Goal: Task Accomplishment & Management: Use online tool/utility

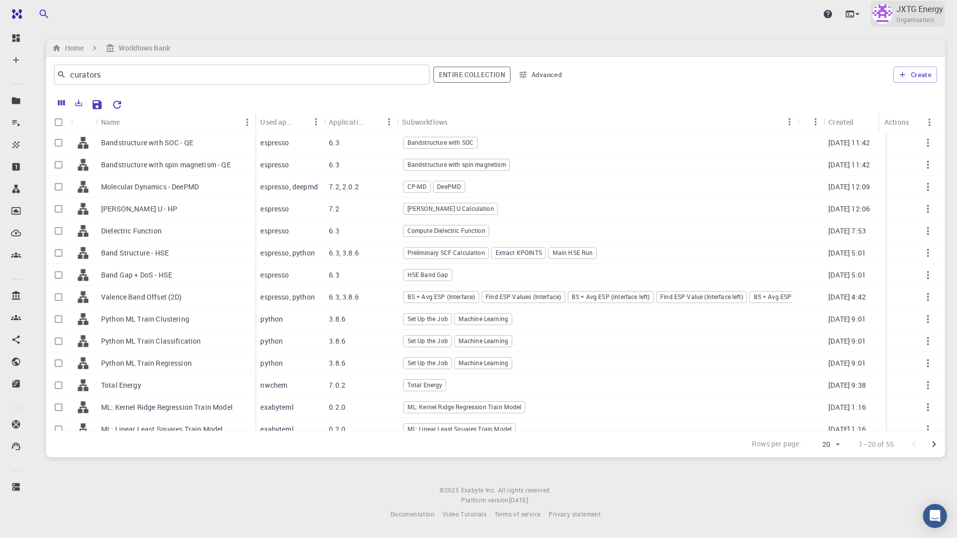
click at [906, 14] on p "JXTG Energy" at bounding box center [920, 9] width 47 height 12
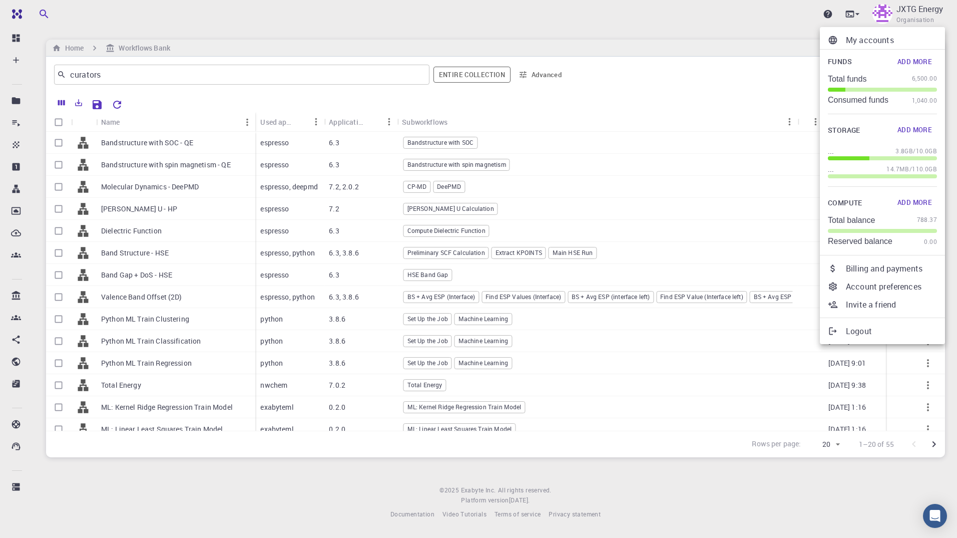
click at [14, 16] on div at bounding box center [478, 269] width 957 height 538
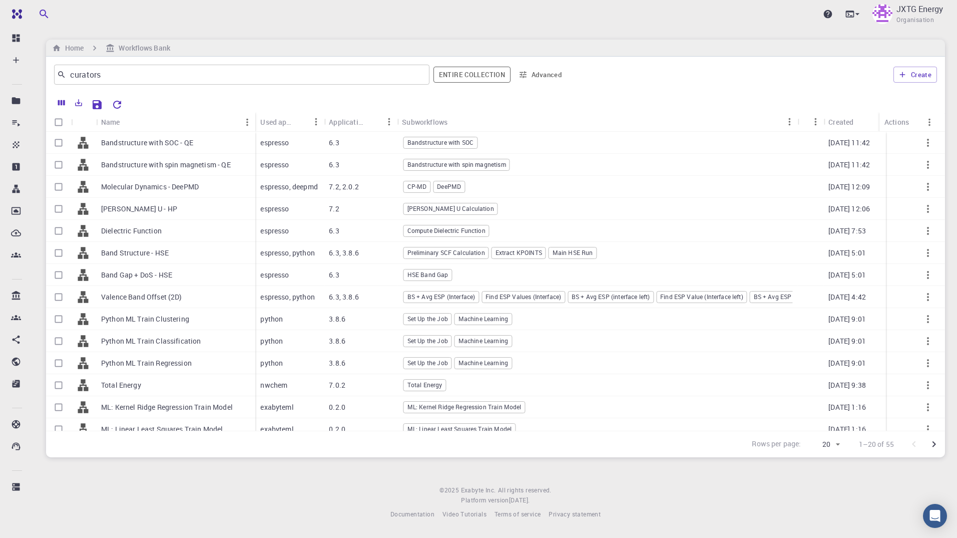
drag, startPoint x: 16, startPoint y: 14, endPoint x: 28, endPoint y: 23, distance: 15.4
click at [16, 14] on img at bounding box center [36, 14] width 57 height 8
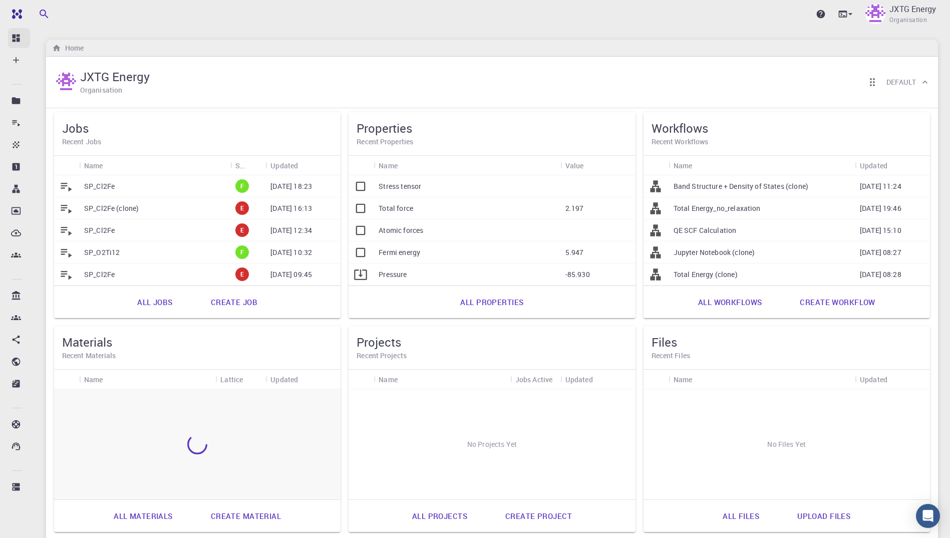
click at [20, 38] on icon at bounding box center [16, 38] width 10 height 10
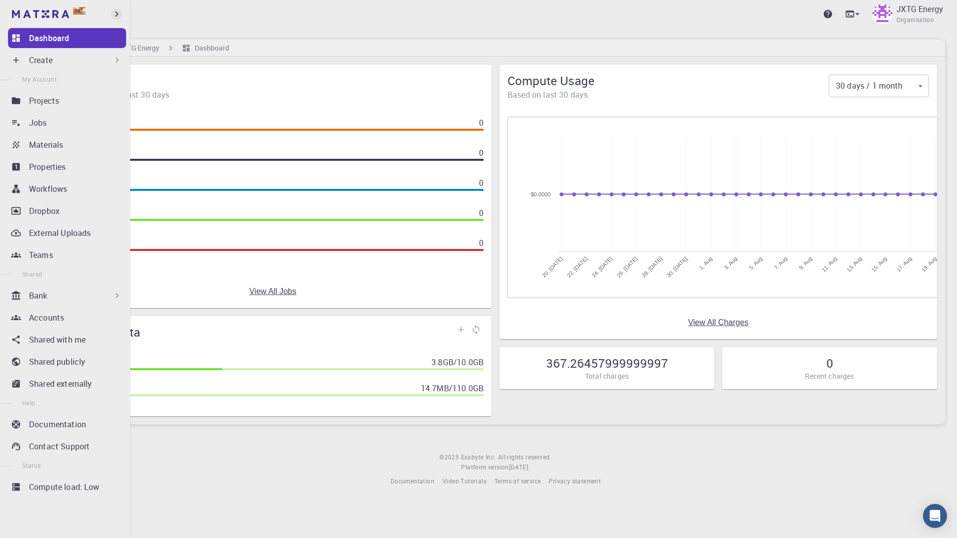
click at [115, 12] on icon "button" at bounding box center [116, 14] width 11 height 11
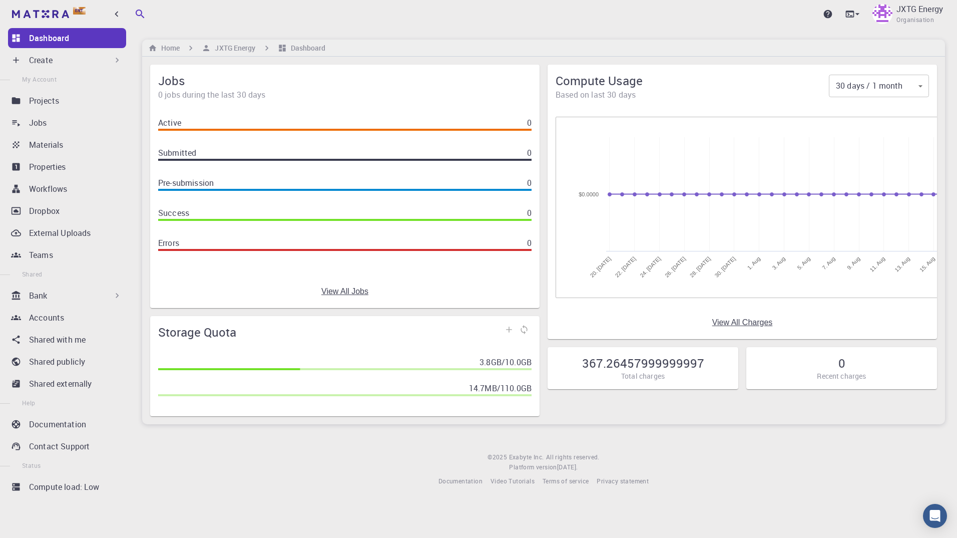
click at [631, 367] on h5 "367.26457999999997" at bounding box center [643, 363] width 122 height 16
click at [44, 255] on p "Teams" at bounding box center [41, 255] width 24 height 12
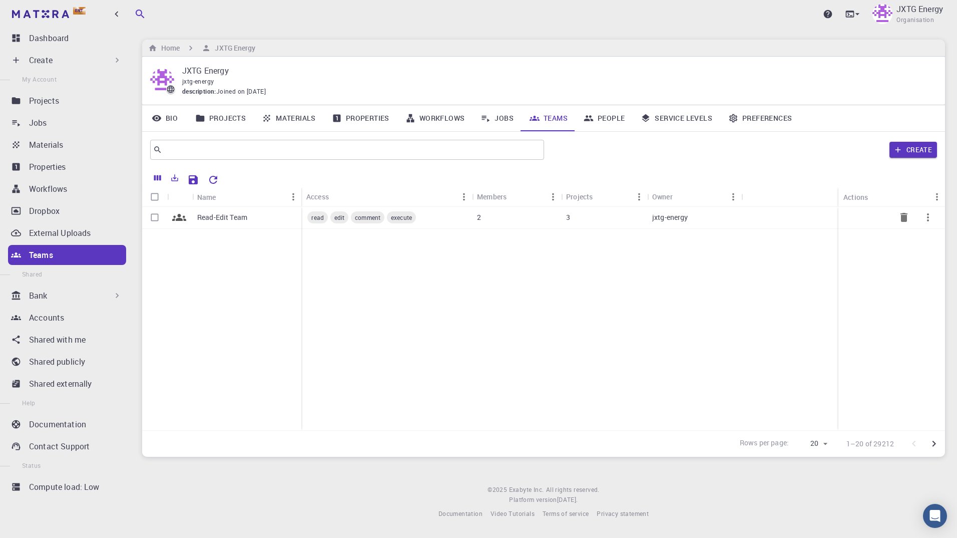
click at [217, 217] on p "Read-Edit Team" at bounding box center [222, 217] width 50 height 10
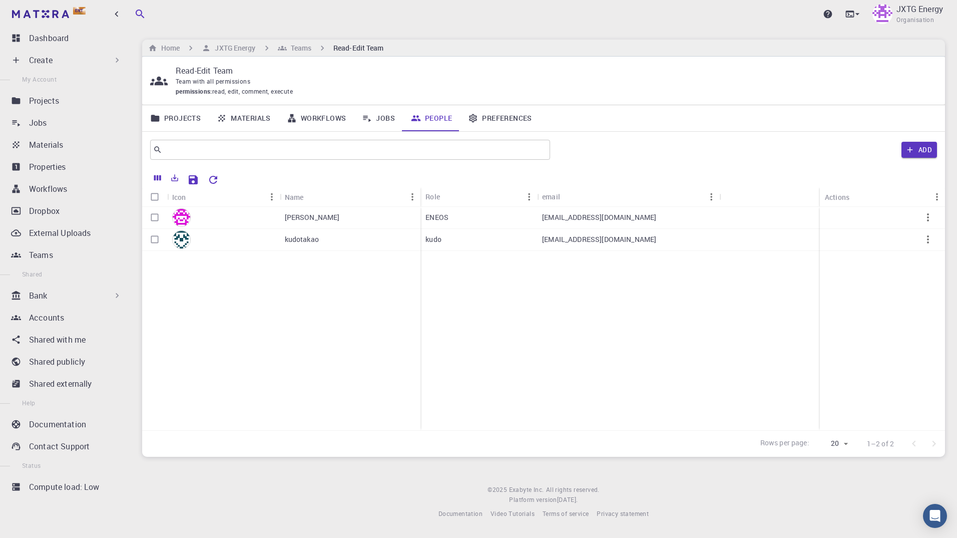
click at [188, 116] on link "Projects" at bounding box center [175, 118] width 67 height 26
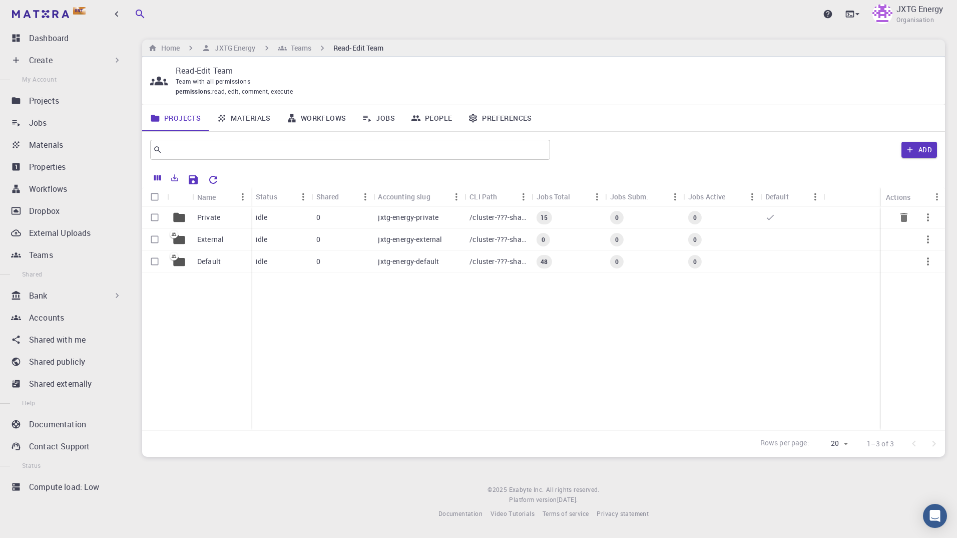
click at [213, 217] on p "Private" at bounding box center [208, 217] width 23 height 10
click at [206, 216] on p "Private" at bounding box center [208, 217] width 23 height 10
click at [212, 215] on p "Private" at bounding box center [208, 217] width 23 height 10
click at [177, 215] on icon at bounding box center [179, 218] width 12 height 10
click at [154, 216] on input "Select row" at bounding box center [154, 217] width 19 height 19
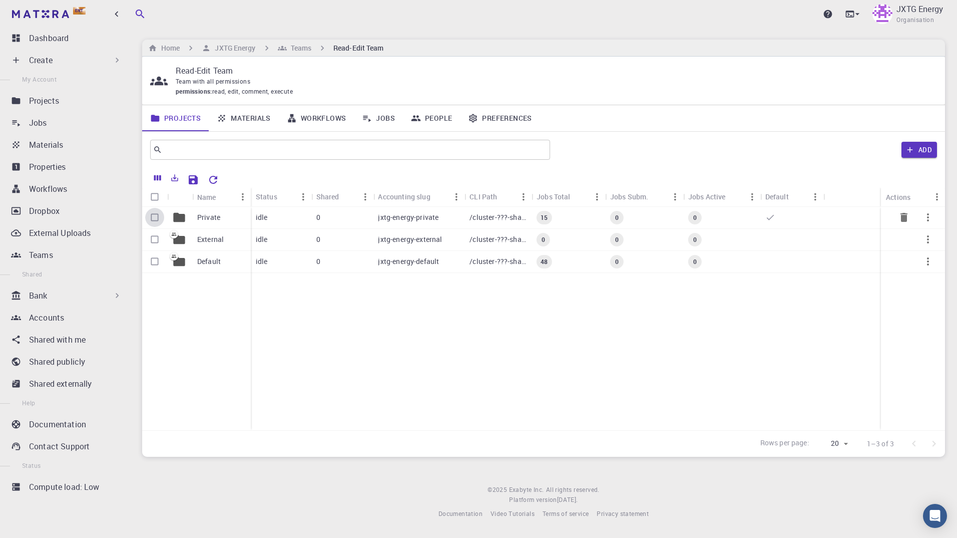
checkbox input "true"
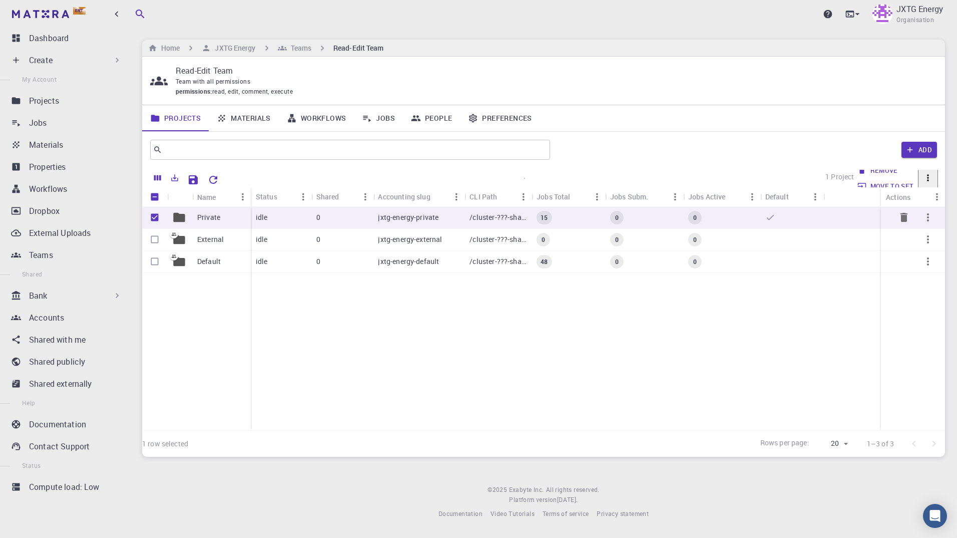
click at [156, 217] on input "Unselect row" at bounding box center [154, 217] width 19 height 19
checkbox input "false"
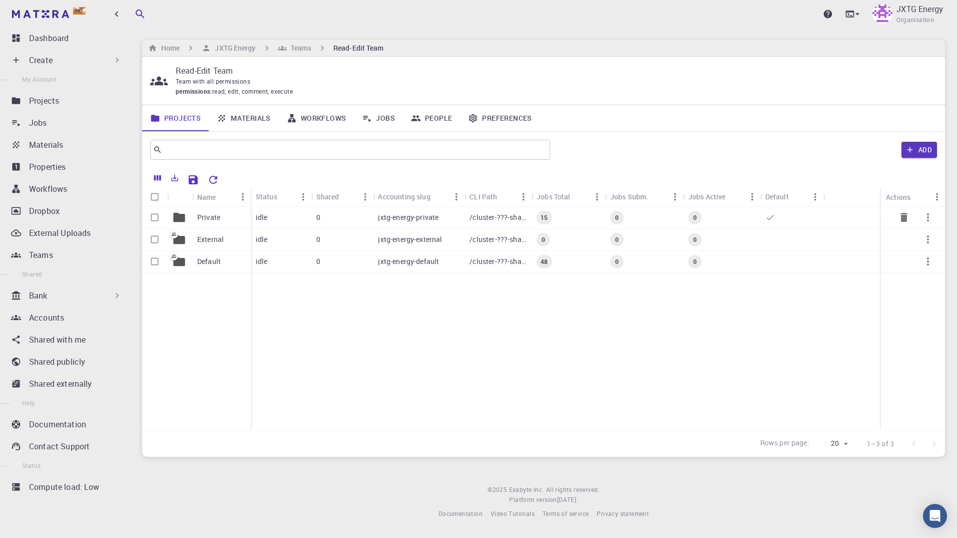
click at [205, 217] on p "Private" at bounding box center [208, 217] width 23 height 10
click at [205, 216] on p "Private" at bounding box center [208, 217] width 23 height 10
drag, startPoint x: 205, startPoint y: 216, endPoint x: 182, endPoint y: 216, distance: 23.0
click at [182, 216] on icon at bounding box center [179, 218] width 12 height 10
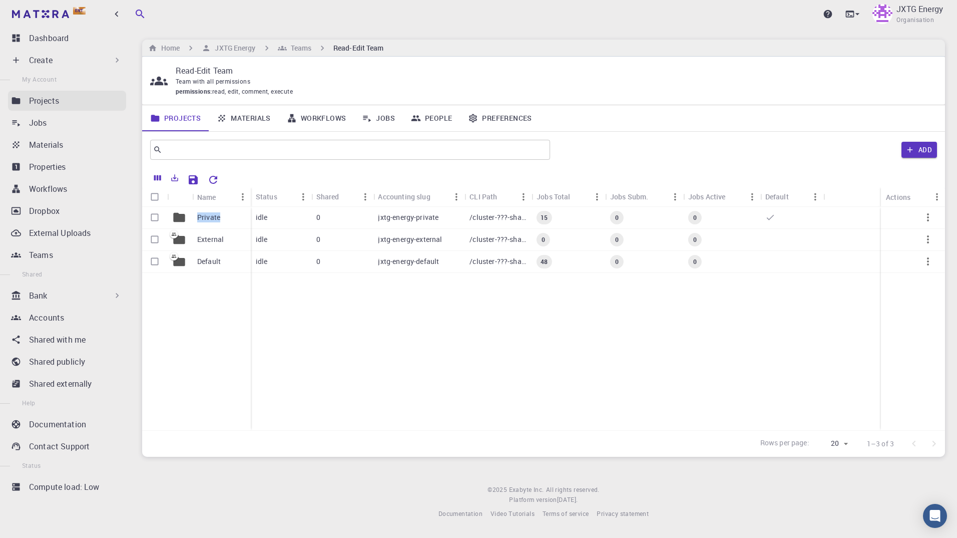
click at [58, 101] on p "Projects" at bounding box center [44, 101] width 30 height 12
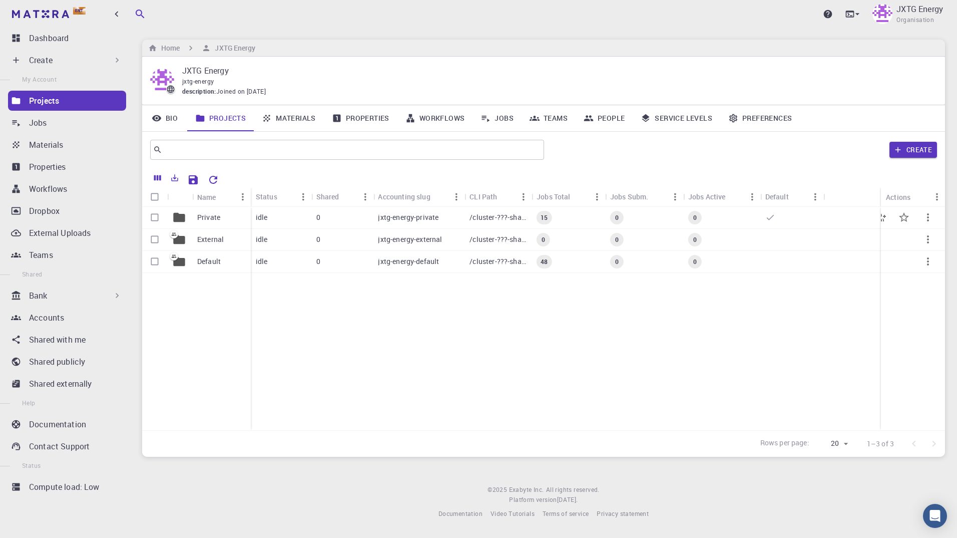
click at [212, 217] on p "Private" at bounding box center [208, 217] width 23 height 10
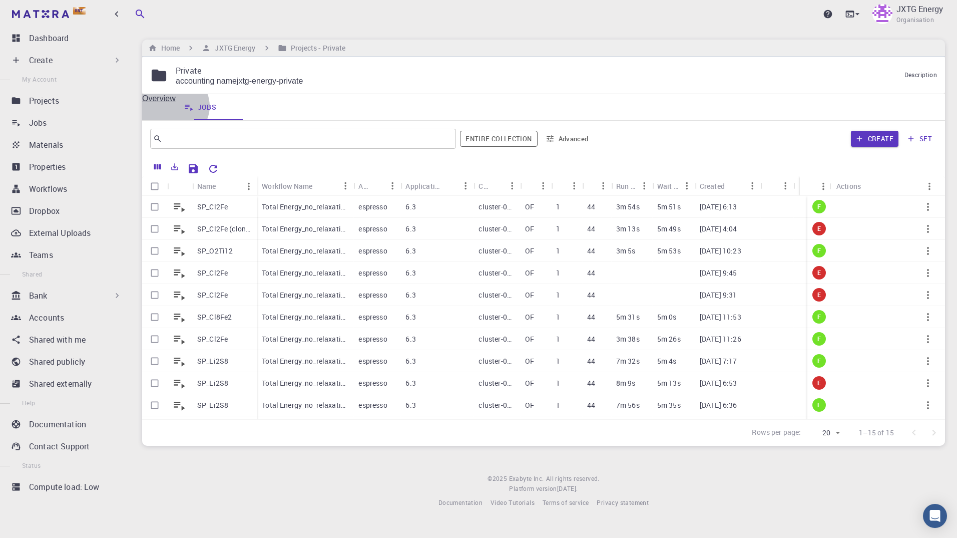
click at [174, 107] on link "Overview" at bounding box center [159, 107] width 34 height 26
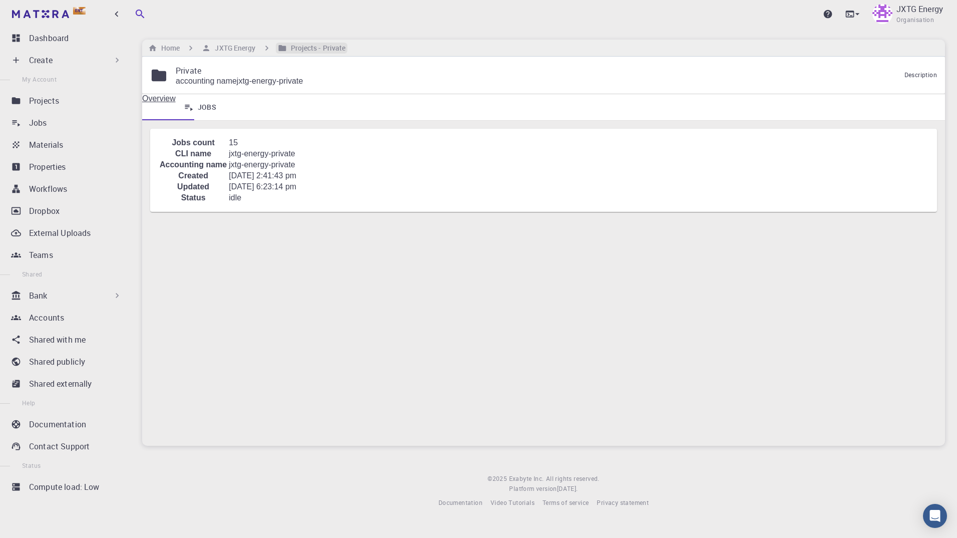
click at [297, 47] on h6 "Projects - Private" at bounding box center [316, 48] width 59 height 11
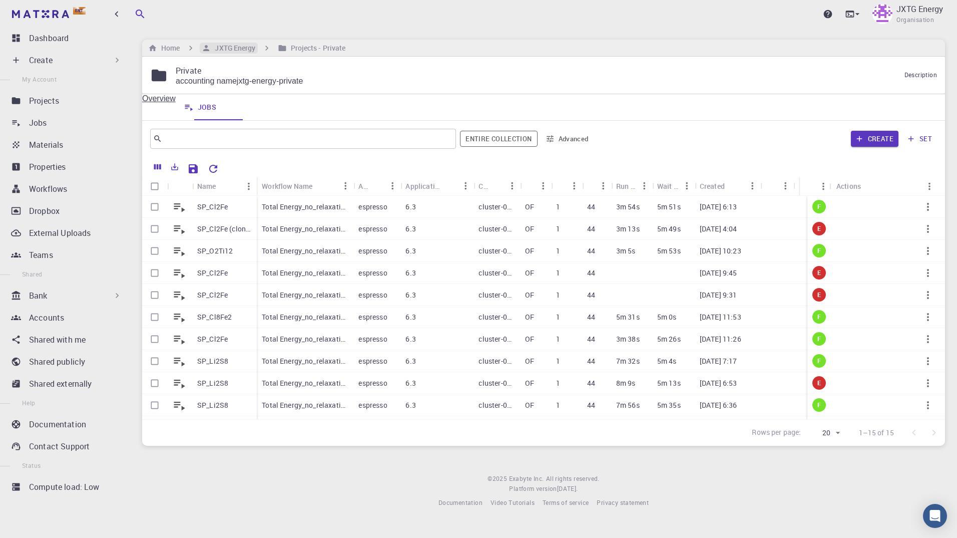
click at [253, 48] on h6 "JXTG Energy" at bounding box center [233, 48] width 45 height 11
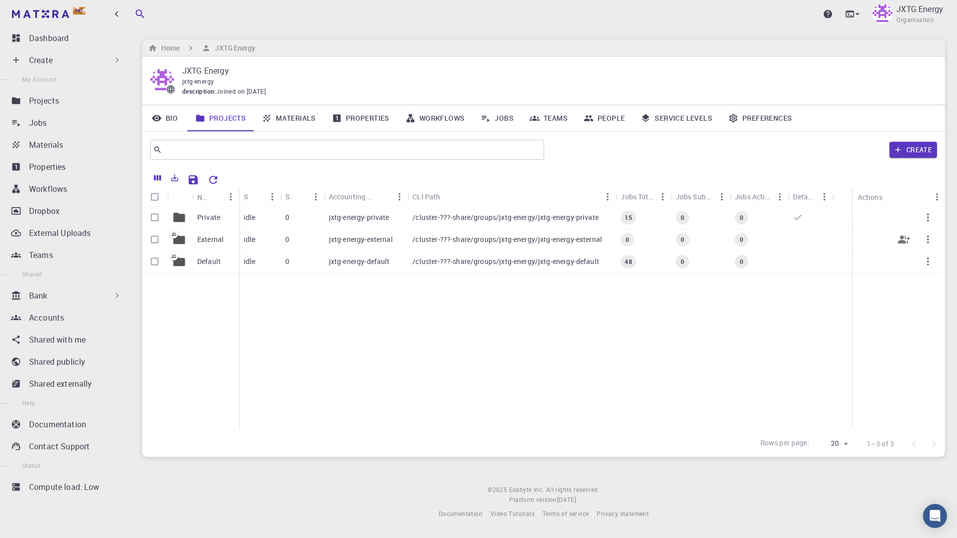
click at [218, 236] on p "External" at bounding box center [210, 239] width 27 height 10
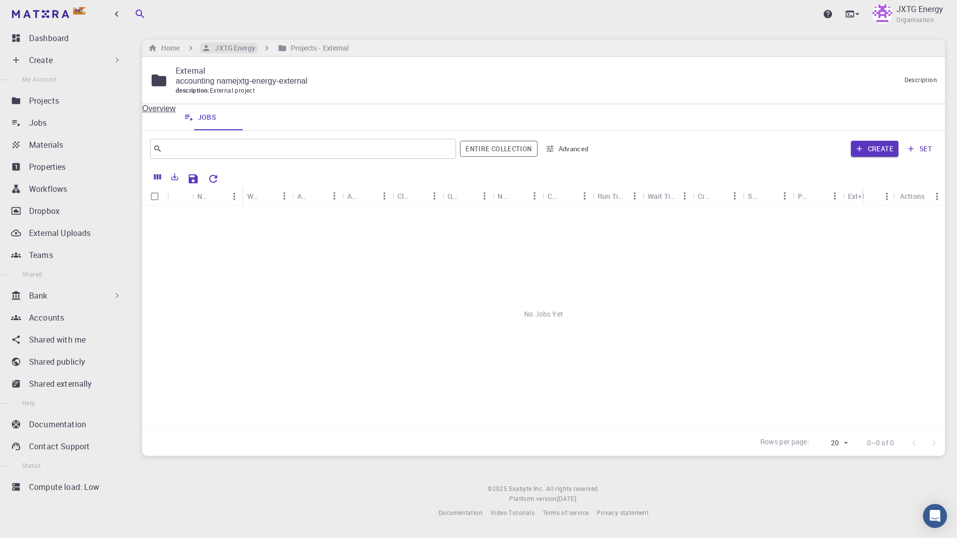
click at [229, 48] on h6 "JXTG Energy" at bounding box center [233, 48] width 45 height 11
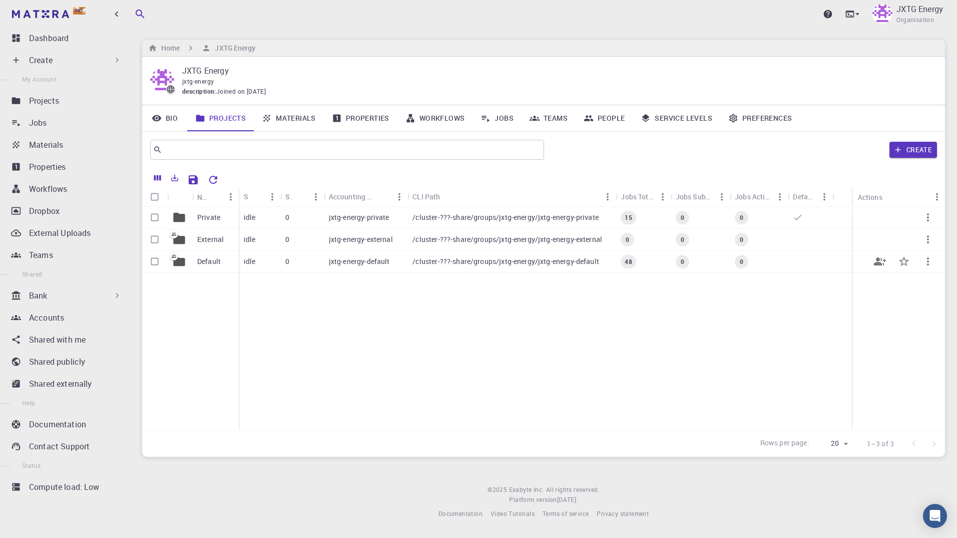
click at [216, 264] on p "Default" at bounding box center [209, 261] width 24 height 10
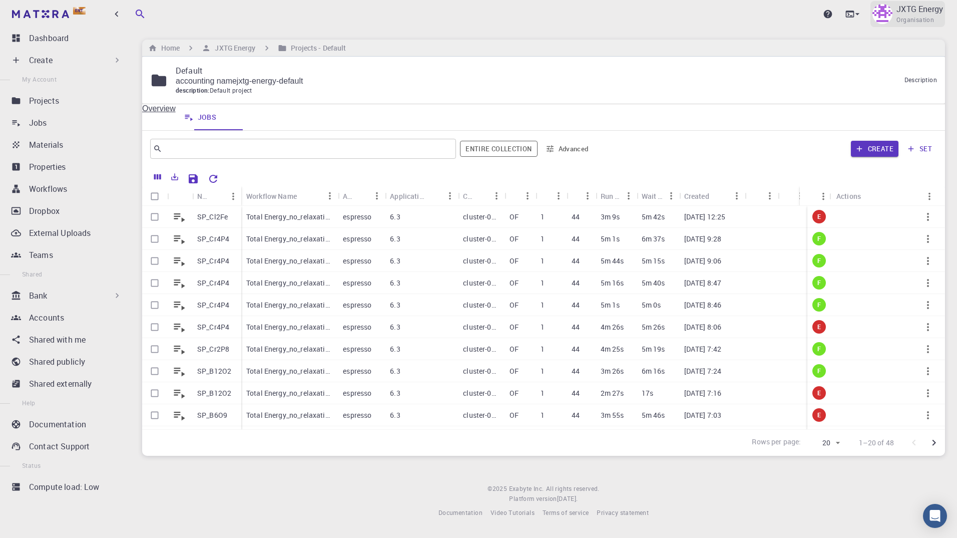
click at [907, 16] on span "Organisation" at bounding box center [916, 20] width 38 height 10
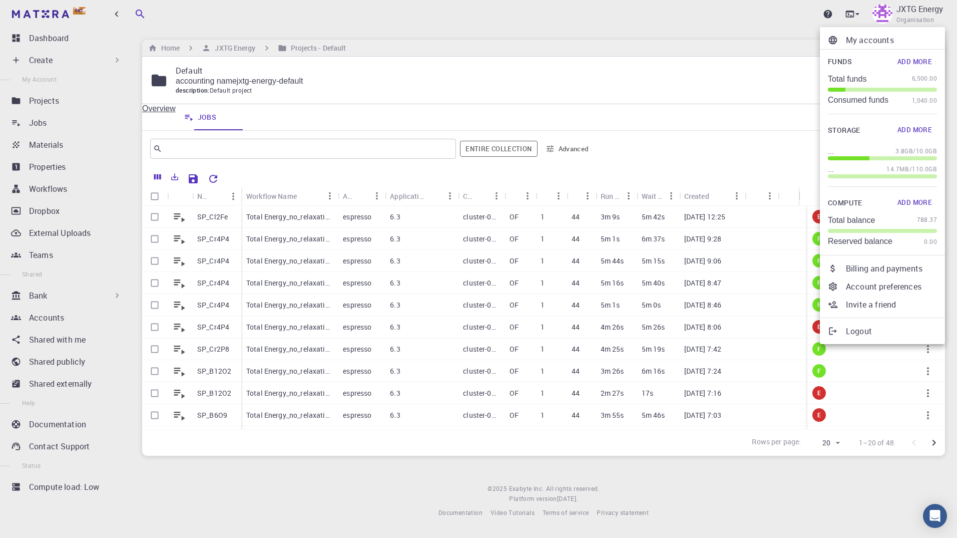
click at [73, 296] on div at bounding box center [478, 269] width 957 height 538
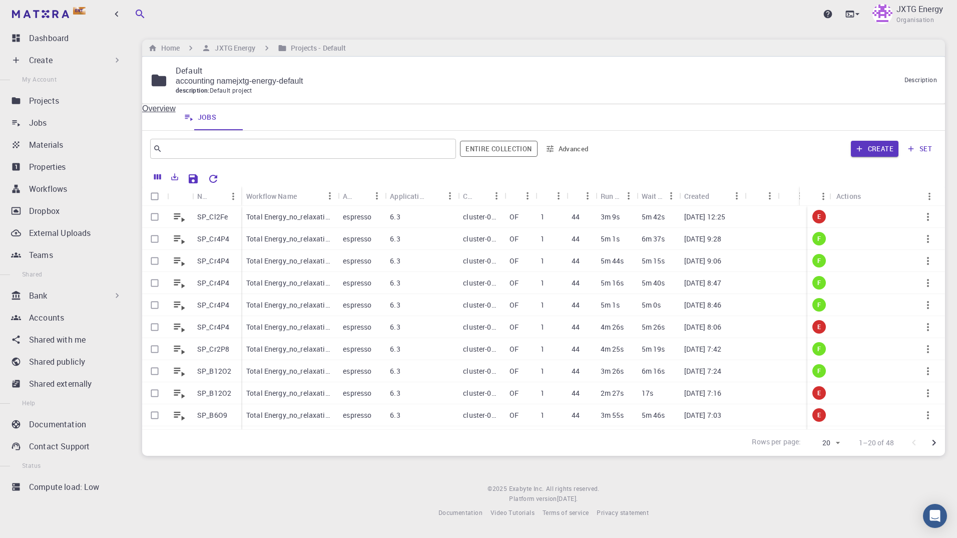
click at [101, 296] on div "Bank" at bounding box center [75, 295] width 93 height 12
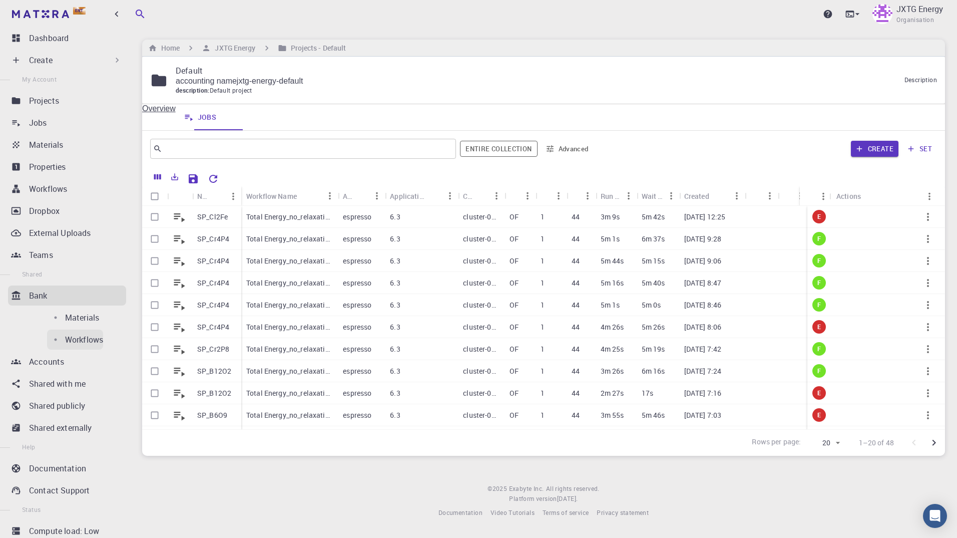
click at [65, 339] on p "Workflows" at bounding box center [84, 339] width 38 height 12
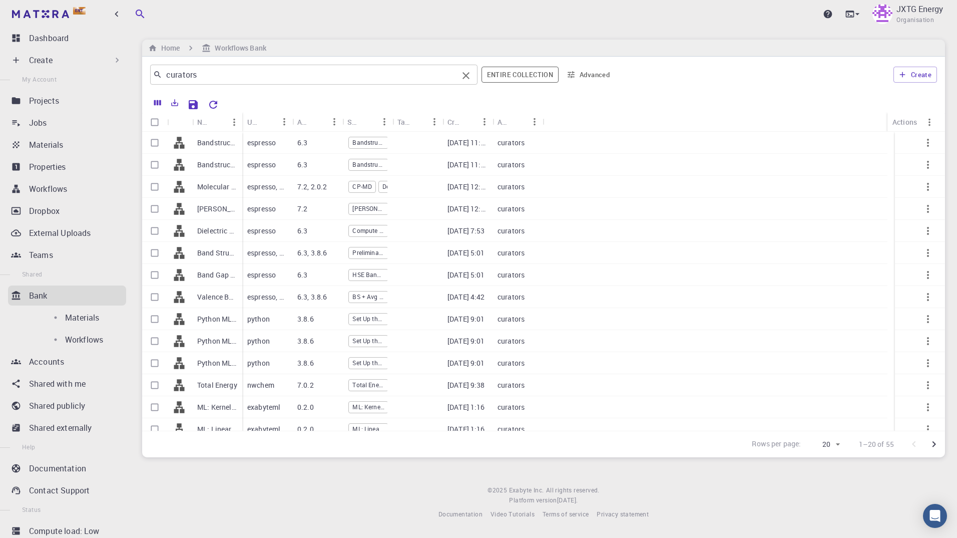
click at [222, 78] on input "curators" at bounding box center [310, 75] width 296 height 14
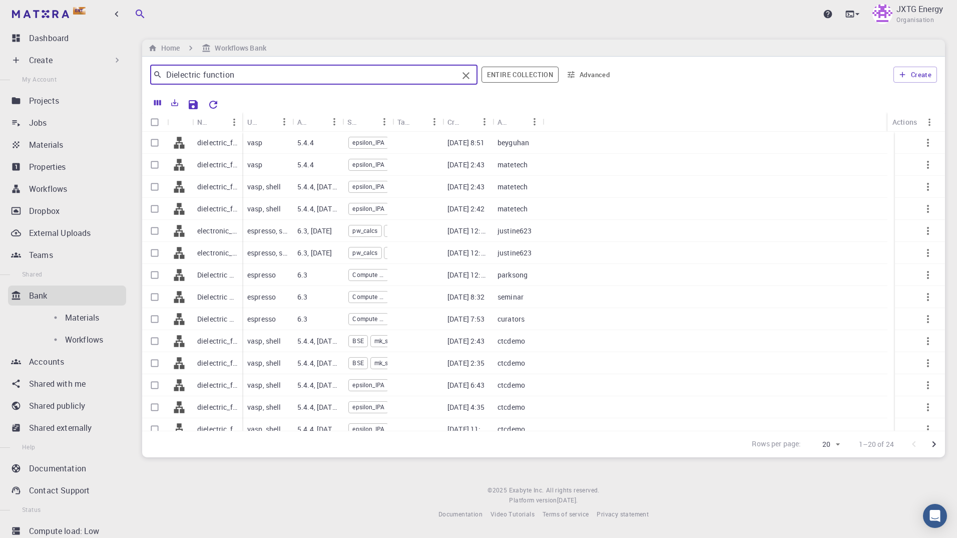
type input "Dielectric function"
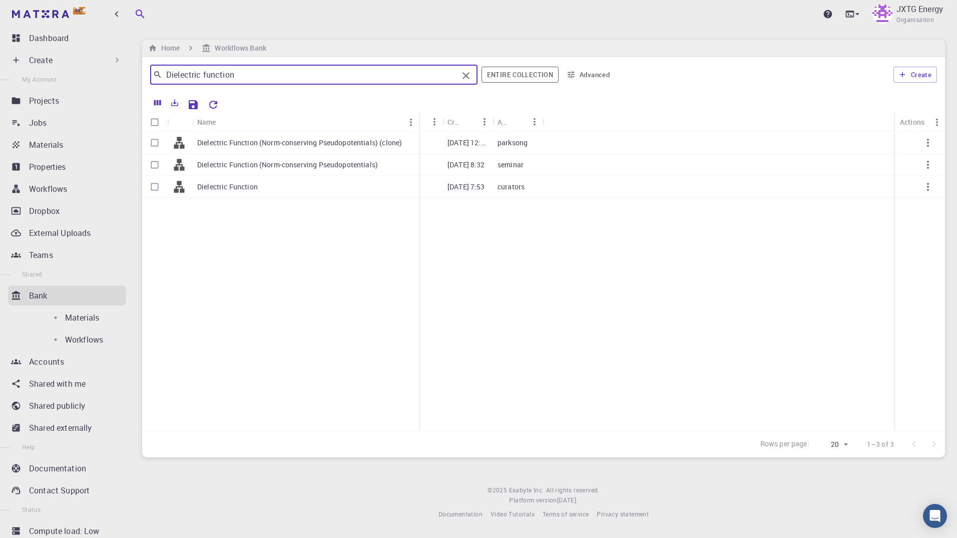
drag, startPoint x: 242, startPoint y: 121, endPoint x: 374, endPoint y: 128, distance: 132.4
click at [415, 115] on div "Name" at bounding box center [420, 122] width 10 height 20
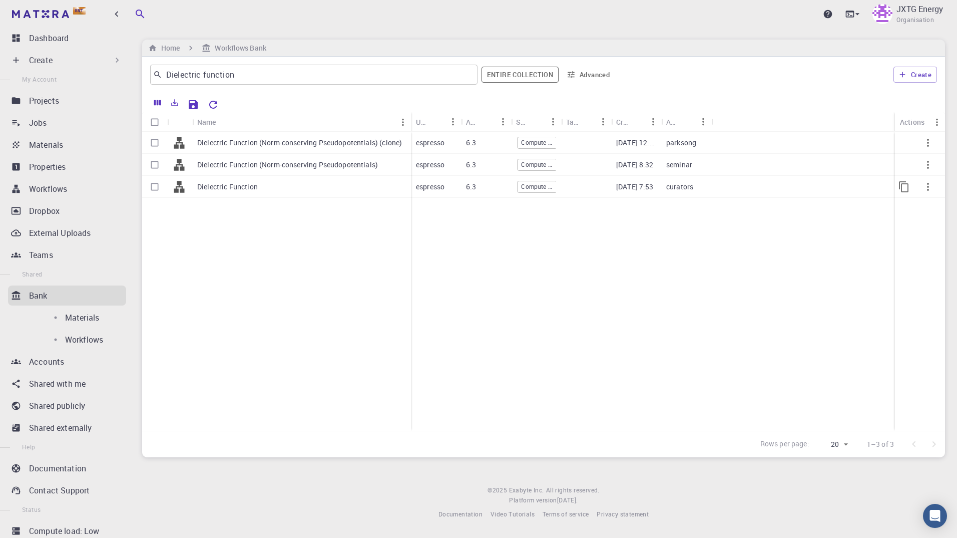
click at [236, 189] on p "Dielectric Function" at bounding box center [227, 187] width 61 height 10
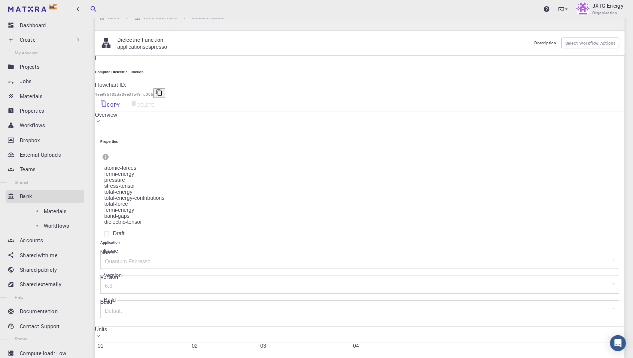
scroll to position [50, 0]
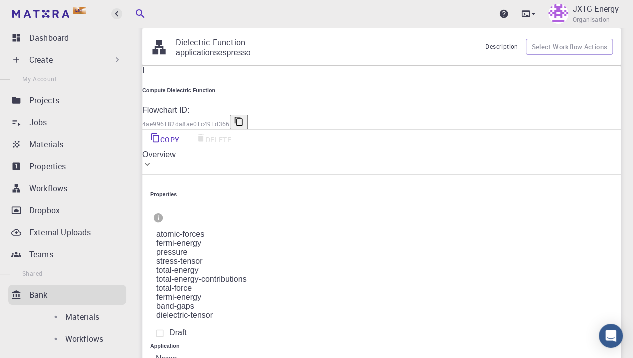
click at [116, 14] on icon "button" at bounding box center [117, 15] width 4 height 6
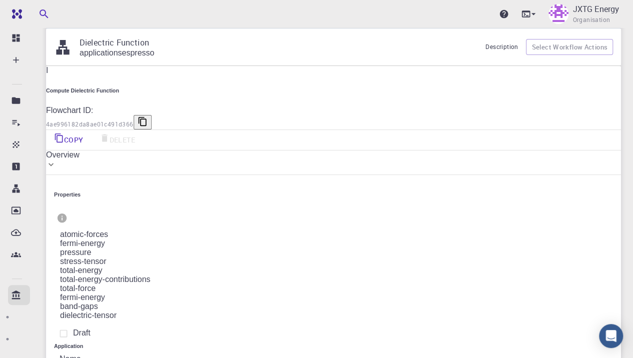
click at [169, 229] on div "I Compute Dielectric Function Flowchart ID: 4ae996182da8ae01c491d366 Copy Delet…" at bounding box center [333, 311] width 575 height 490
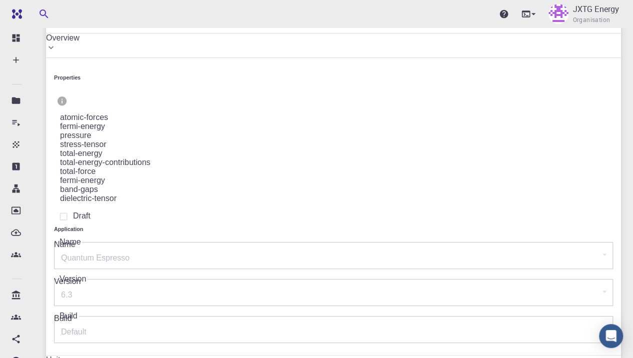
scroll to position [183, 0]
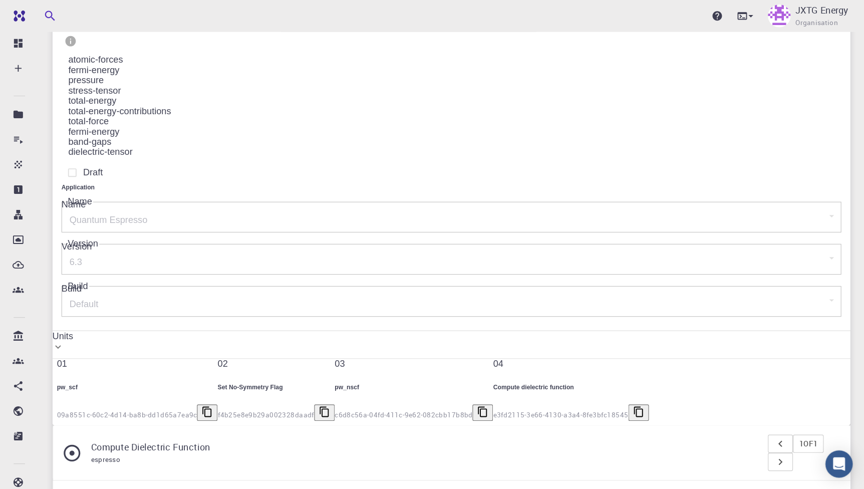
scroll to position [176, 0]
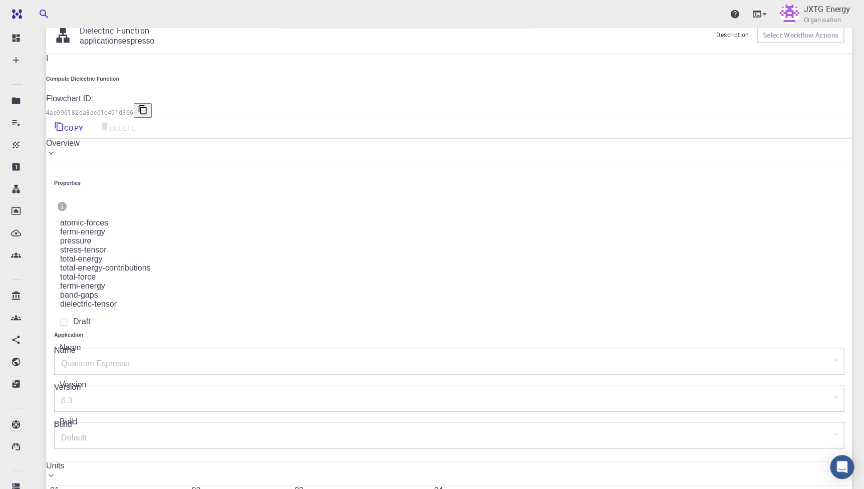
scroll to position [45, 0]
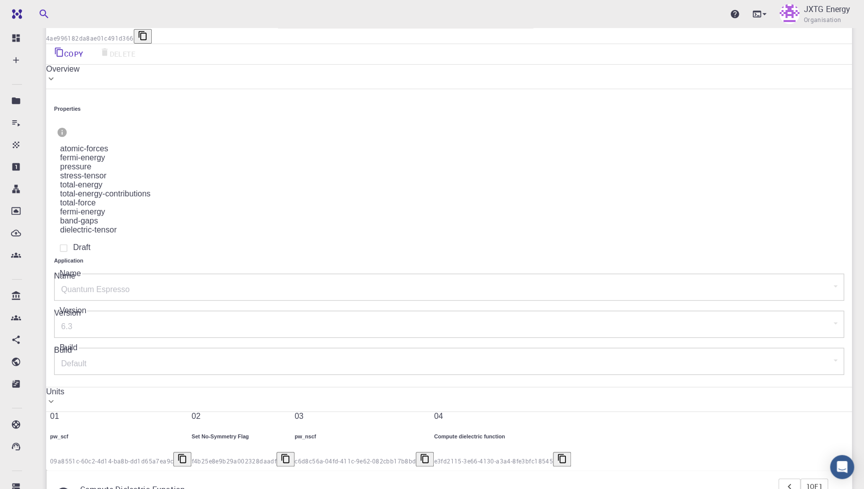
scroll to position [0, 0]
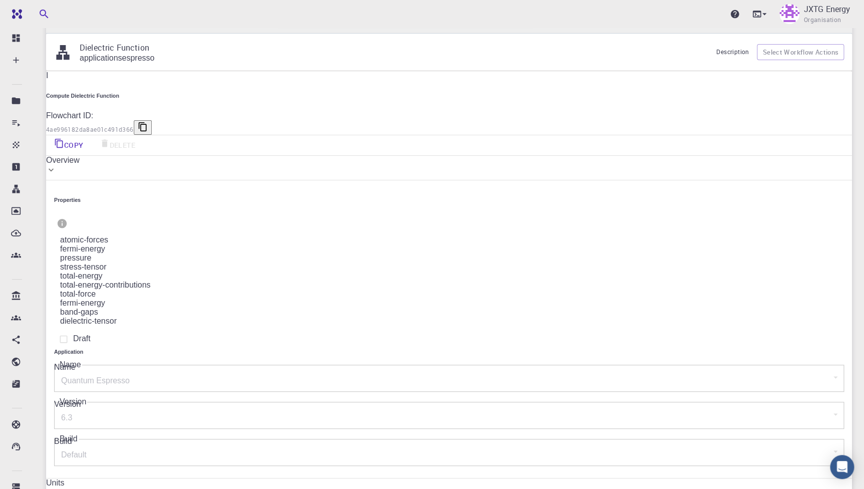
scroll to position [15, 0]
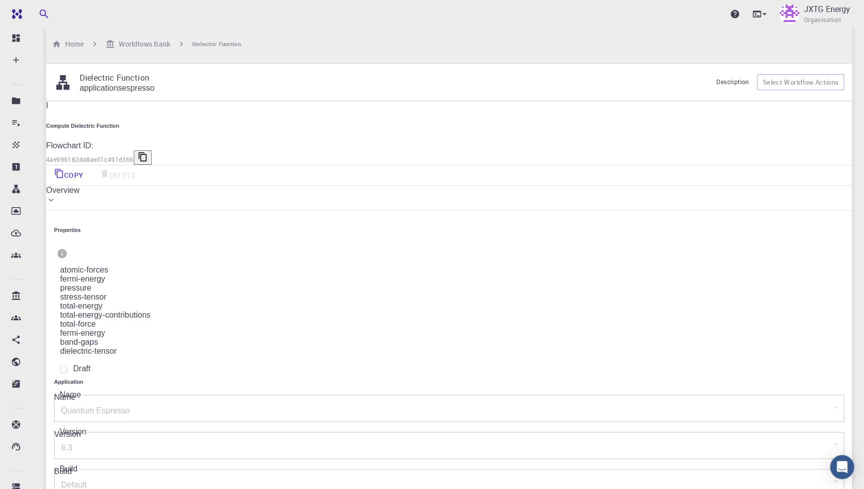
click at [802, 78] on button "Select Workflow Actions" at bounding box center [799, 82] width 87 height 16
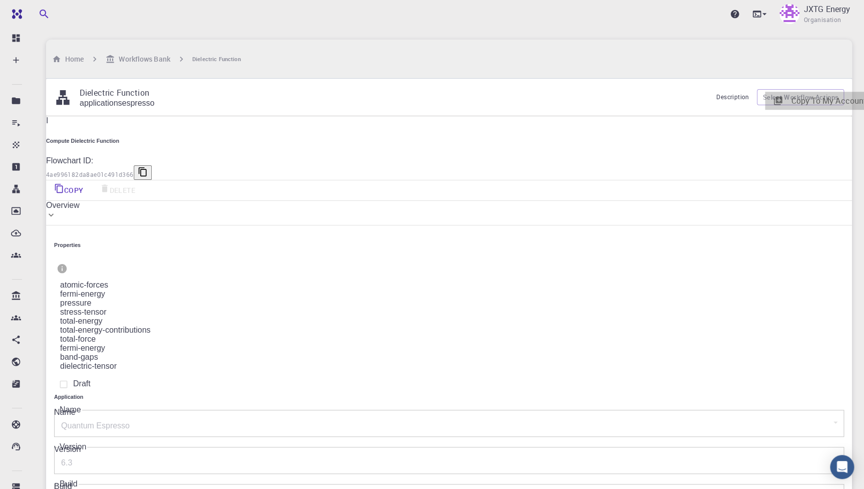
click at [801, 97] on span "Copy To My Account" at bounding box center [828, 100] width 76 height 11
click at [78, 54] on h6 "Home" at bounding box center [72, 59] width 23 height 11
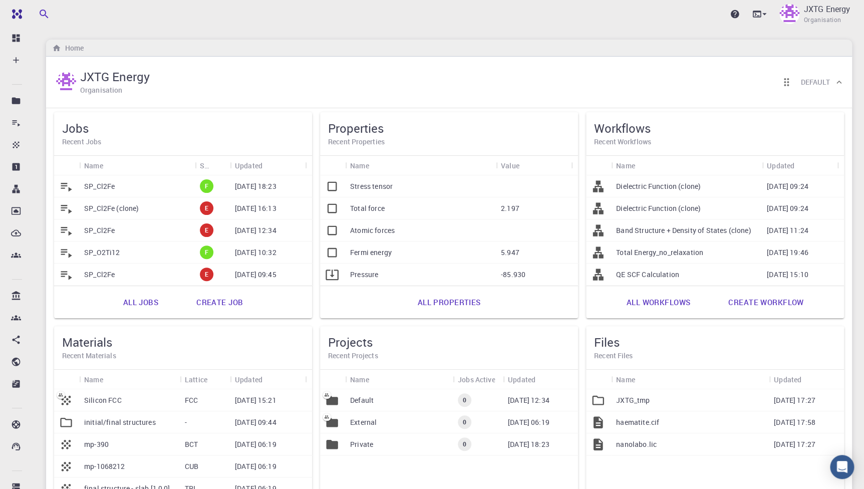
click at [632, 133] on h5 "Workflows" at bounding box center [715, 128] width 242 height 16
click at [634, 136] on h6 "Recent Workflows" at bounding box center [715, 141] width 242 height 11
click at [674, 301] on link "All workflows" at bounding box center [658, 302] width 86 height 24
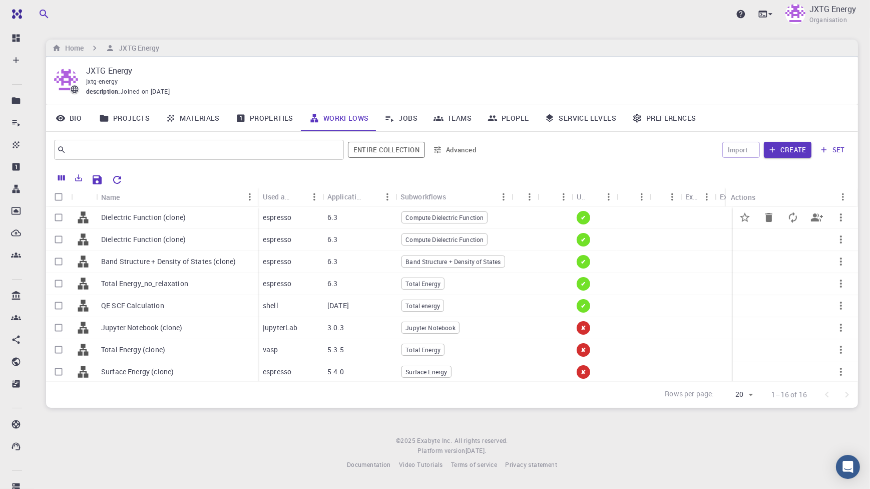
click at [286, 217] on p "espresso" at bounding box center [277, 217] width 29 height 10
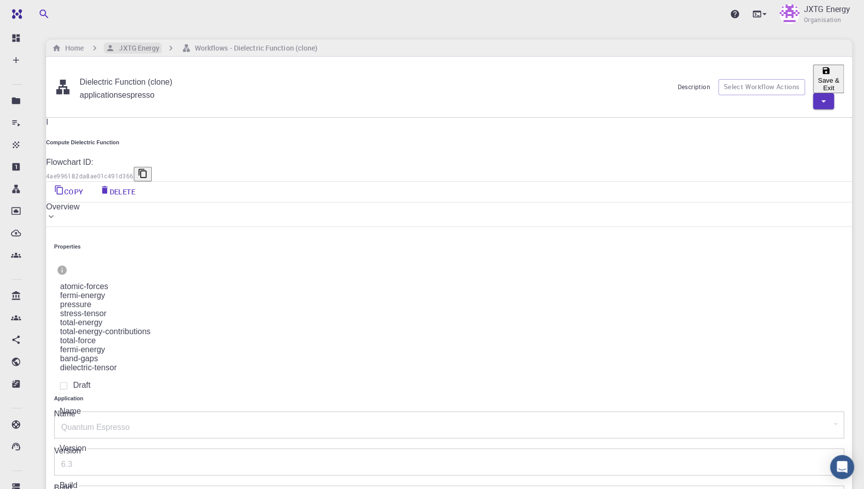
click at [148, 48] on h6 "JXTG Energy" at bounding box center [137, 48] width 45 height 11
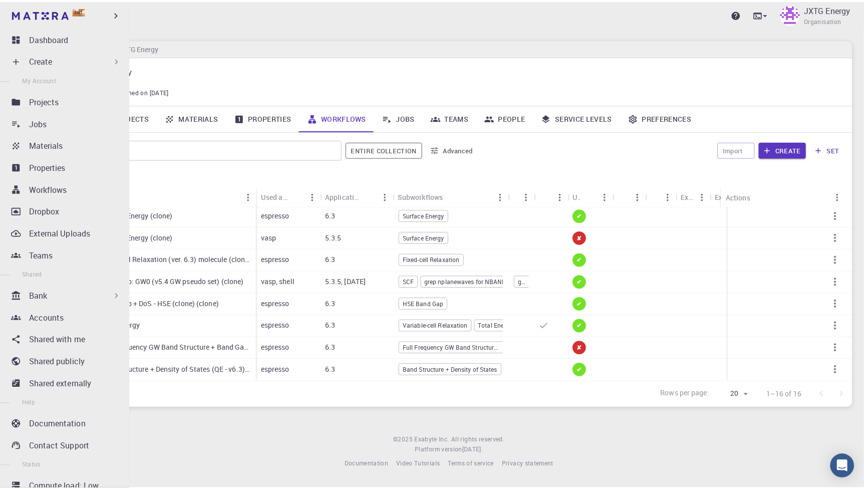
scroll to position [31, 0]
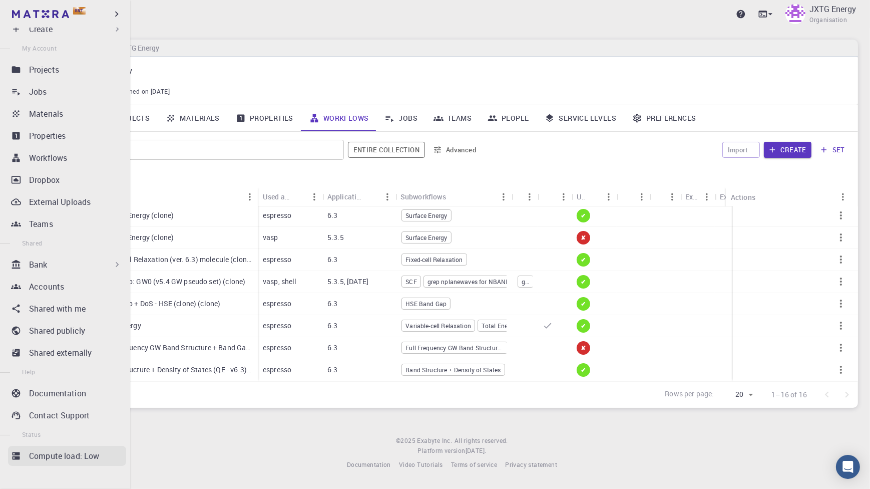
drag, startPoint x: 35, startPoint y: 454, endPoint x: 43, endPoint y: 455, distance: 8.0
click at [35, 454] on p "Compute load: Low" at bounding box center [64, 456] width 71 height 12
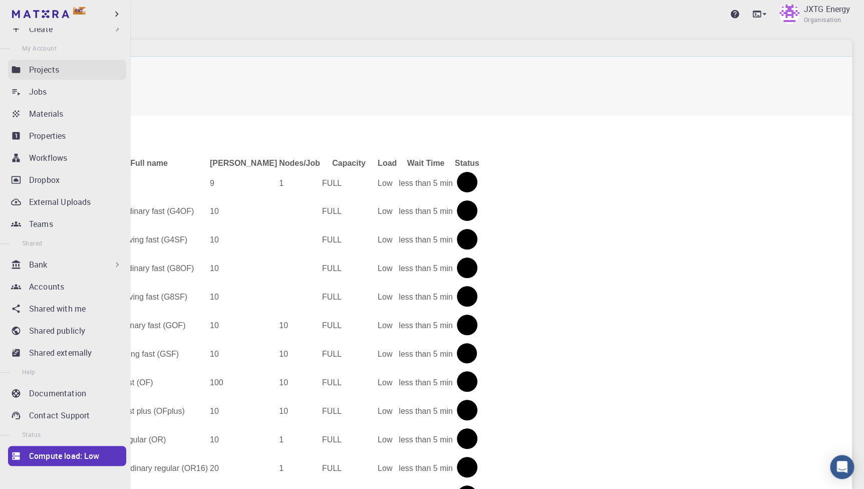
click at [50, 70] on p "Projects" at bounding box center [44, 70] width 30 height 12
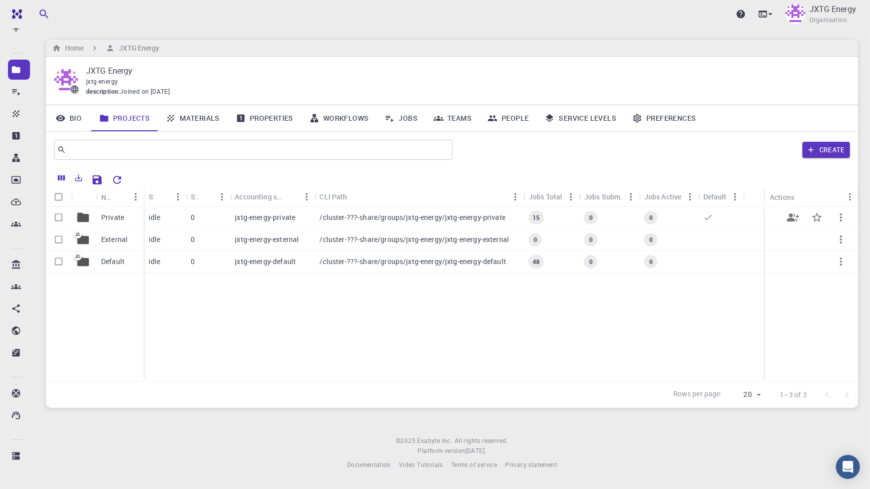
click at [116, 218] on p "Private" at bounding box center [112, 217] width 23 height 10
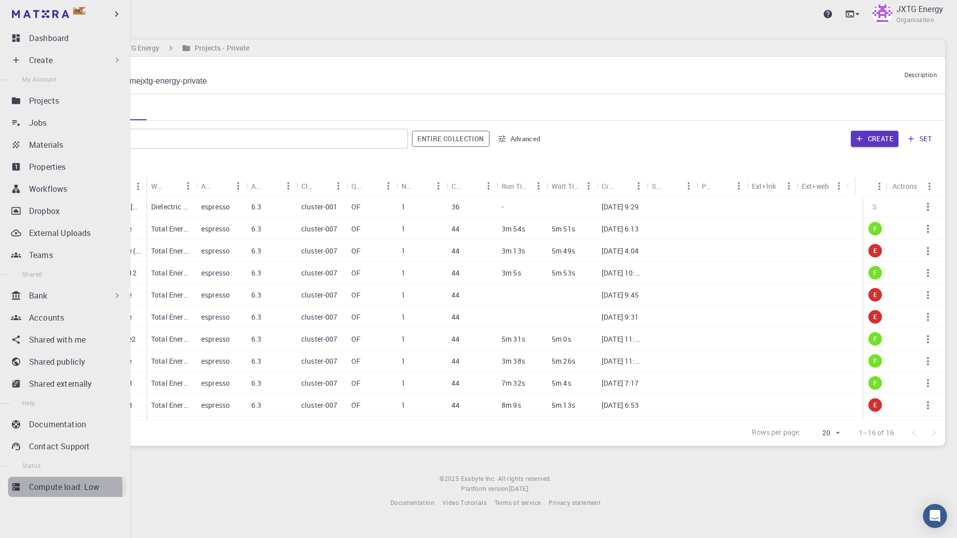
click at [42, 487] on p "Compute load: Low" at bounding box center [64, 487] width 71 height 12
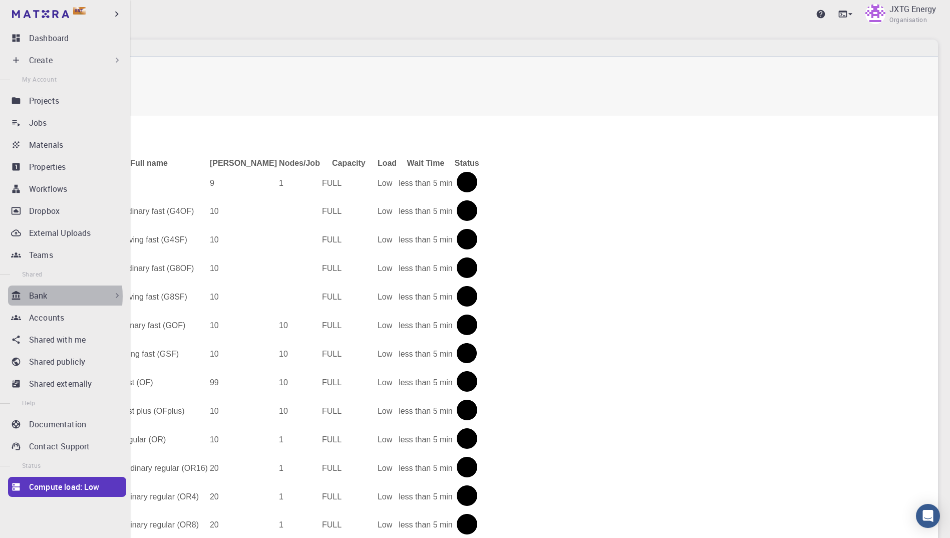
click at [42, 296] on p "Bank" at bounding box center [38, 295] width 19 height 12
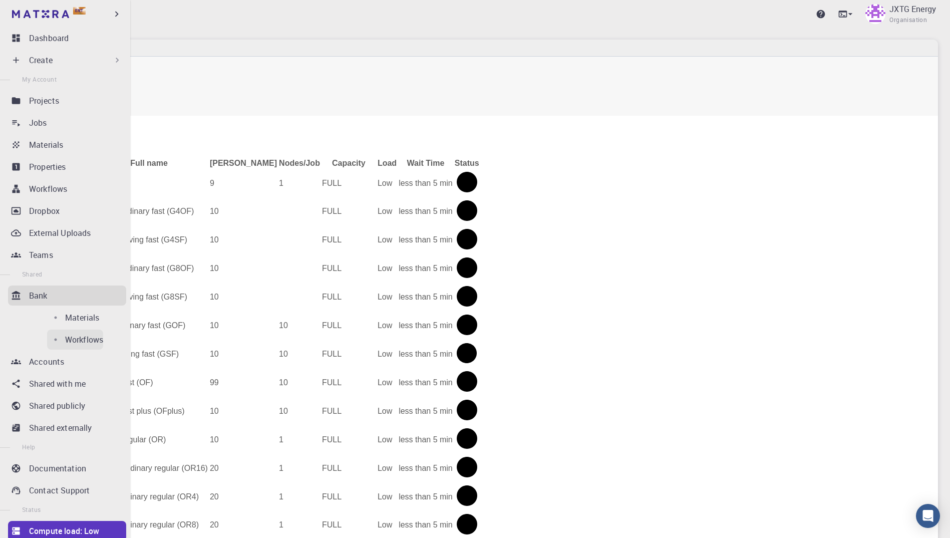
click at [65, 339] on p "Workflows" at bounding box center [84, 339] width 38 height 12
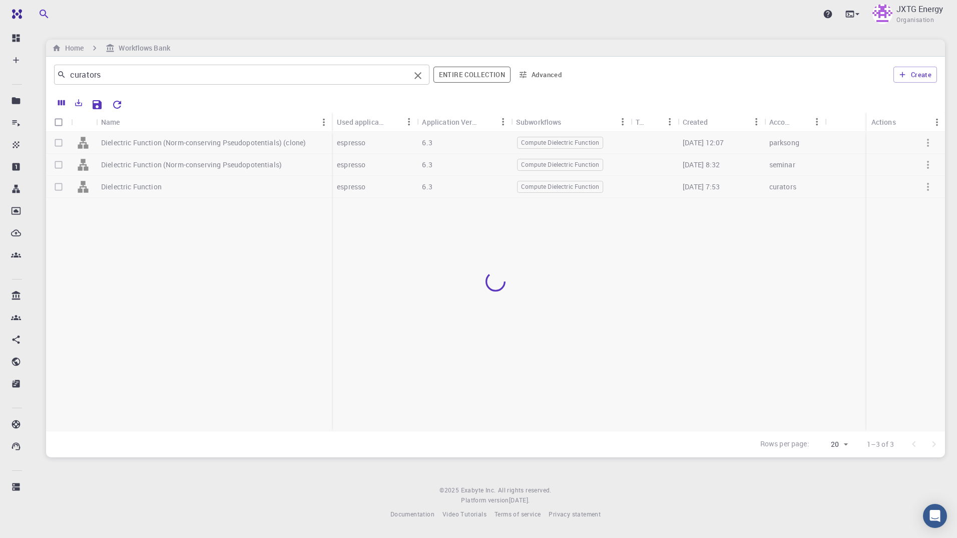
click at [229, 76] on input "curators" at bounding box center [238, 75] width 344 height 14
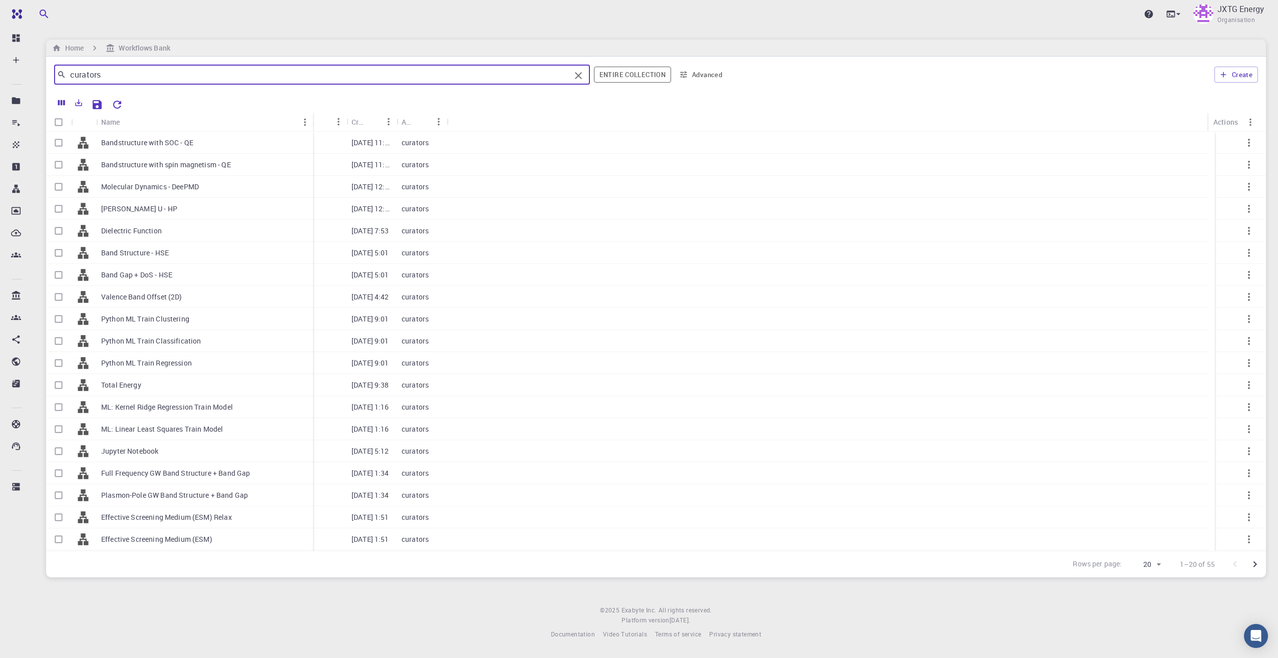
drag, startPoint x: 143, startPoint y: 126, endPoint x: 310, endPoint y: 127, distance: 166.7
click at [310, 127] on div "Name" at bounding box center [314, 122] width 10 height 20
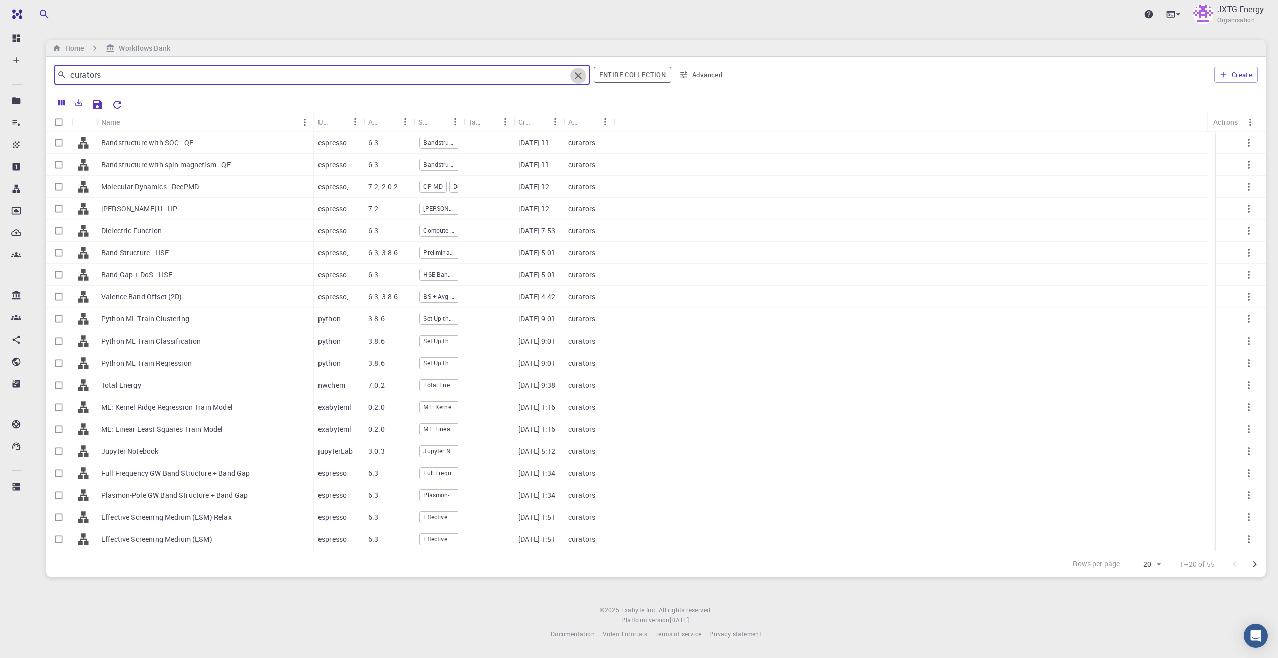
click at [580, 78] on icon "Clear" at bounding box center [578, 75] width 7 height 7
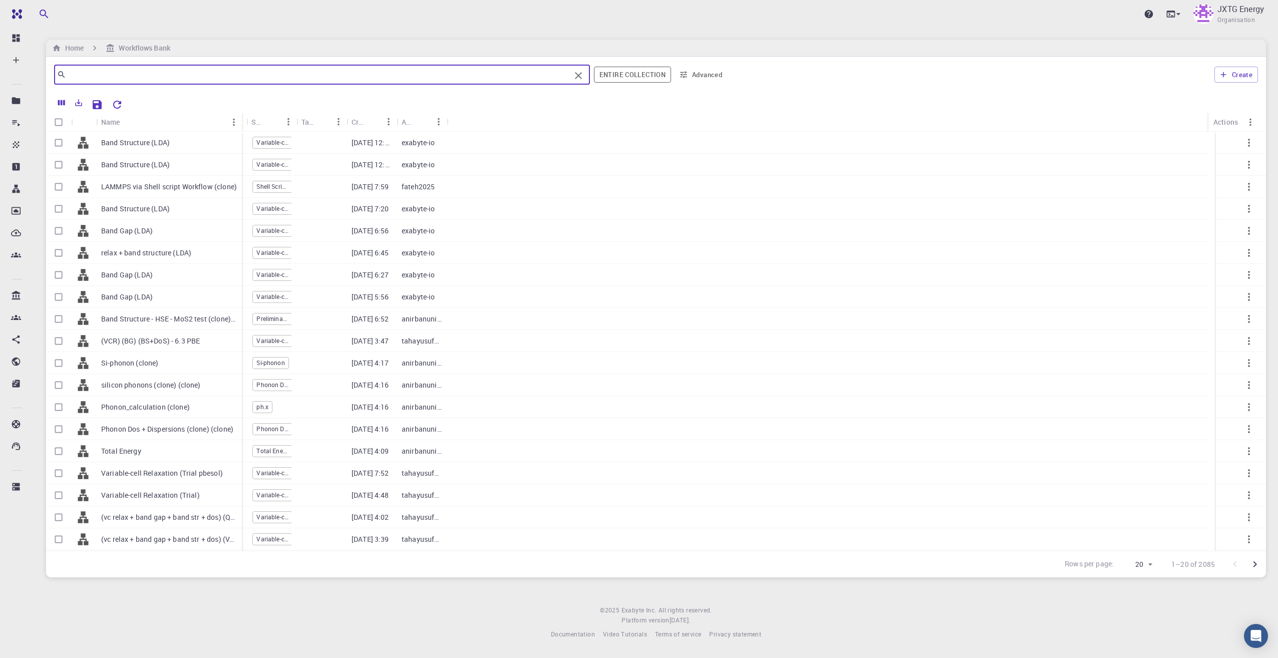
drag, startPoint x: 143, startPoint y: 121, endPoint x: 245, endPoint y: 126, distance: 102.3
click at [245, 126] on div "Name" at bounding box center [243, 122] width 10 height 20
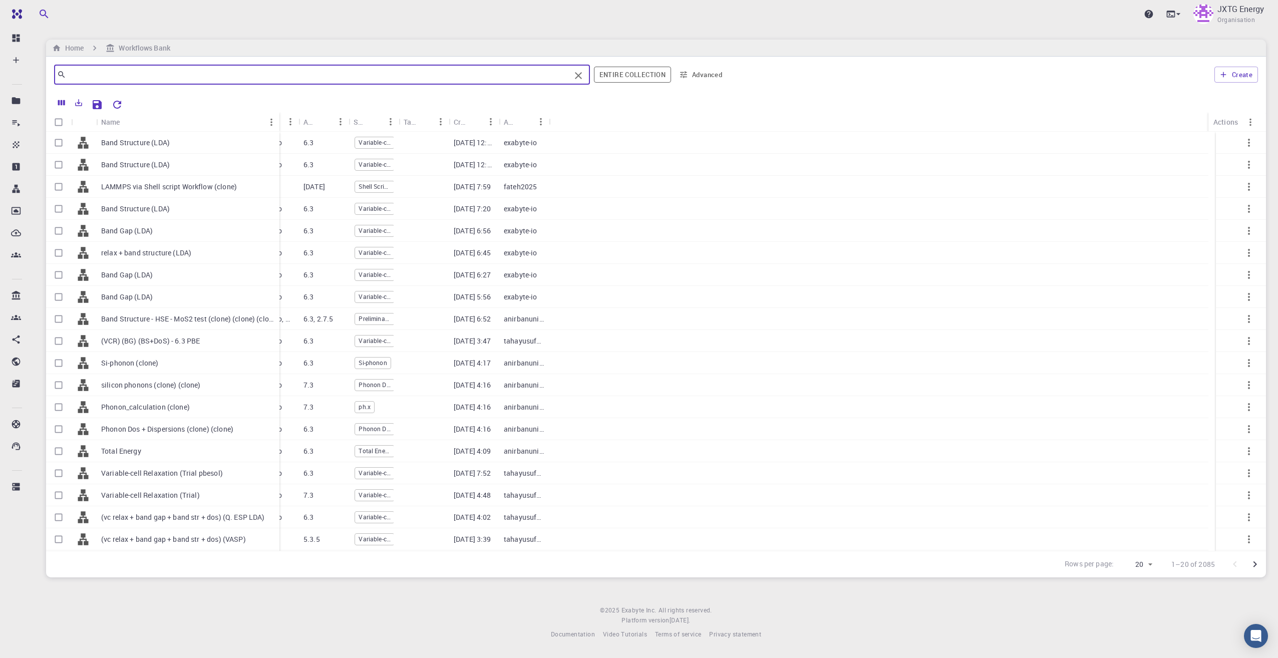
drag, startPoint x: 247, startPoint y: 123, endPoint x: 290, endPoint y: 131, distance: 43.4
click at [285, 124] on div "Name" at bounding box center [280, 122] width 10 height 20
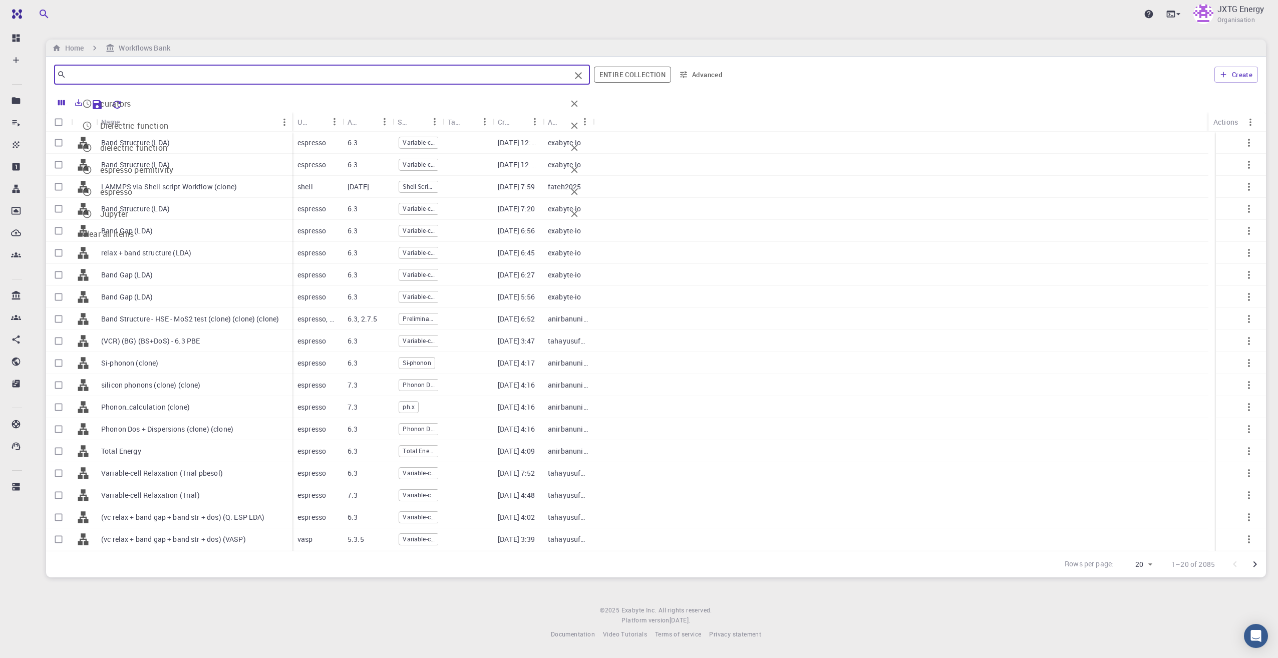
click at [438, 75] on input "text" at bounding box center [318, 75] width 504 height 14
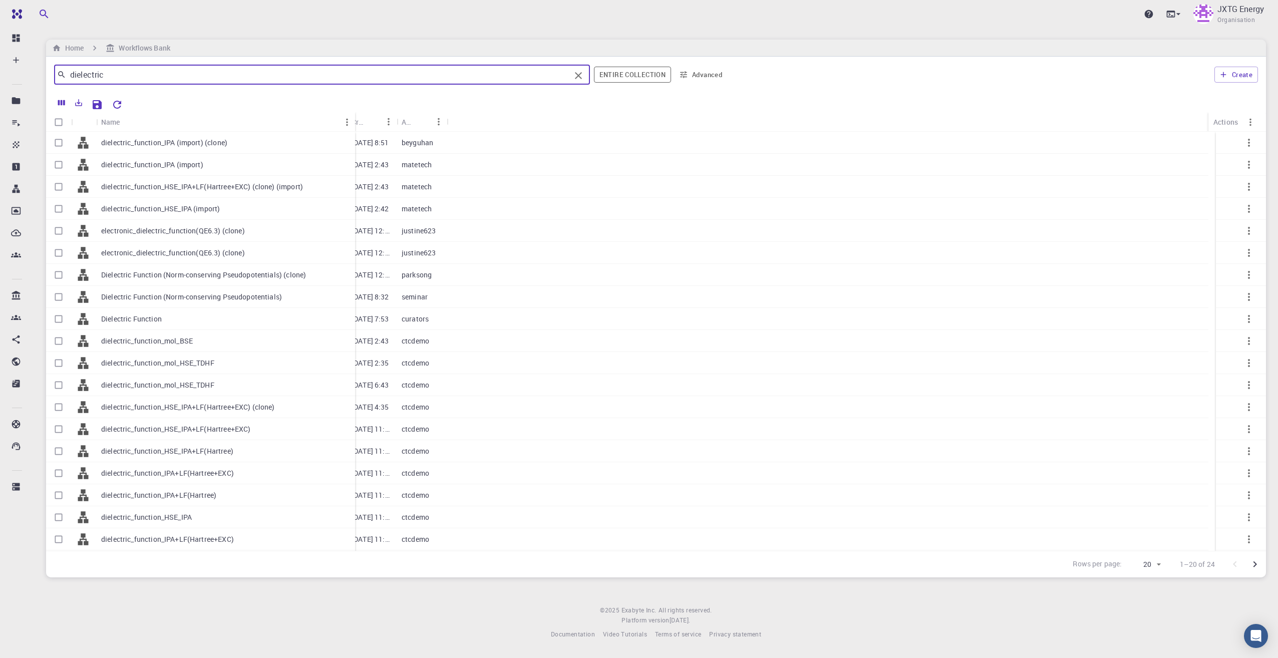
drag, startPoint x: 145, startPoint y: 124, endPoint x: 353, endPoint y: 119, distance: 208.8
click at [353, 119] on div "Name" at bounding box center [356, 122] width 10 height 20
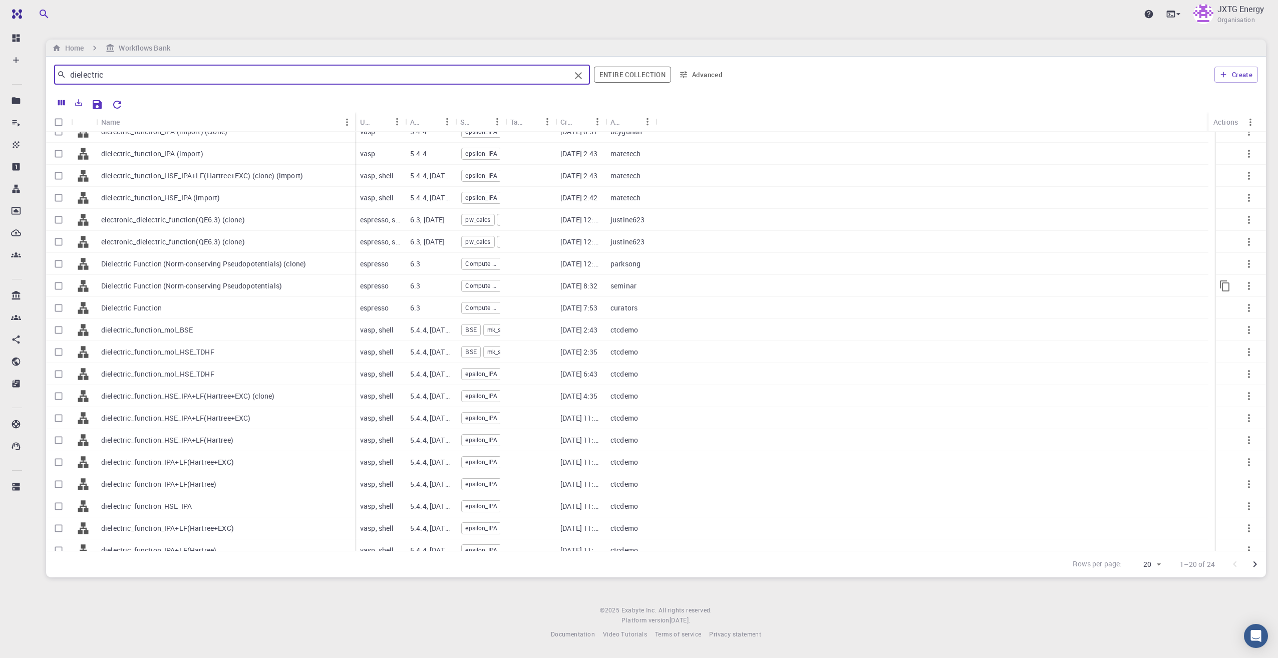
scroll to position [22, 0]
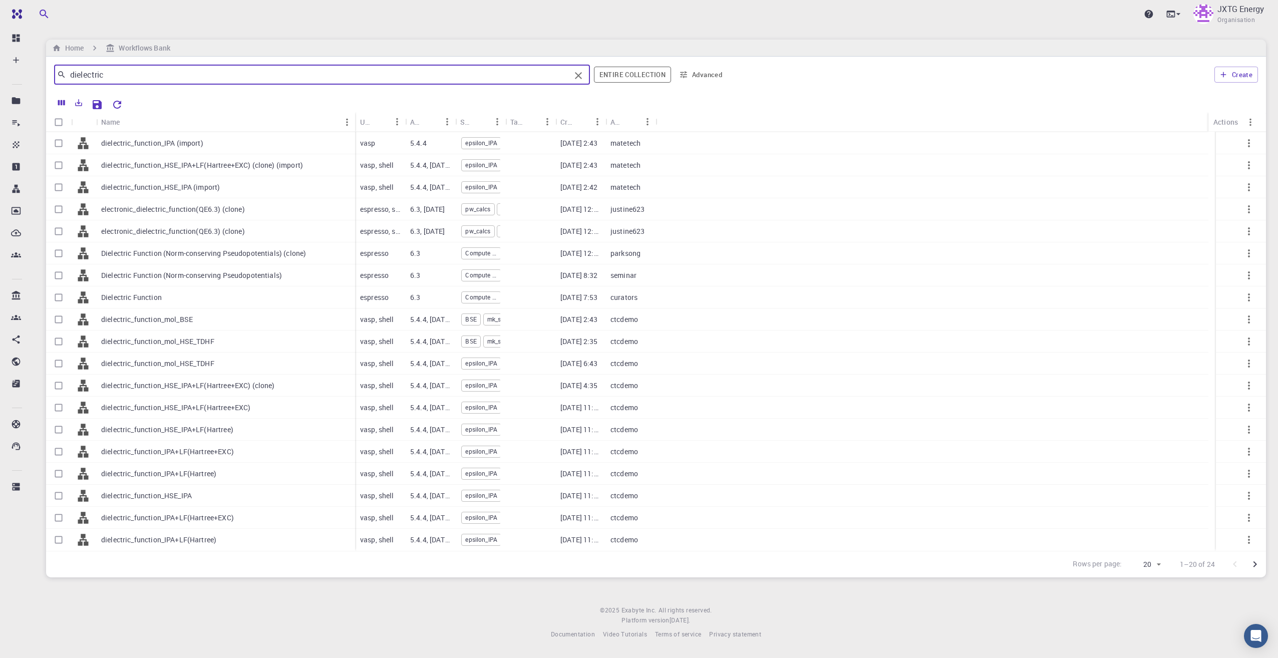
click at [131, 77] on input "dielectric" at bounding box center [318, 75] width 504 height 14
type input "dielectric function"
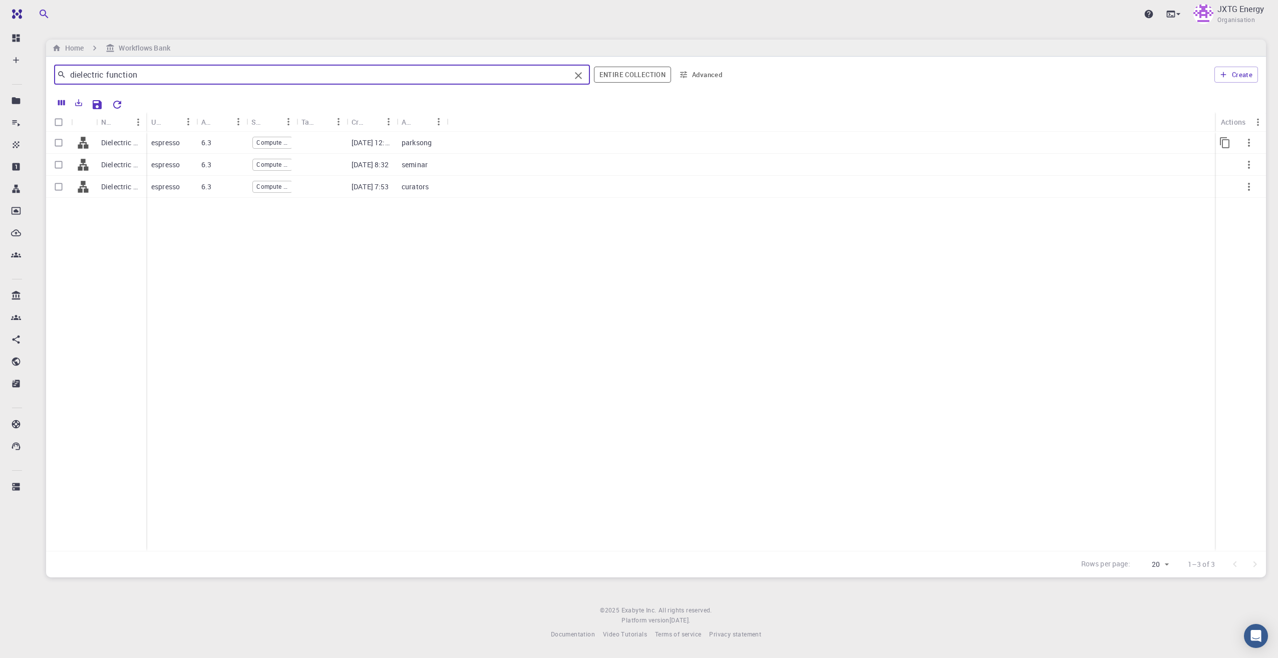
scroll to position [0, 0]
drag, startPoint x: 145, startPoint y: 122, endPoint x: 302, endPoint y: 121, distance: 157.2
click at [299, 121] on div "Name" at bounding box center [301, 122] width 10 height 20
drag, startPoint x: 300, startPoint y: 124, endPoint x: 336, endPoint y: 121, distance: 36.1
click at [328, 122] on div "Name" at bounding box center [323, 122] width 10 height 20
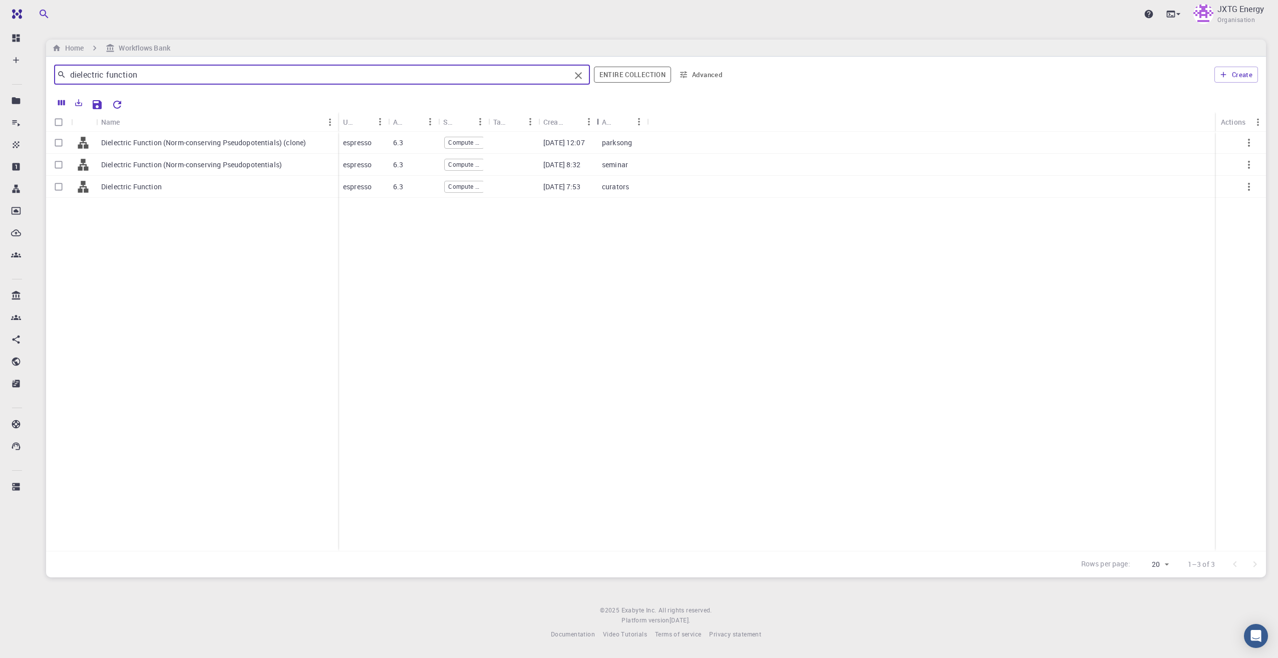
drag, startPoint x: 590, startPoint y: 126, endPoint x: 630, endPoint y: 125, distance: 40.1
click at [603, 125] on div "Created" at bounding box center [598, 122] width 10 height 20
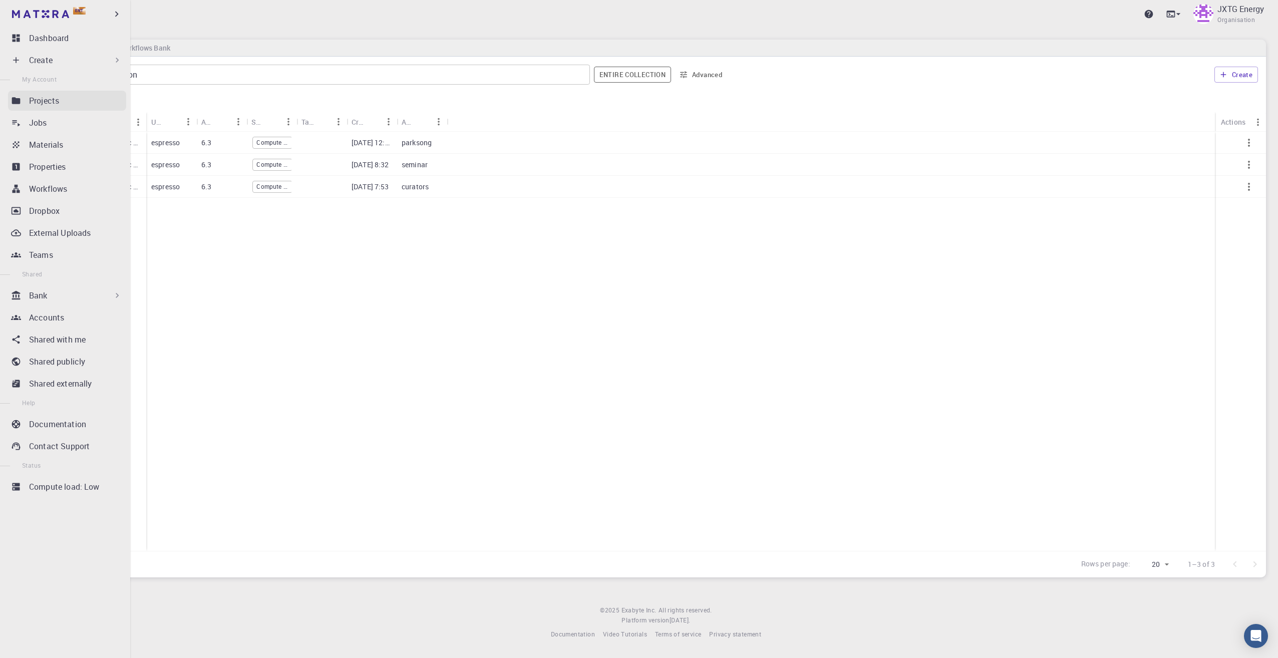
click at [57, 100] on p "Projects" at bounding box center [44, 101] width 30 height 12
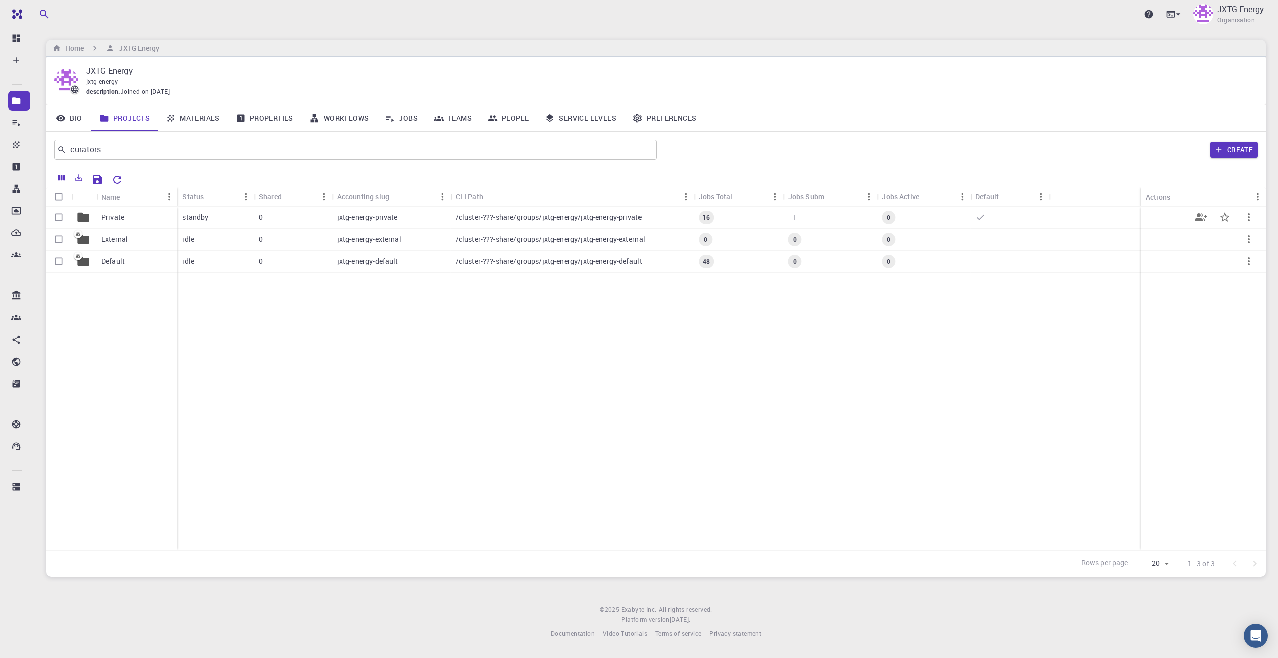
click at [118, 221] on p "Private" at bounding box center [112, 217] width 23 height 10
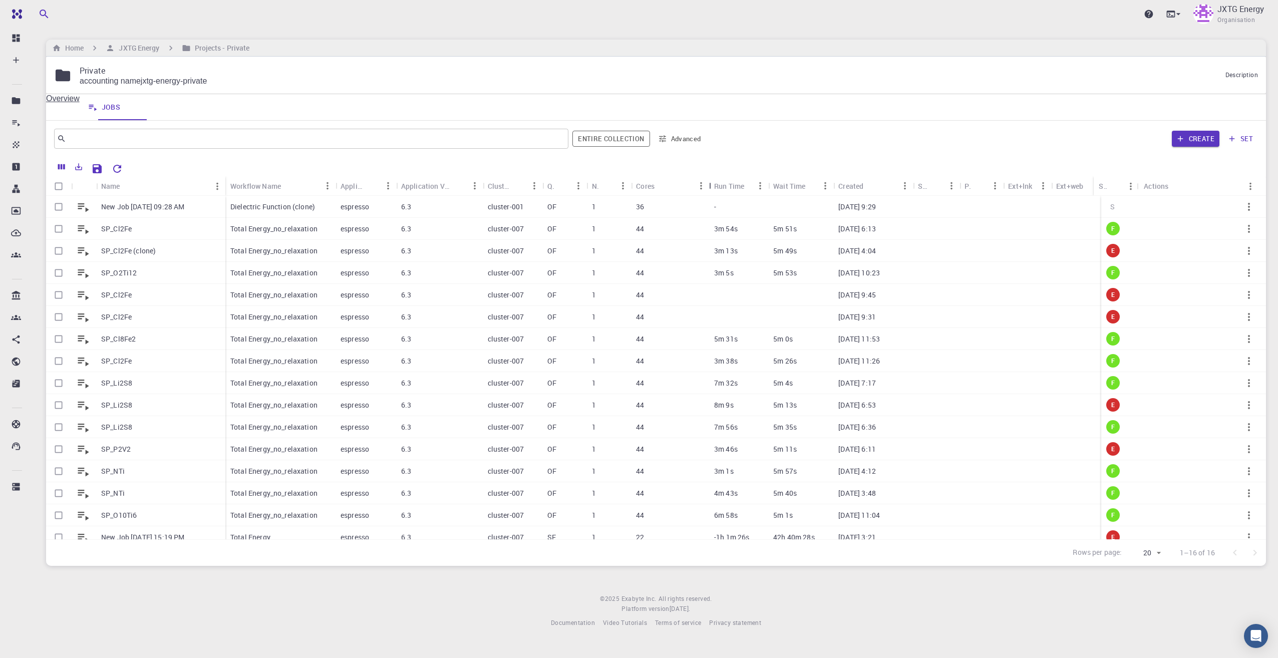
drag, startPoint x: 678, startPoint y: 189, endPoint x: 714, endPoint y: 190, distance: 35.6
click at [714, 190] on div "Cores" at bounding box center [710, 186] width 10 height 20
click at [165, 207] on p "New Job Aug 20, 2025, 09:28 AM" at bounding box center [142, 207] width 83 height 10
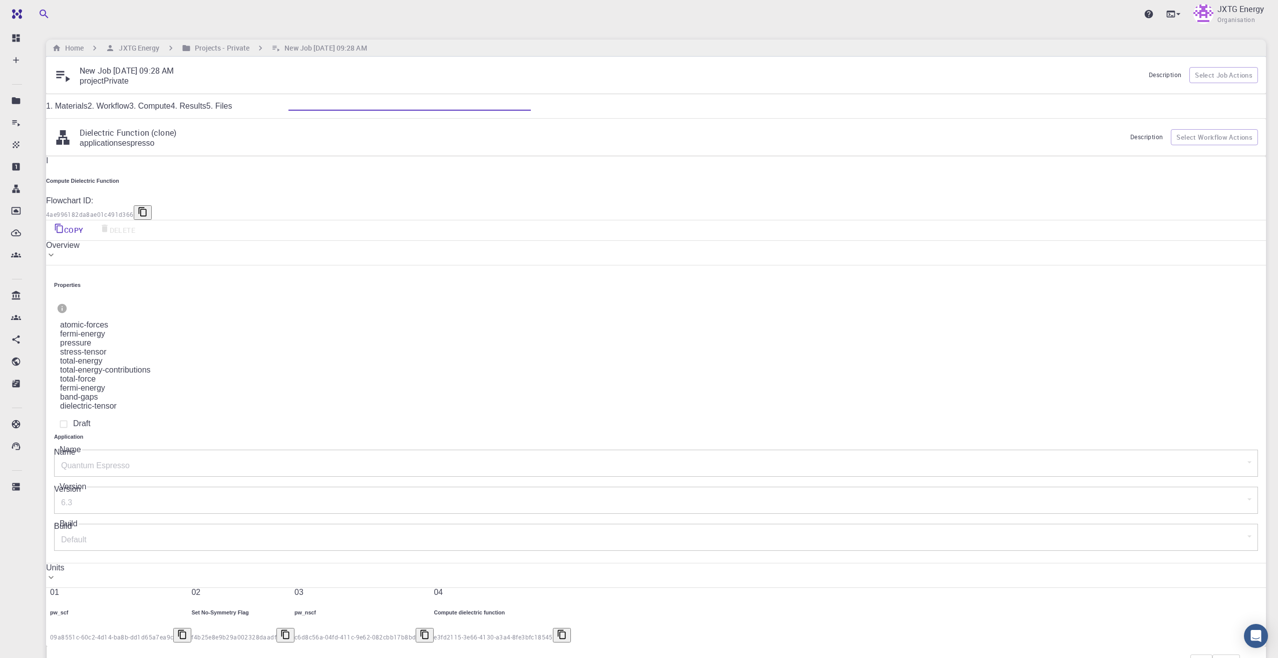
type input "/export/share/pseudo/si/gga/pbe/dojo-oncv/0.4/nc/si_pbe_dojo-oncv_0.4.upf"
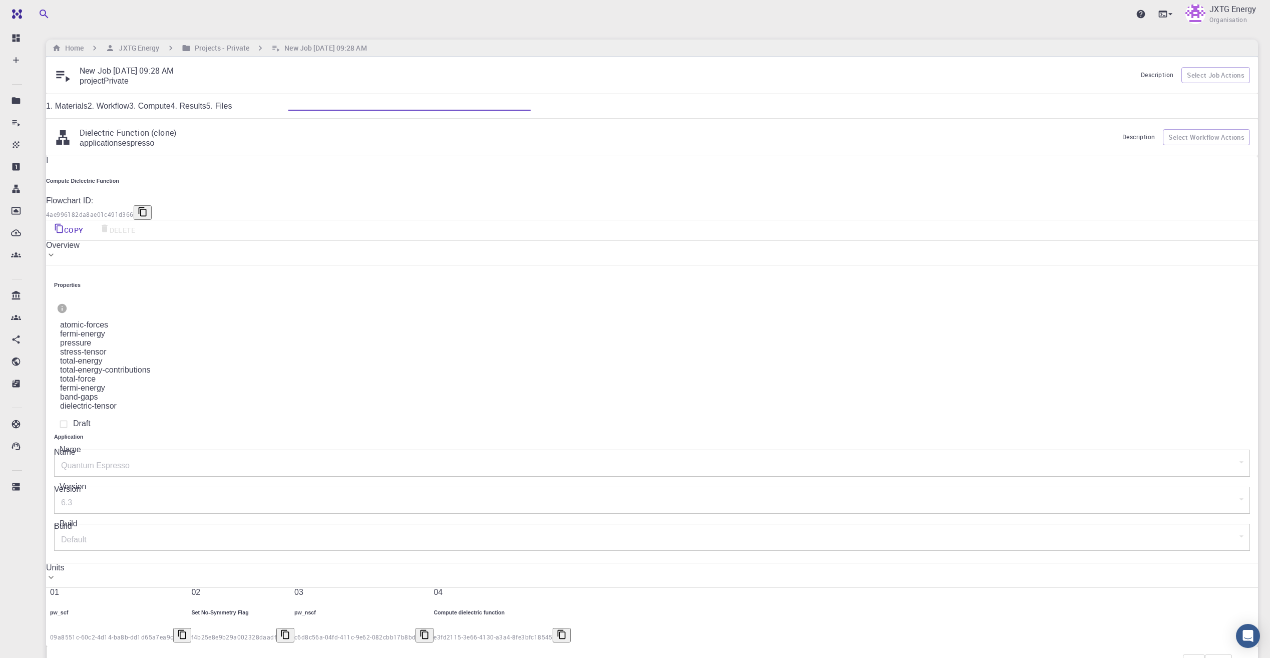
drag, startPoint x: 950, startPoint y: 537, endPoint x: 871, endPoint y: 527, distance: 80.2
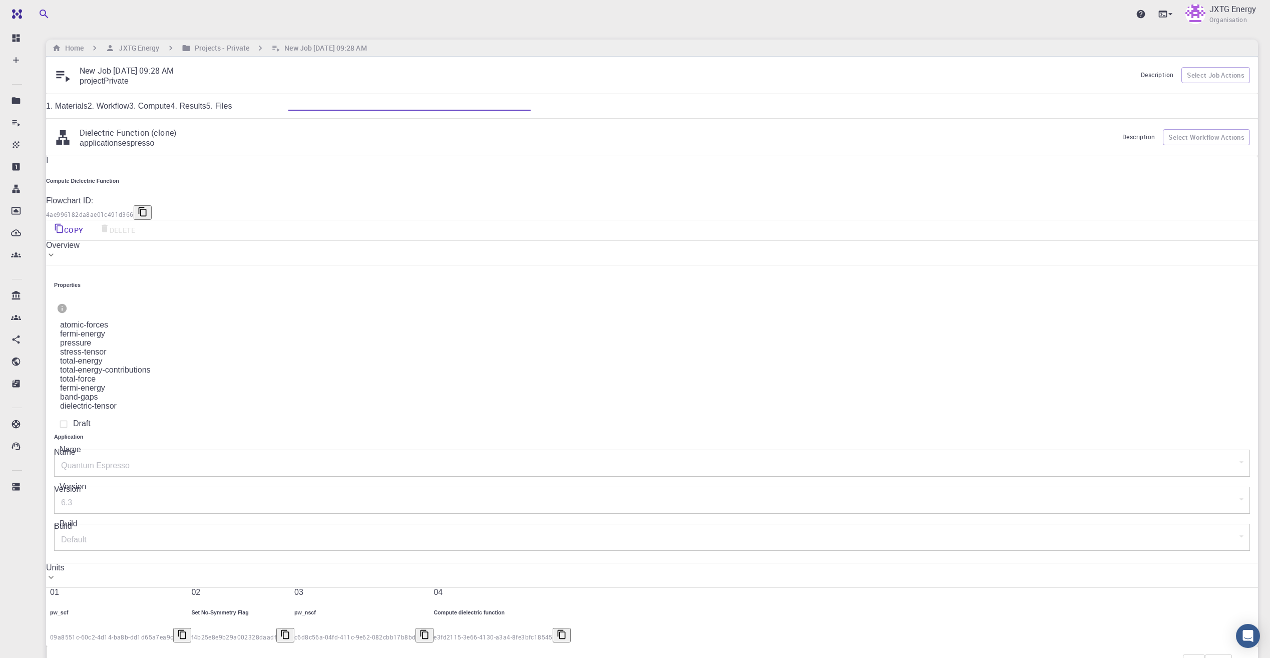
drag, startPoint x: 888, startPoint y: 533, endPoint x: 890, endPoint y: 506, distance: 26.6
click at [171, 106] on link "3. Compute" at bounding box center [150, 106] width 42 height 9
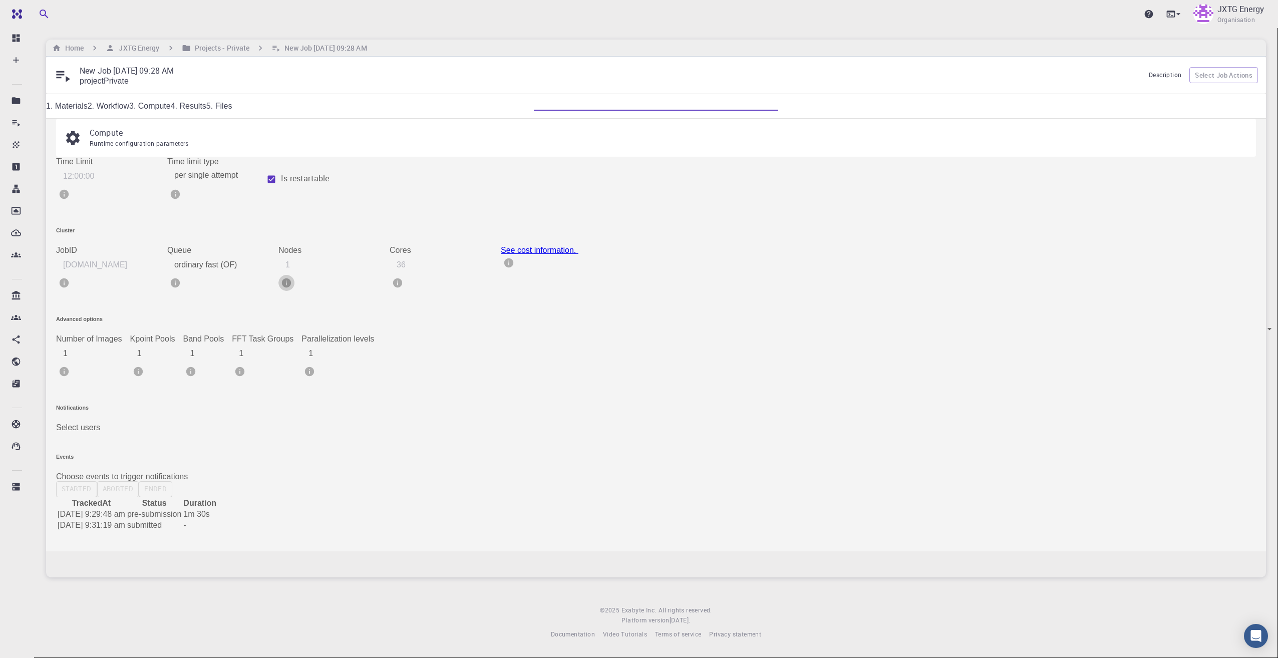
click at [291, 278] on icon "info" at bounding box center [286, 282] width 9 height 9
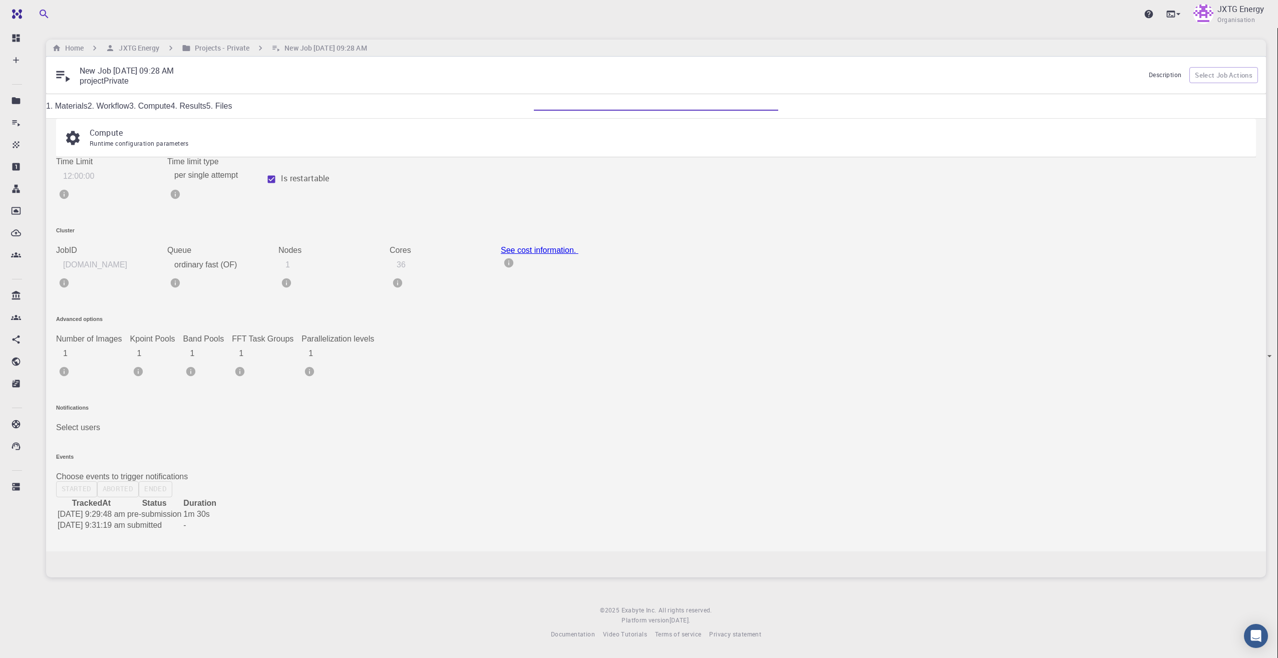
click at [451, 264] on div at bounding box center [639, 329] width 1278 height 658
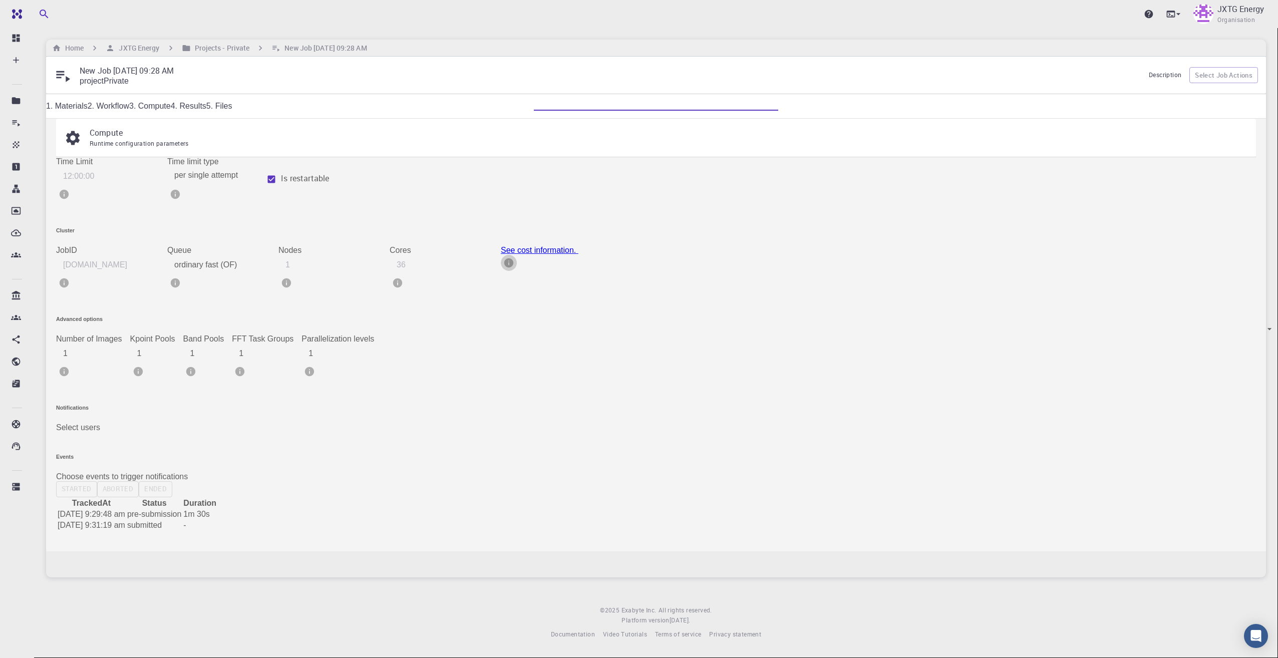
click at [513, 264] on icon "info" at bounding box center [508, 262] width 9 height 9
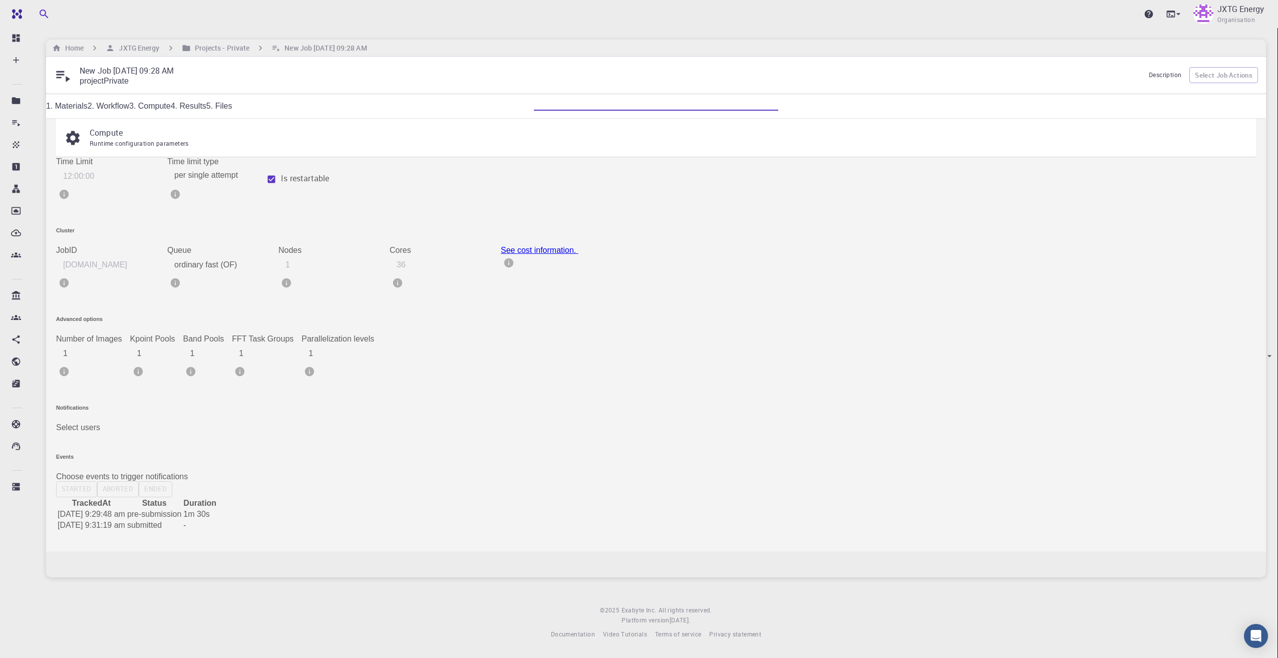
click at [708, 264] on div at bounding box center [639, 329] width 1278 height 658
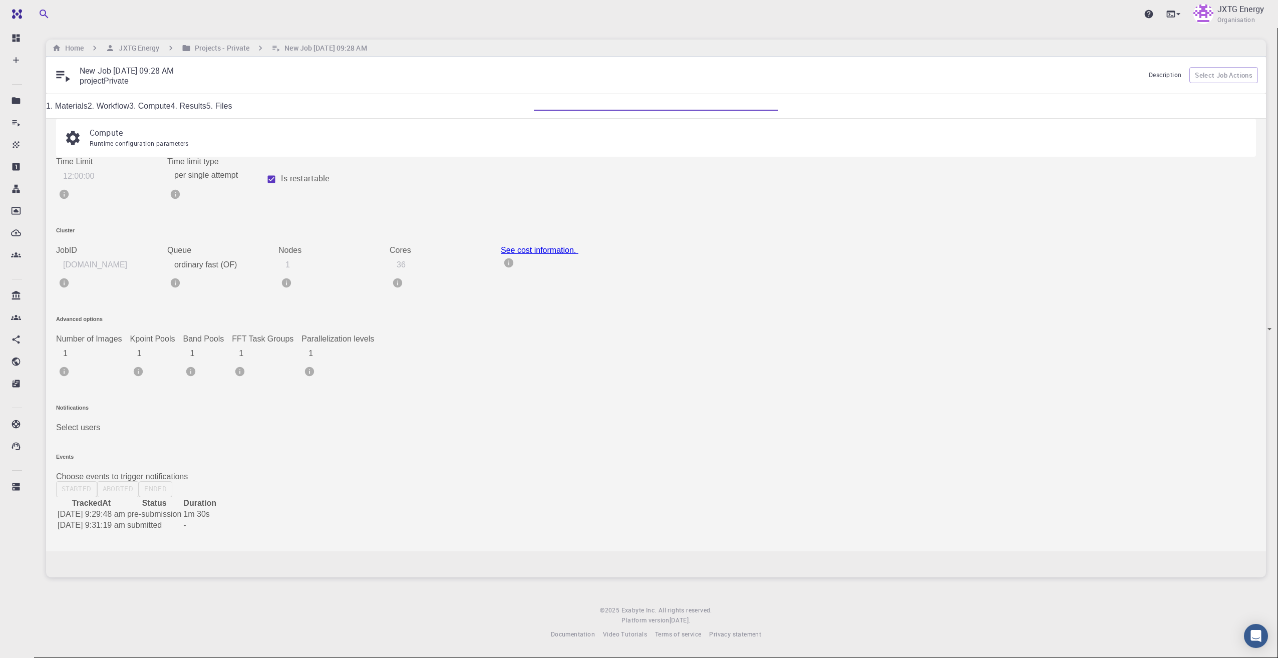
click at [232, 110] on link "5. Files" at bounding box center [219, 106] width 26 height 9
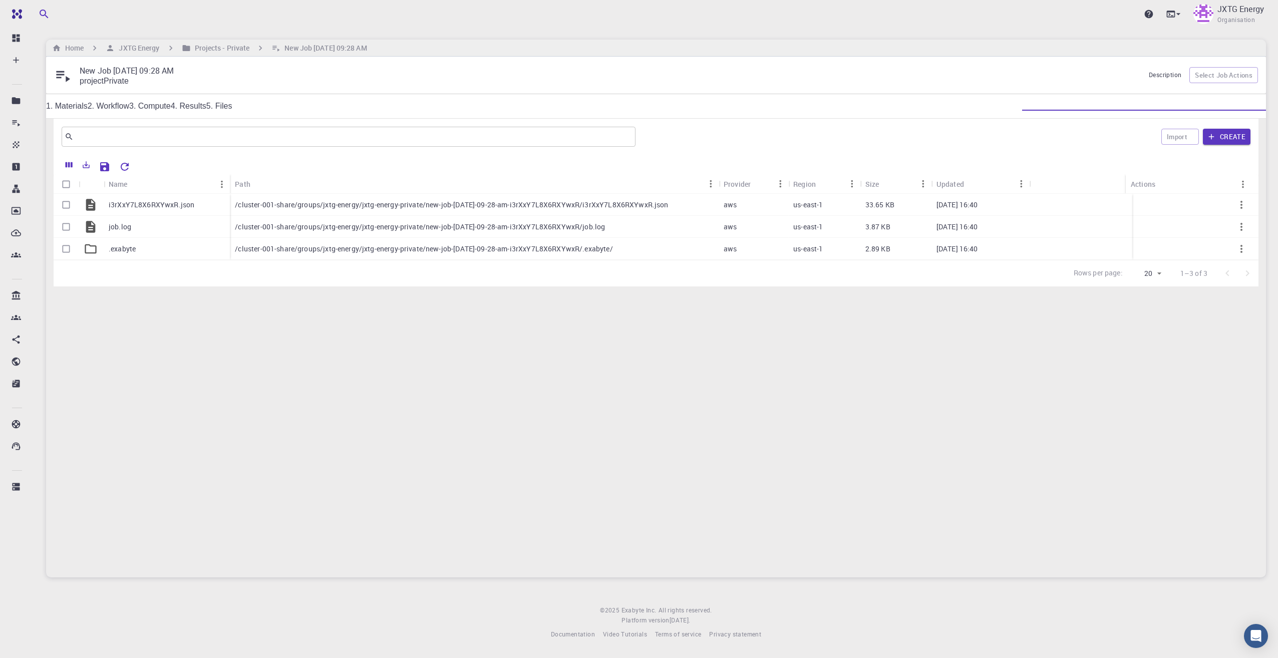
click at [206, 109] on link "4. Results" at bounding box center [189, 106] width 36 height 9
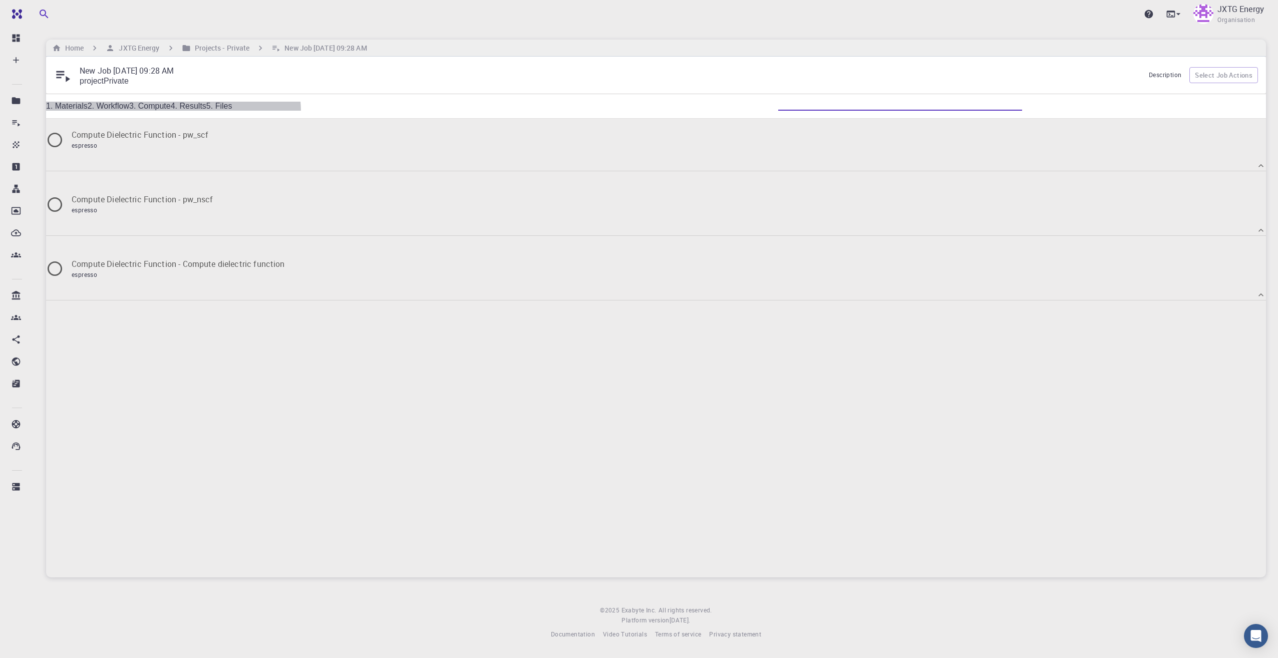
click at [171, 106] on link "3. Compute" at bounding box center [150, 106] width 42 height 9
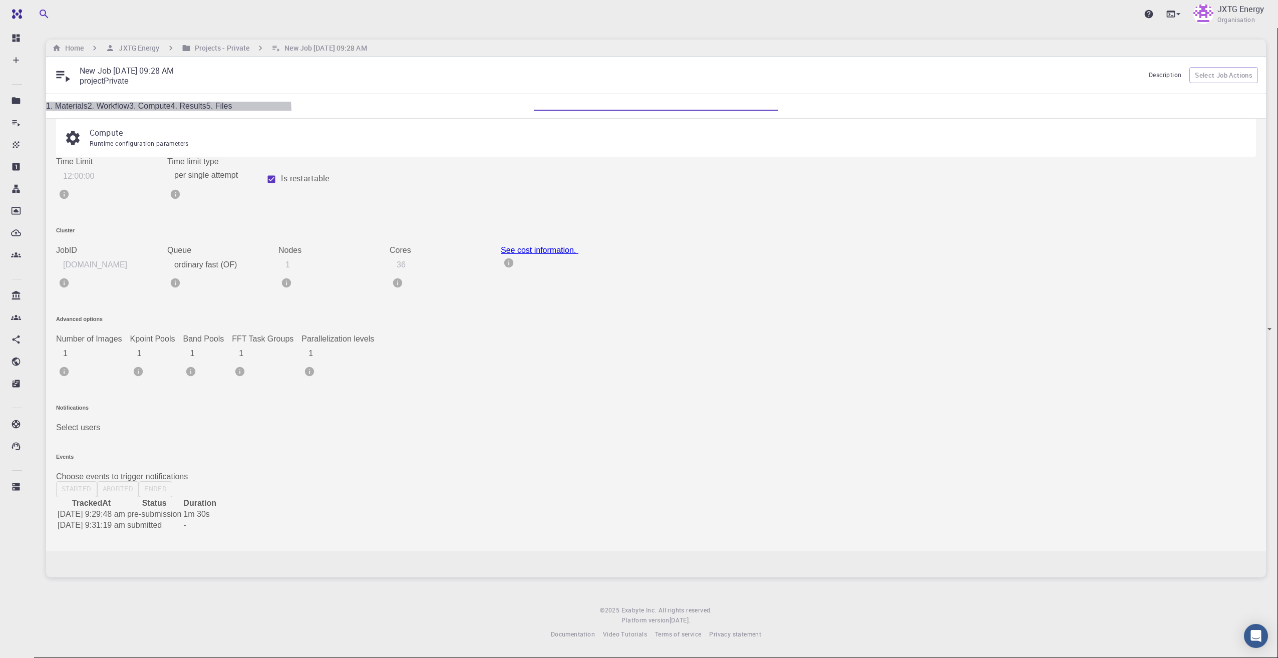
click at [129, 107] on link "2. Workflow" at bounding box center [109, 106] width 42 height 9
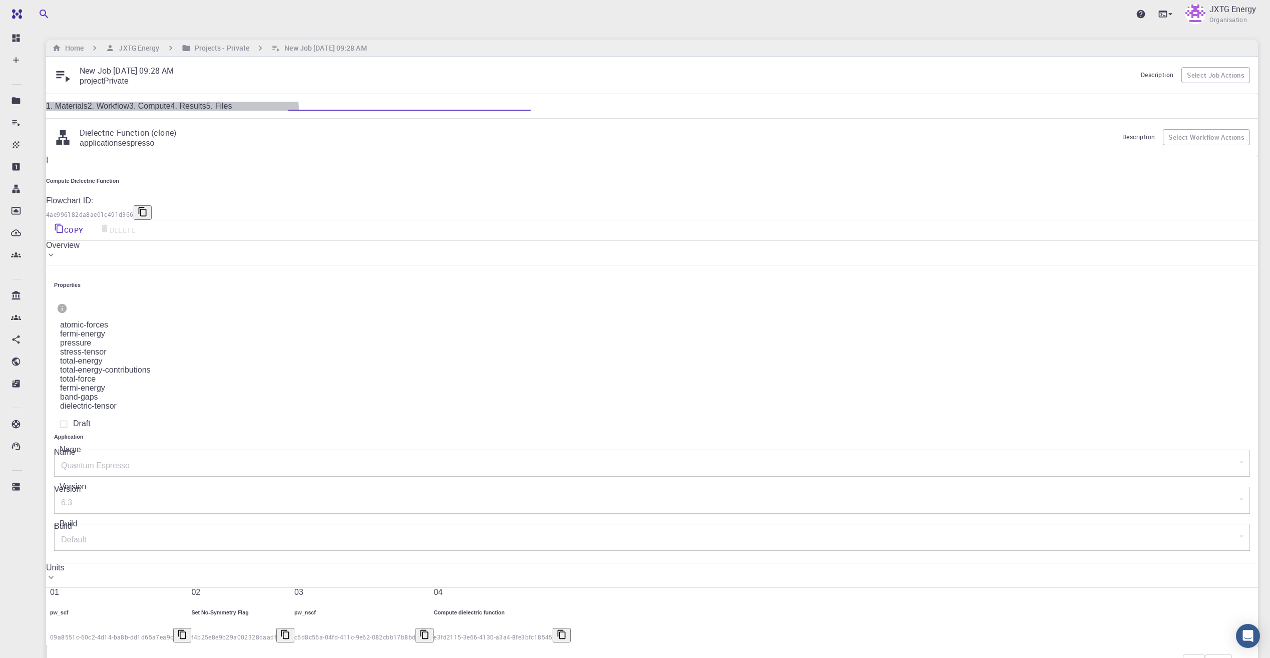
click at [88, 105] on link "1. Materials" at bounding box center [67, 106] width 42 height 9
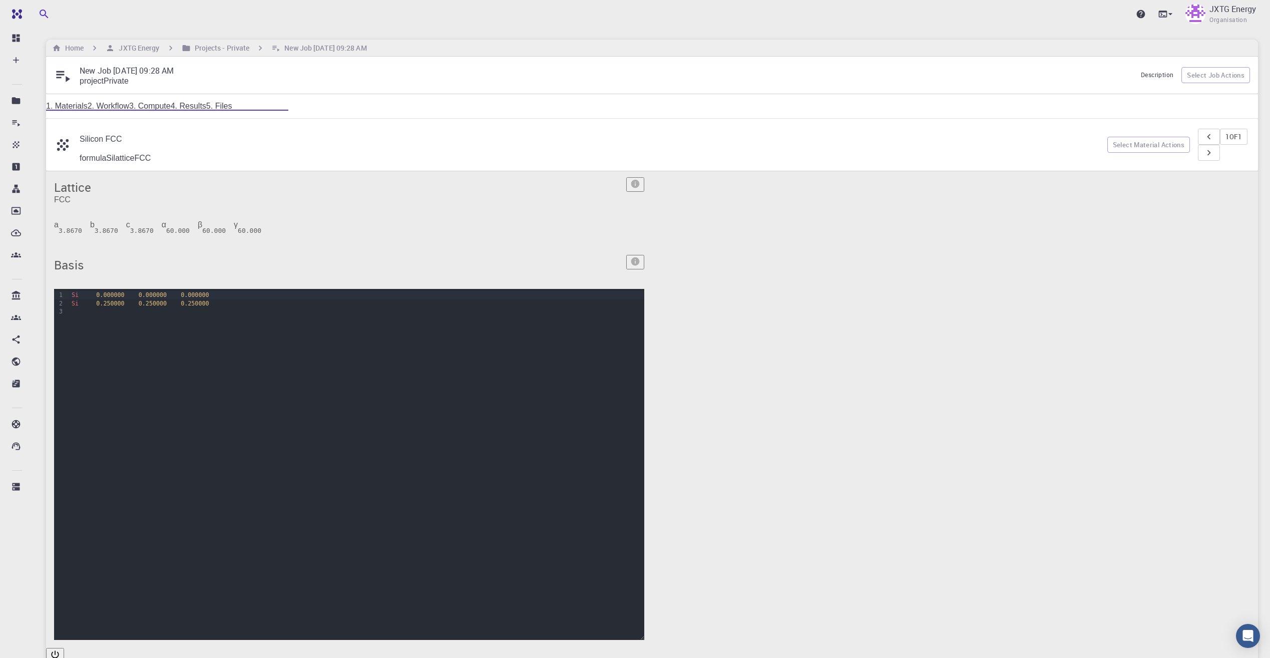
click at [129, 109] on link "2. Workflow" at bounding box center [109, 106] width 42 height 9
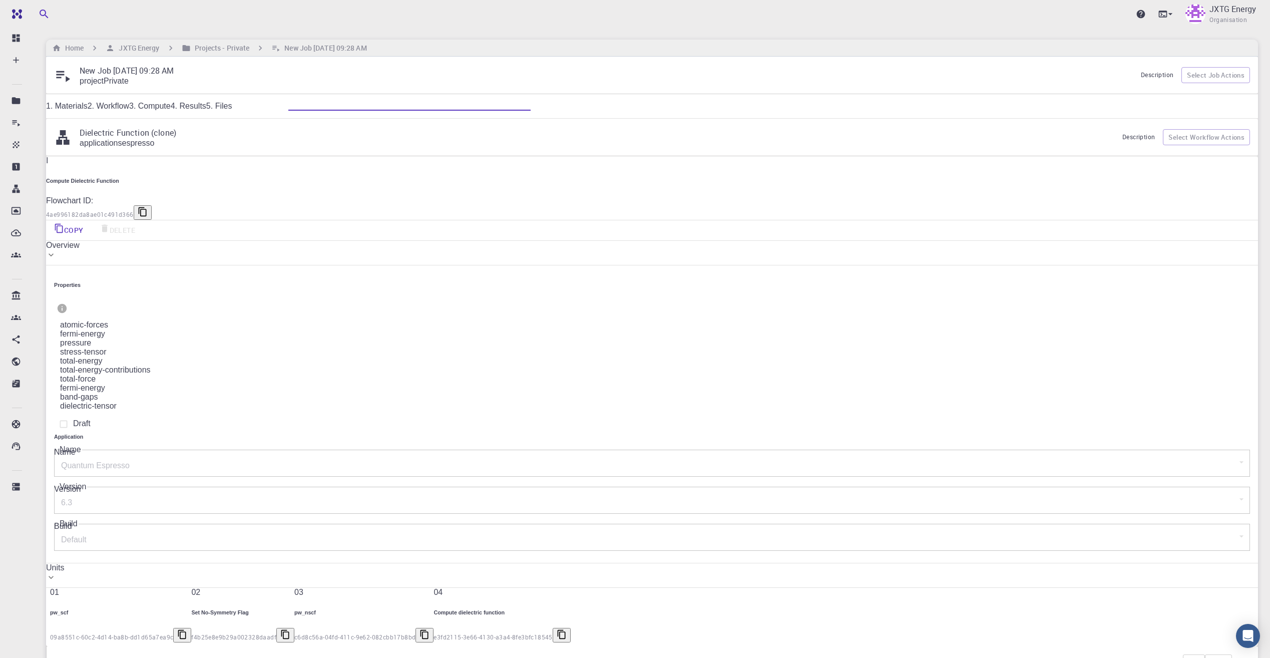
click at [171, 110] on link "3. Compute" at bounding box center [150, 106] width 42 height 9
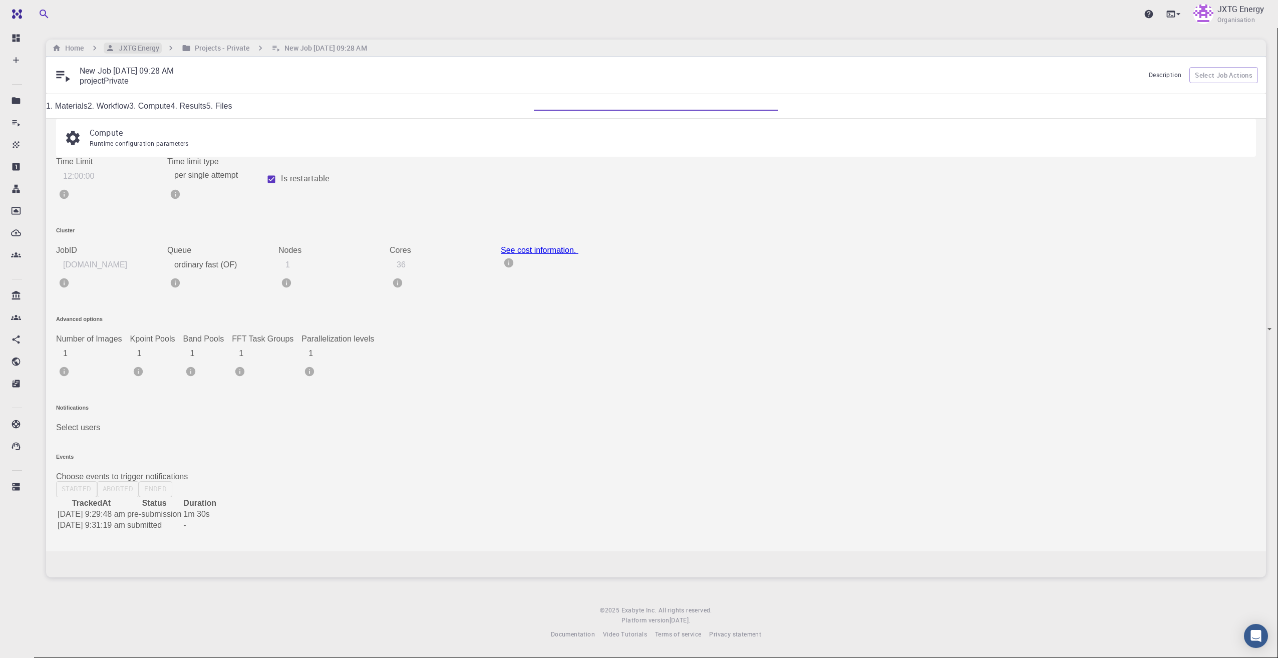
click at [146, 47] on h6 "JXTG Energy" at bounding box center [137, 48] width 45 height 11
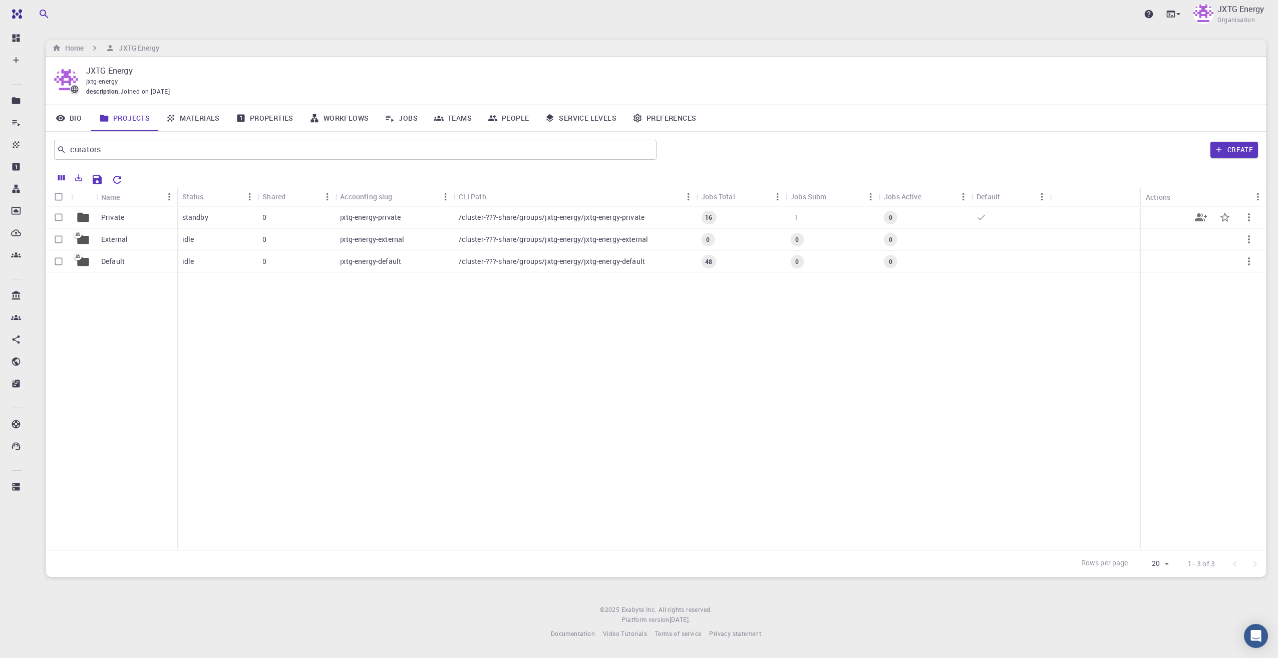
click at [115, 217] on p "Private" at bounding box center [112, 217] width 23 height 10
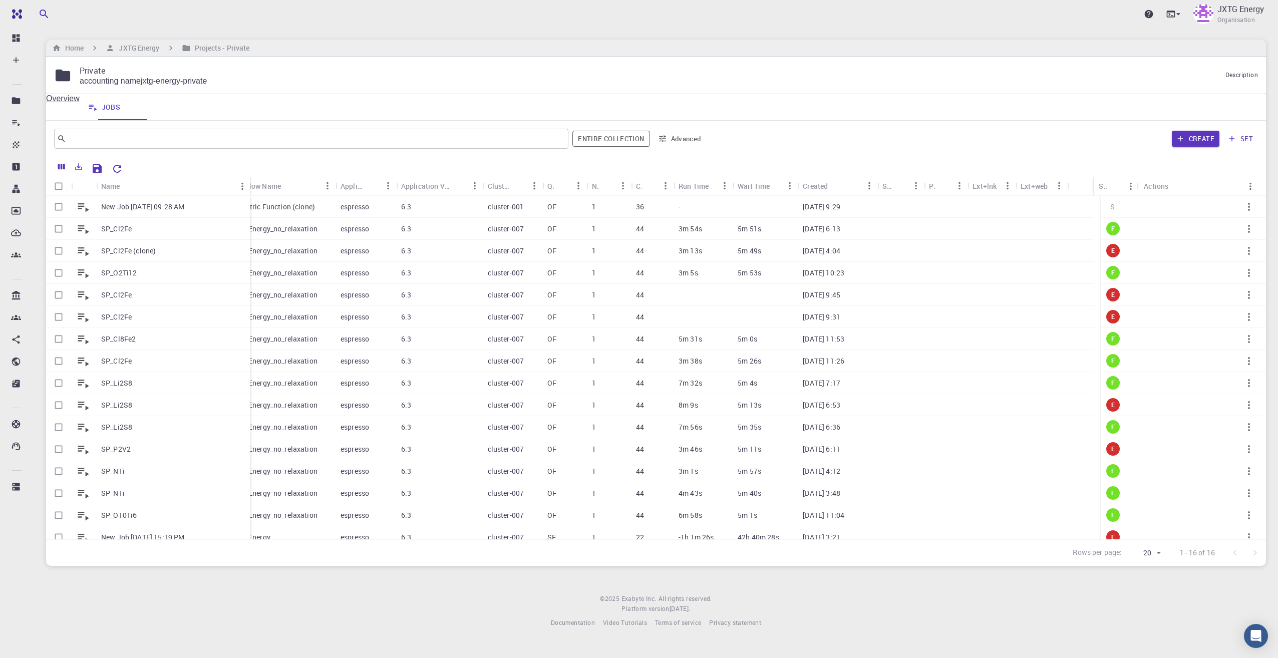
drag, startPoint x: 225, startPoint y: 185, endPoint x: 249, endPoint y: 184, distance: 24.1
click at [251, 182] on div "Name" at bounding box center [251, 186] width 10 height 20
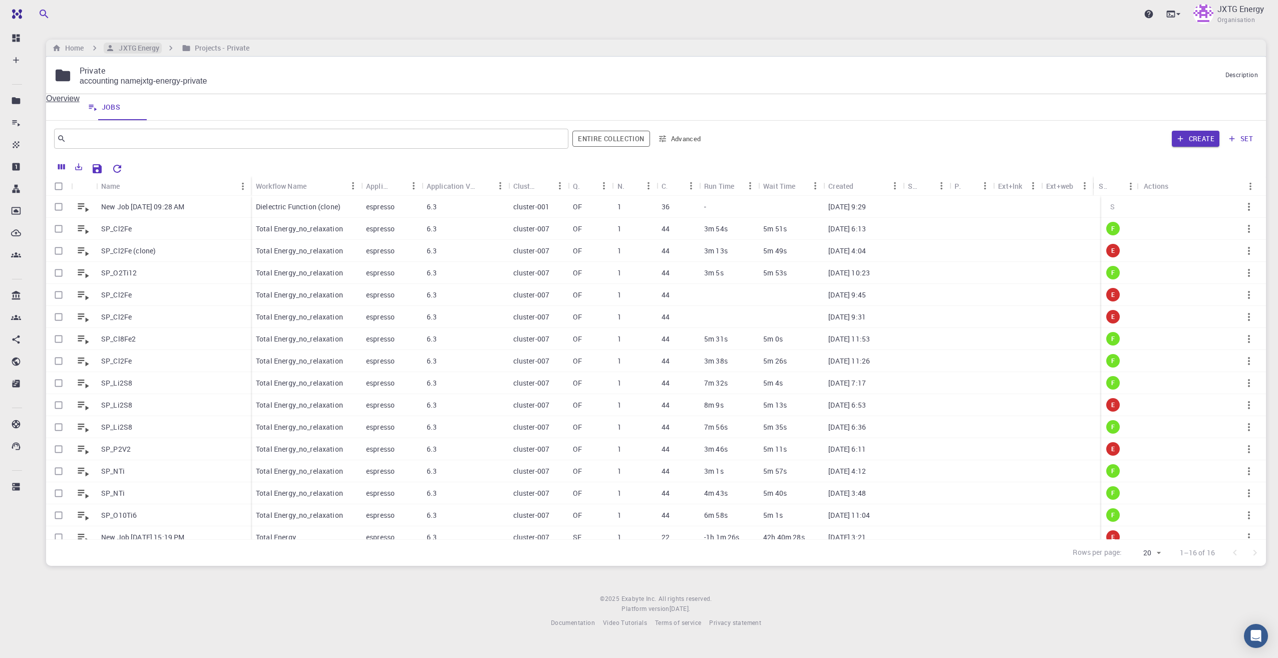
click at [154, 45] on h6 "JXTG Energy" at bounding box center [137, 48] width 45 height 11
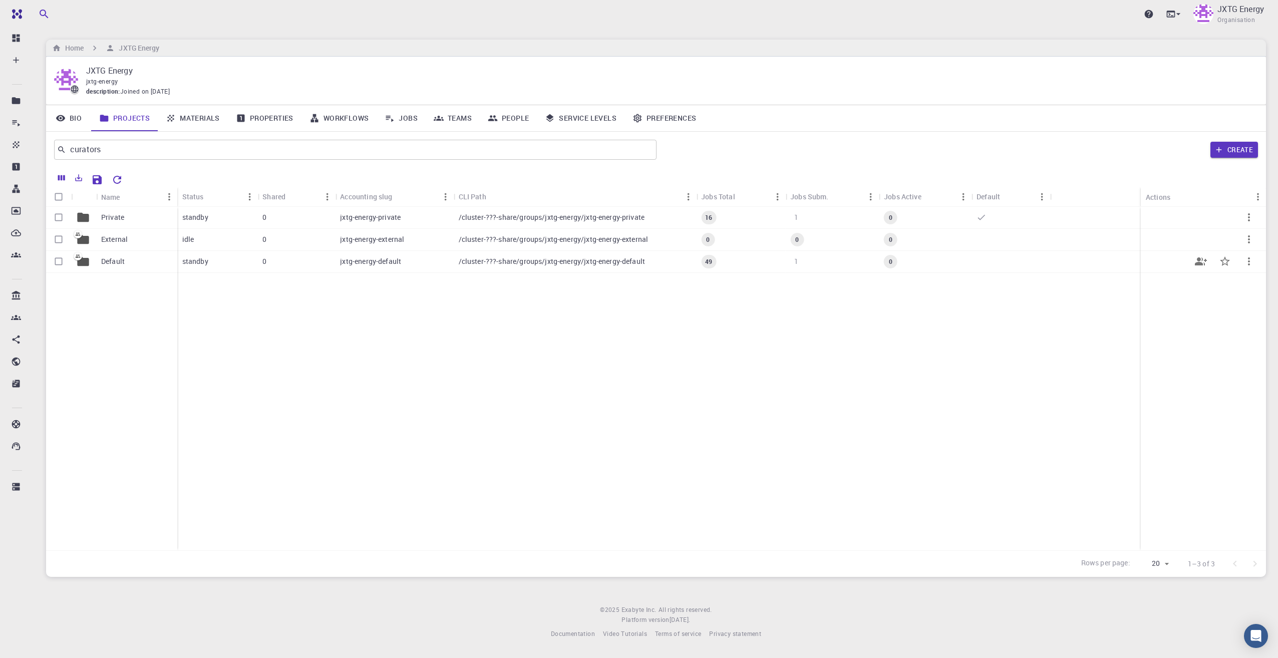
click at [118, 262] on p "Default" at bounding box center [113, 261] width 24 height 10
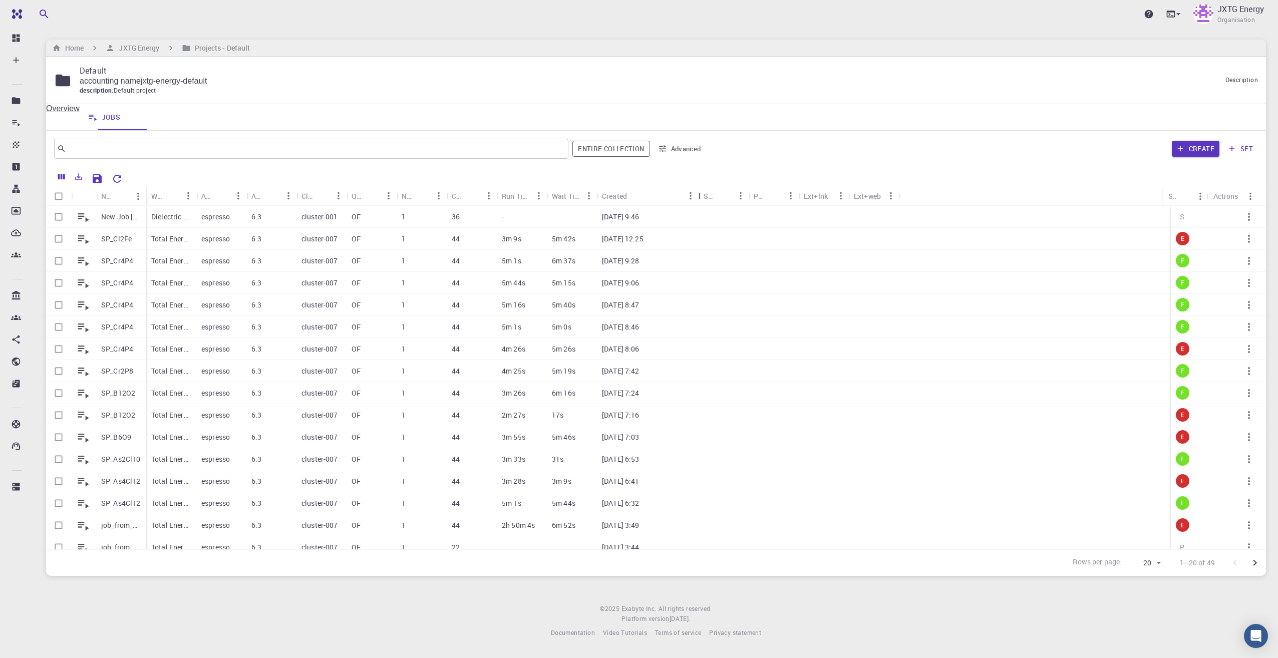
drag, startPoint x: 645, startPoint y: 198, endPoint x: 696, endPoint y: 196, distance: 51.6
click at [696, 196] on div "Created" at bounding box center [699, 196] width 10 height 20
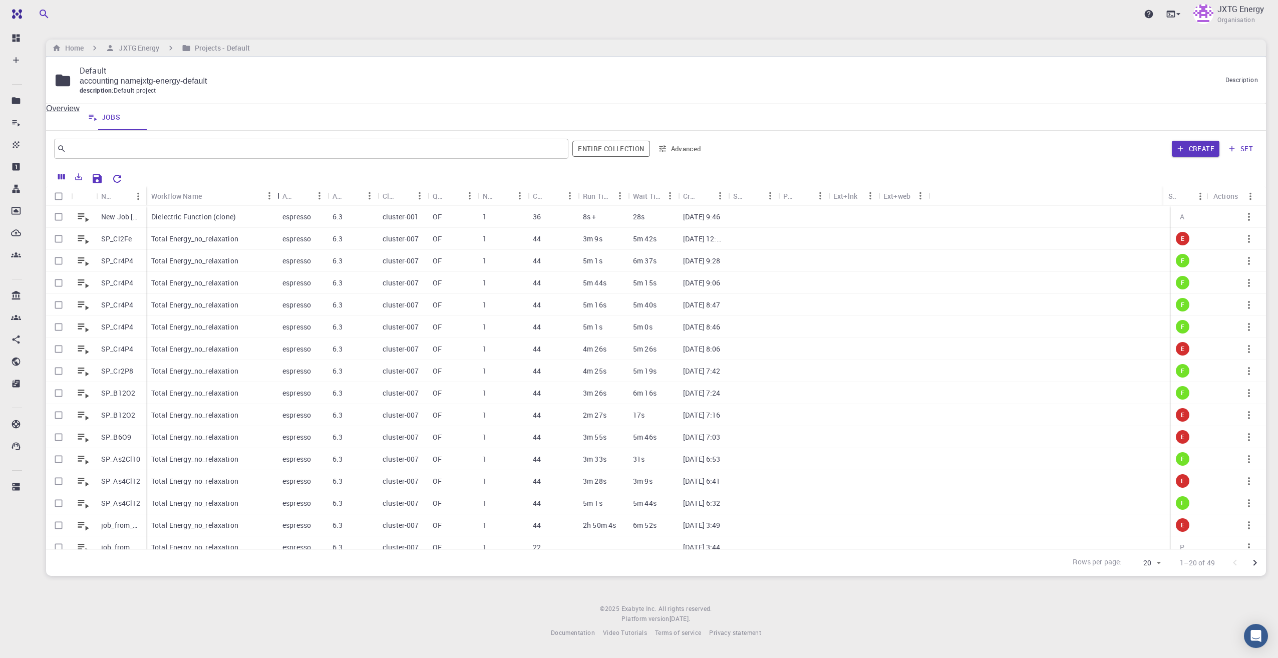
drag, startPoint x: 196, startPoint y: 198, endPoint x: 243, endPoint y: 214, distance: 49.1
click at [277, 205] on div "Workflow Name" at bounding box center [278, 196] width 10 height 20
click at [136, 48] on h6 "JXTG Energy" at bounding box center [137, 48] width 45 height 11
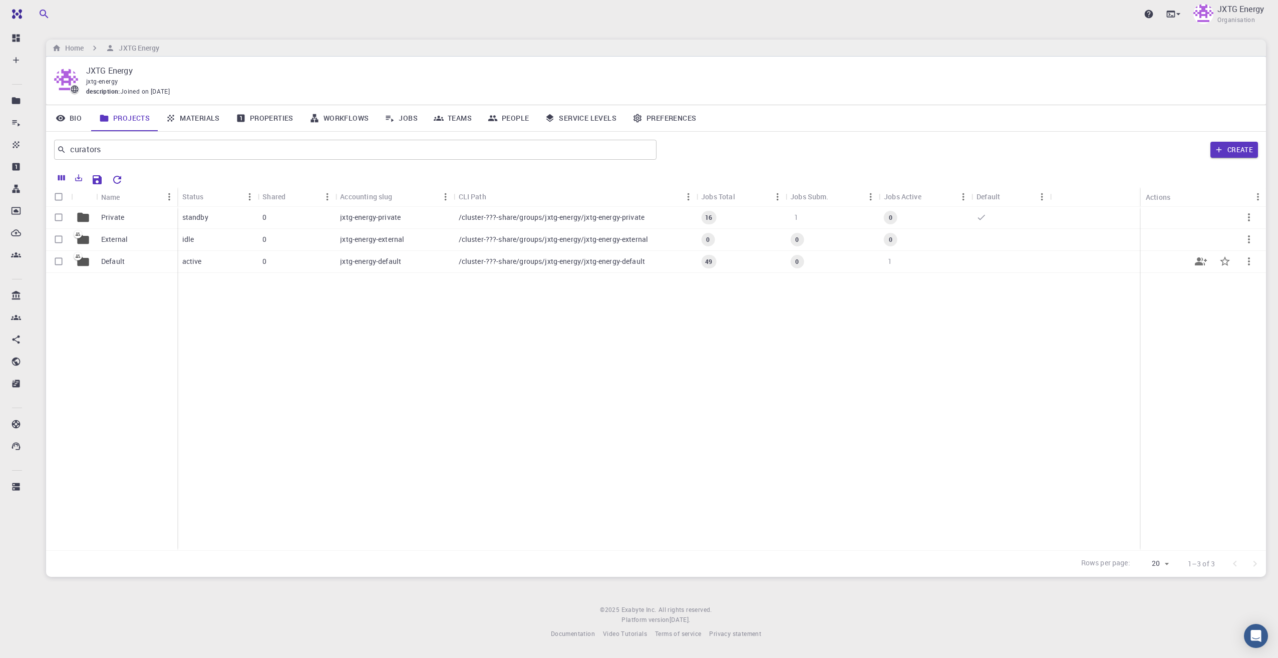
click at [891, 263] on span "1" at bounding box center [890, 261] width 12 height 10
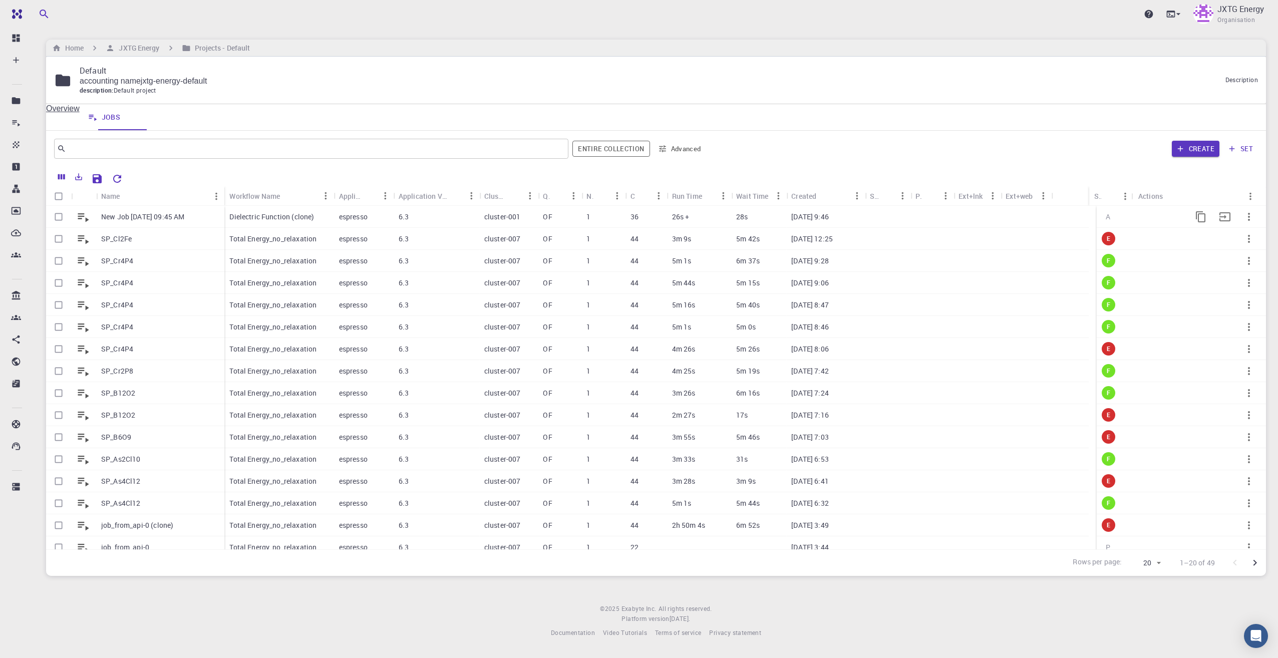
click at [281, 218] on p "Dielectric Function (clone)" at bounding box center [271, 217] width 85 height 10
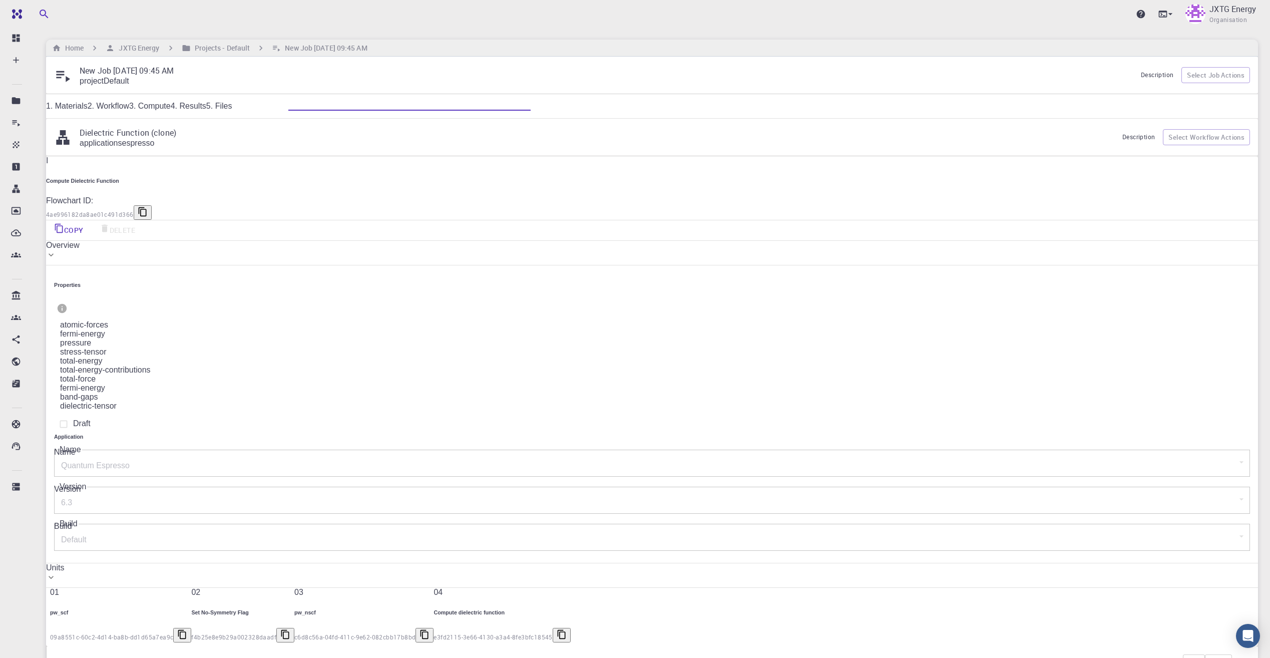
click at [171, 106] on link "3. Compute" at bounding box center [150, 106] width 42 height 9
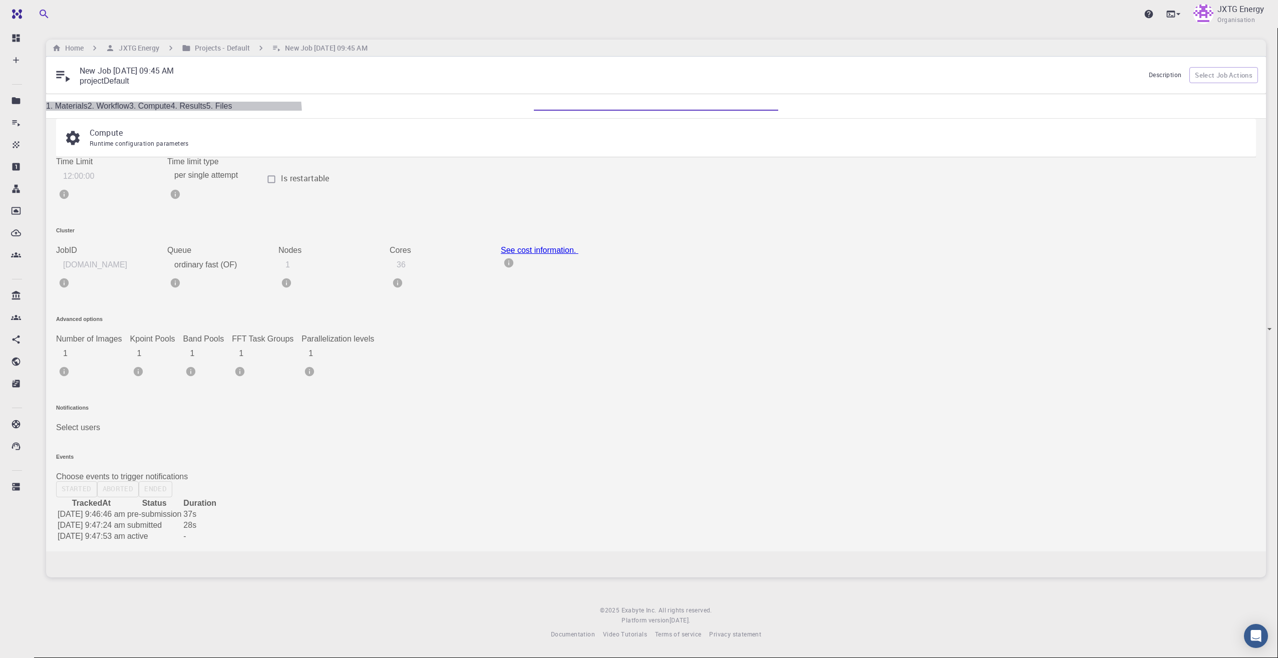
click at [206, 109] on link "4. Results" at bounding box center [189, 106] width 36 height 9
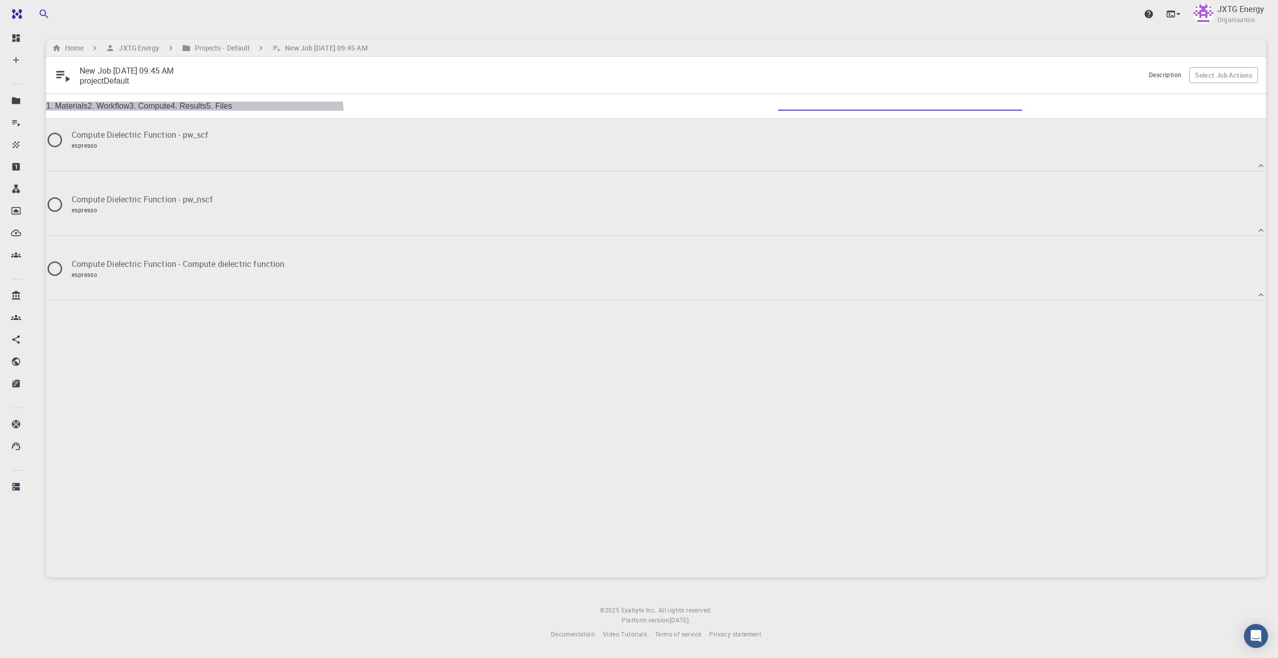
click at [171, 108] on link "3. Compute" at bounding box center [150, 106] width 42 height 9
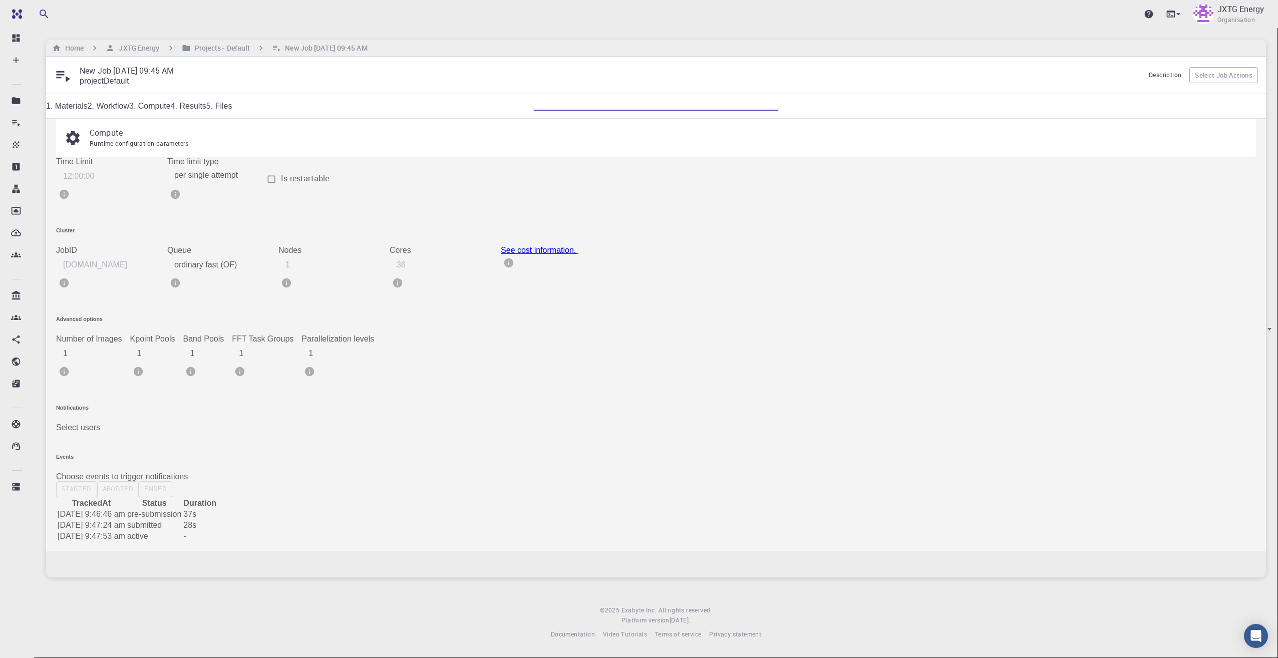
click at [206, 110] on link "4. Results" at bounding box center [189, 106] width 36 height 9
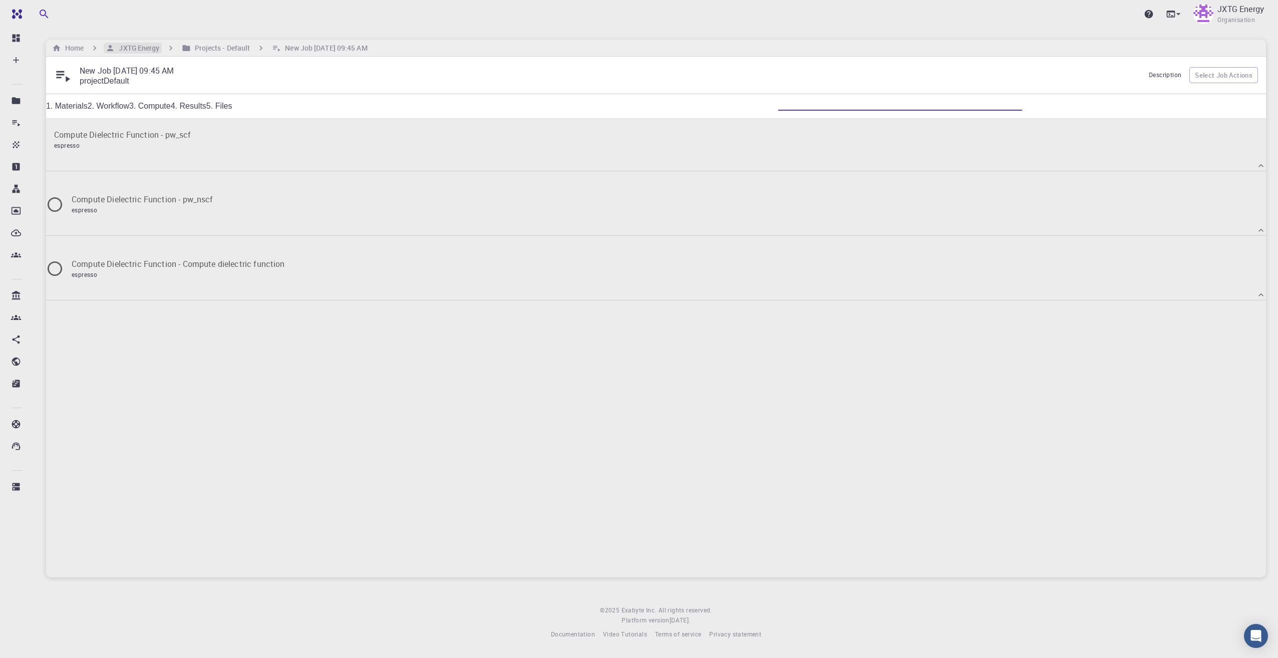
click at [153, 47] on h6 "JXTG Energy" at bounding box center [137, 48] width 45 height 11
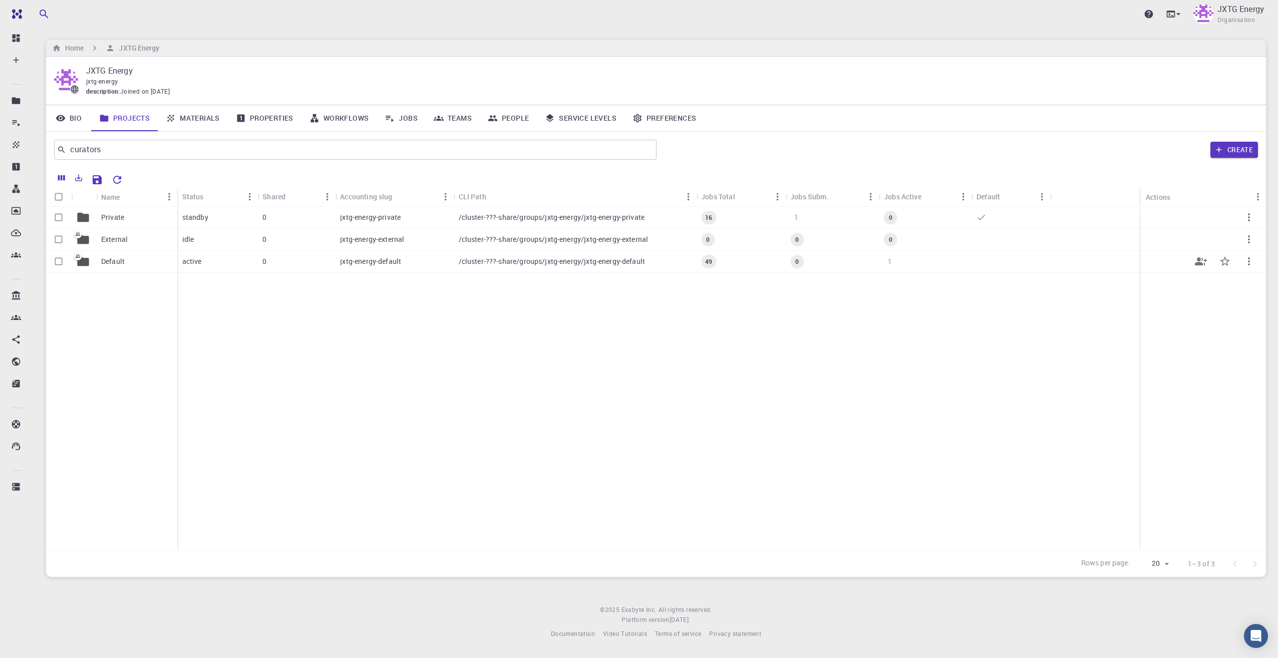
click at [115, 262] on p "Default" at bounding box center [113, 261] width 24 height 10
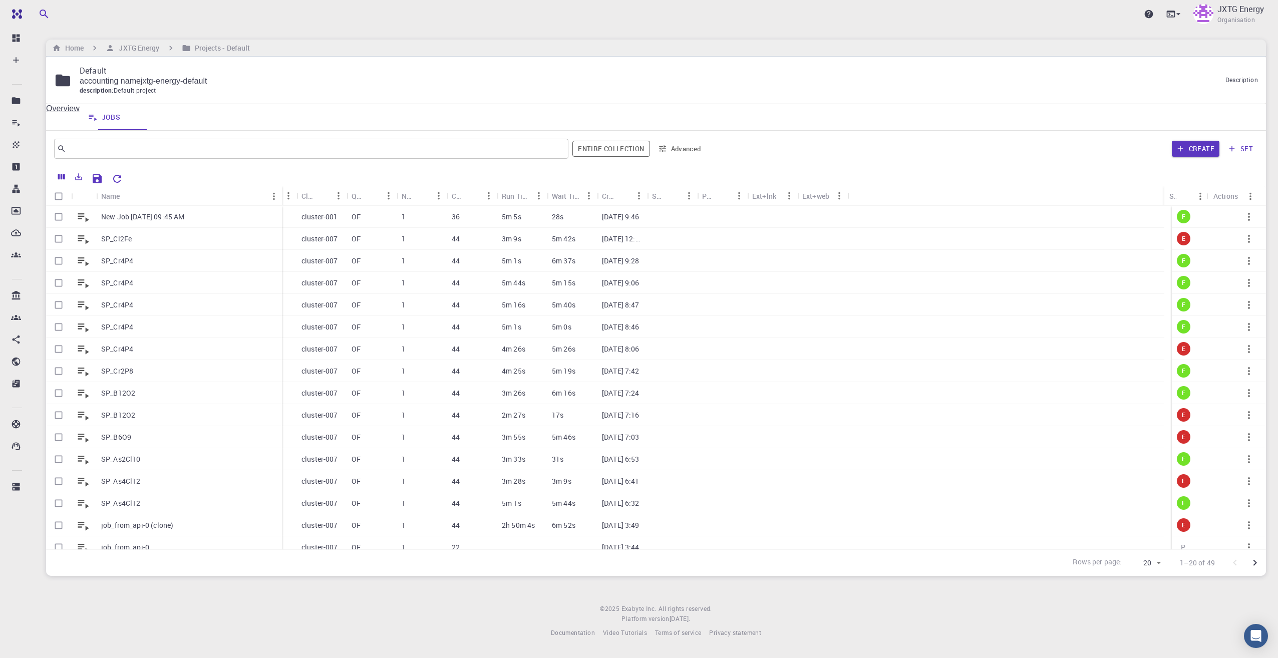
drag, startPoint x: 144, startPoint y: 196, endPoint x: 181, endPoint y: 205, distance: 38.7
click at [283, 195] on div "Name" at bounding box center [283, 196] width 10 height 20
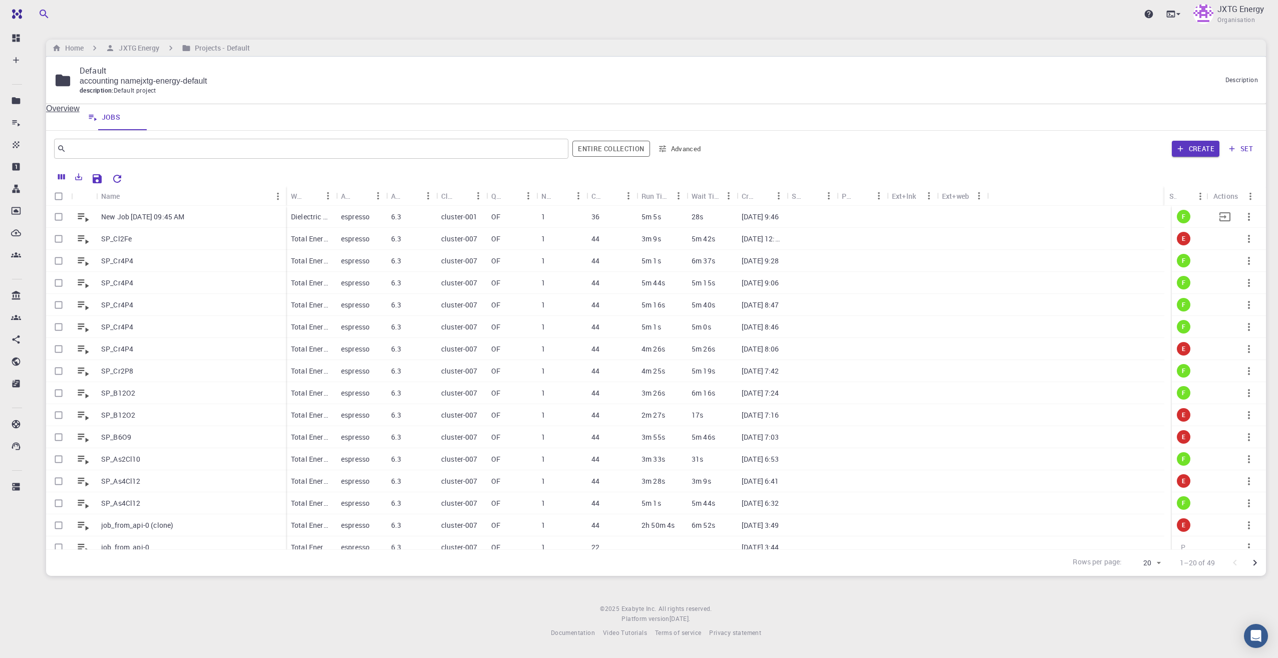
click at [162, 220] on p "New Job Aug 20, 2025, 09:45 AM" at bounding box center [142, 217] width 83 height 10
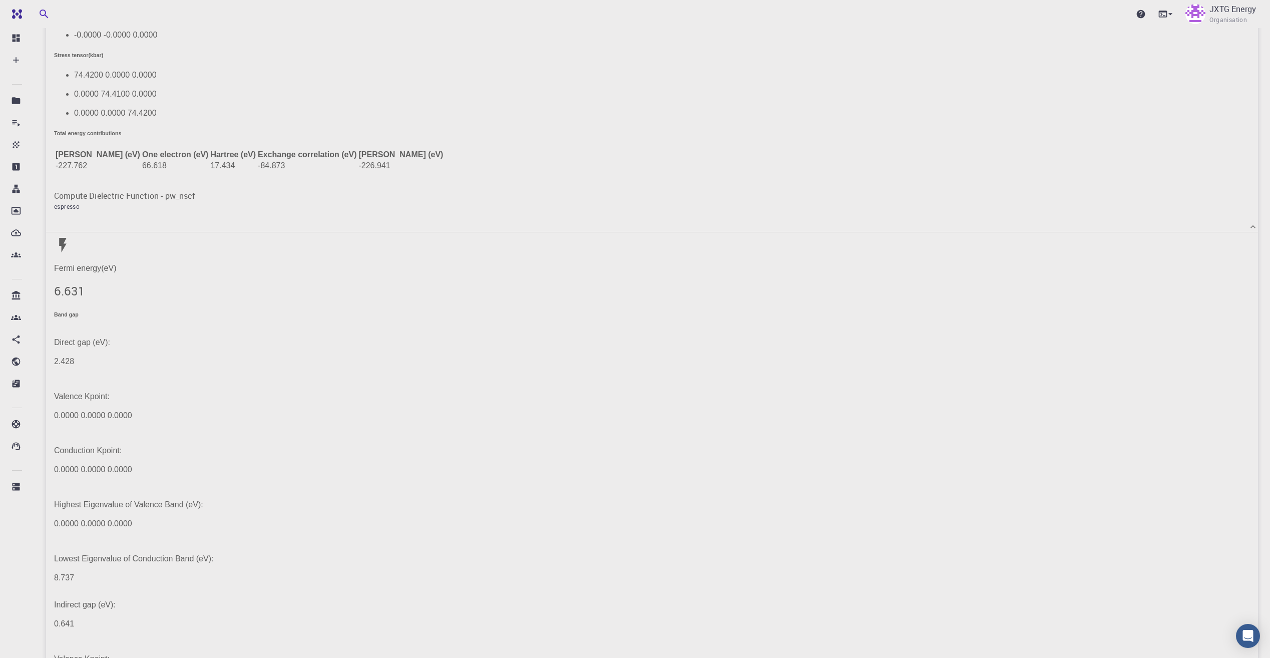
scroll to position [435, 0]
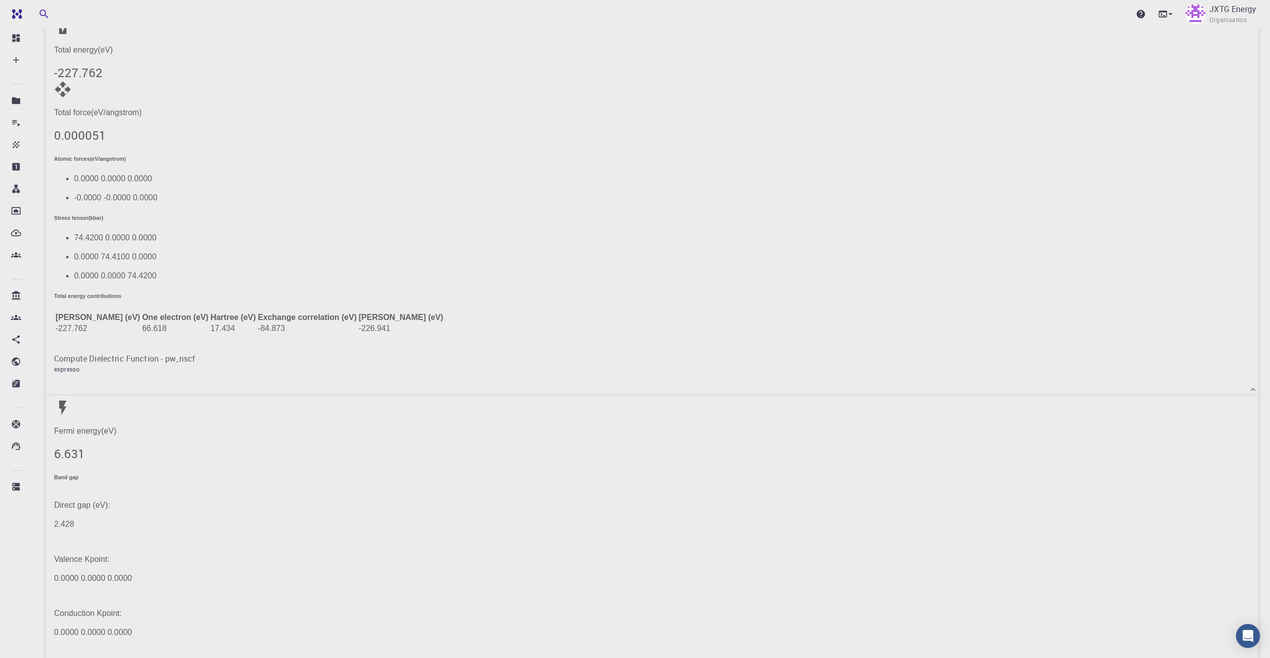
scroll to position [300, 0]
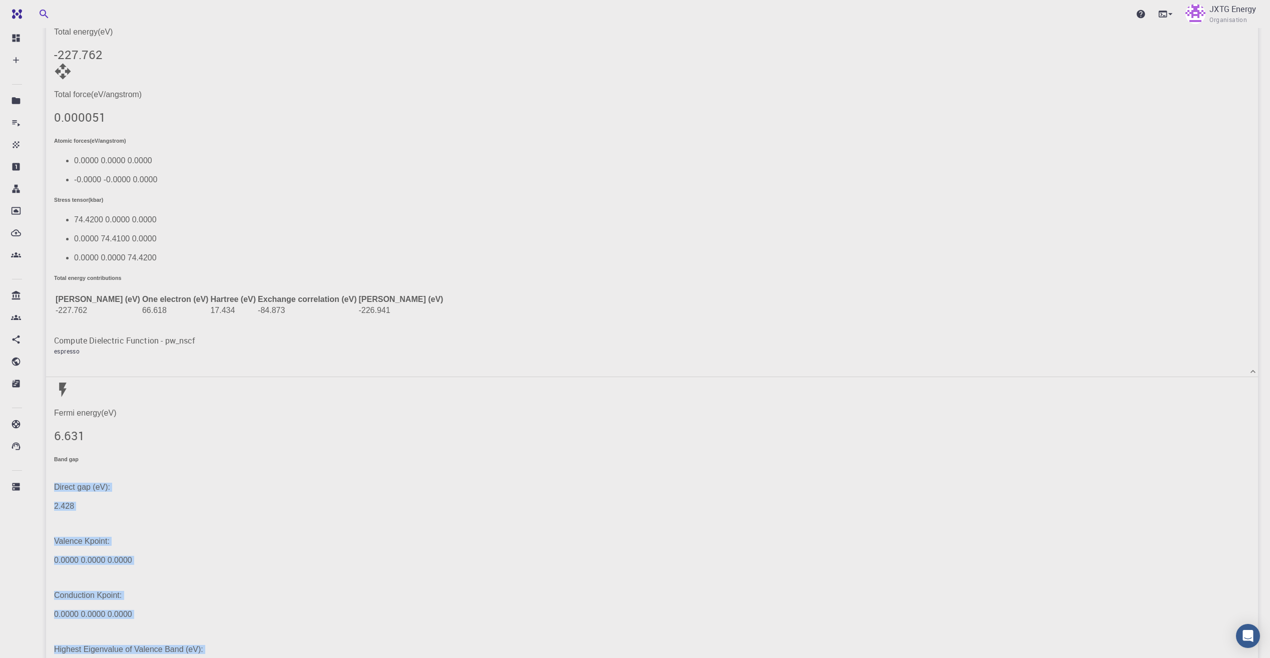
drag, startPoint x: 75, startPoint y: 305, endPoint x: 601, endPoint y: 367, distance: 529.8
click at [601, 467] on div "Direct gap (eV): 2.428 Valence Kpoint: 0.0000 0.0000 0.0000 Conduction Kpoint: …" at bounding box center [648, 602] width 1204 height 270
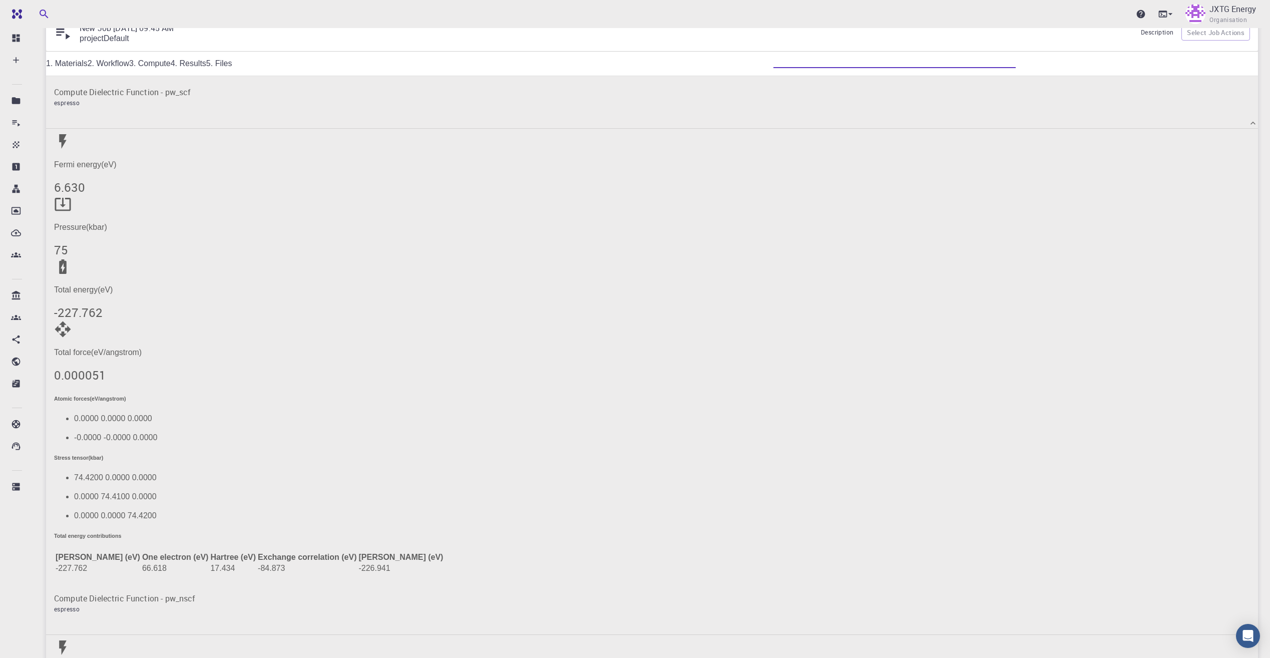
scroll to position [0, 0]
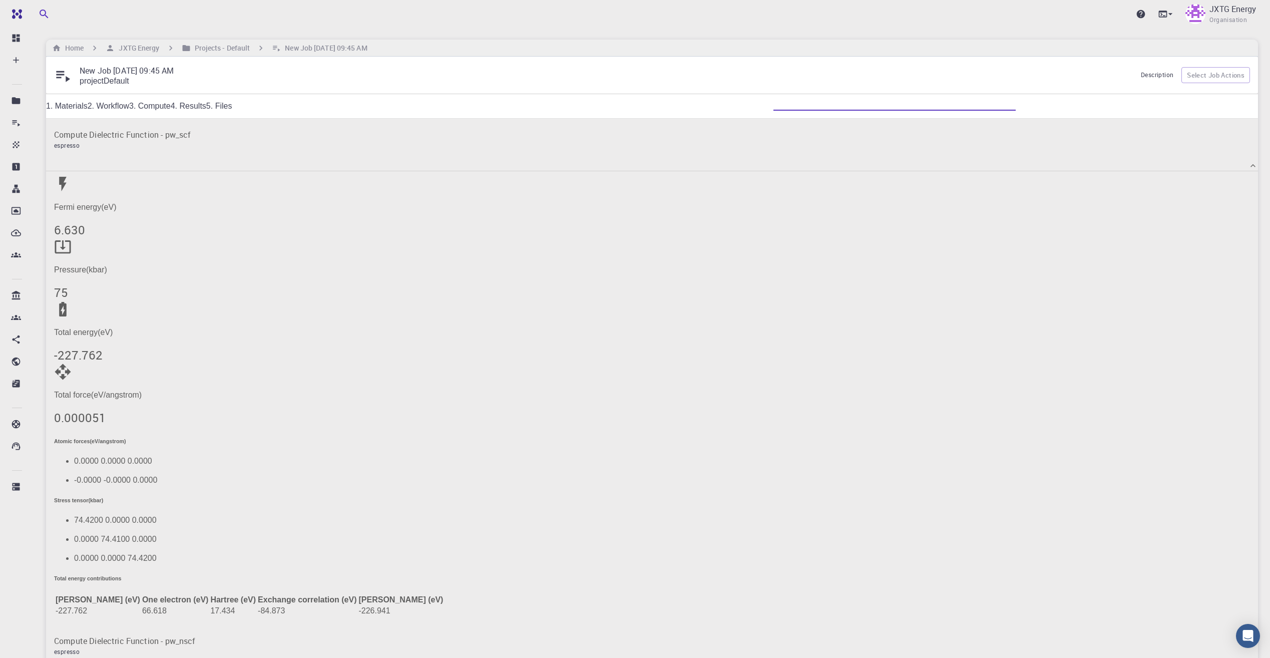
click at [232, 109] on link "5. Files" at bounding box center [219, 106] width 26 height 9
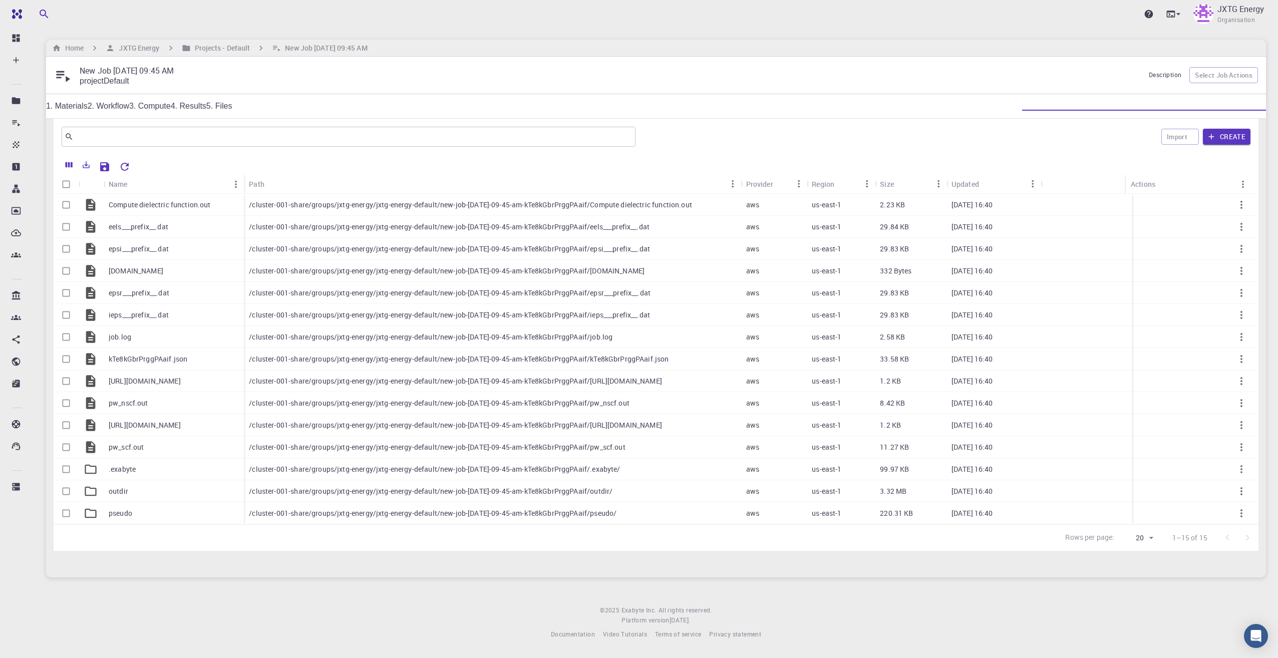
click at [206, 109] on link "4. Results" at bounding box center [189, 106] width 36 height 9
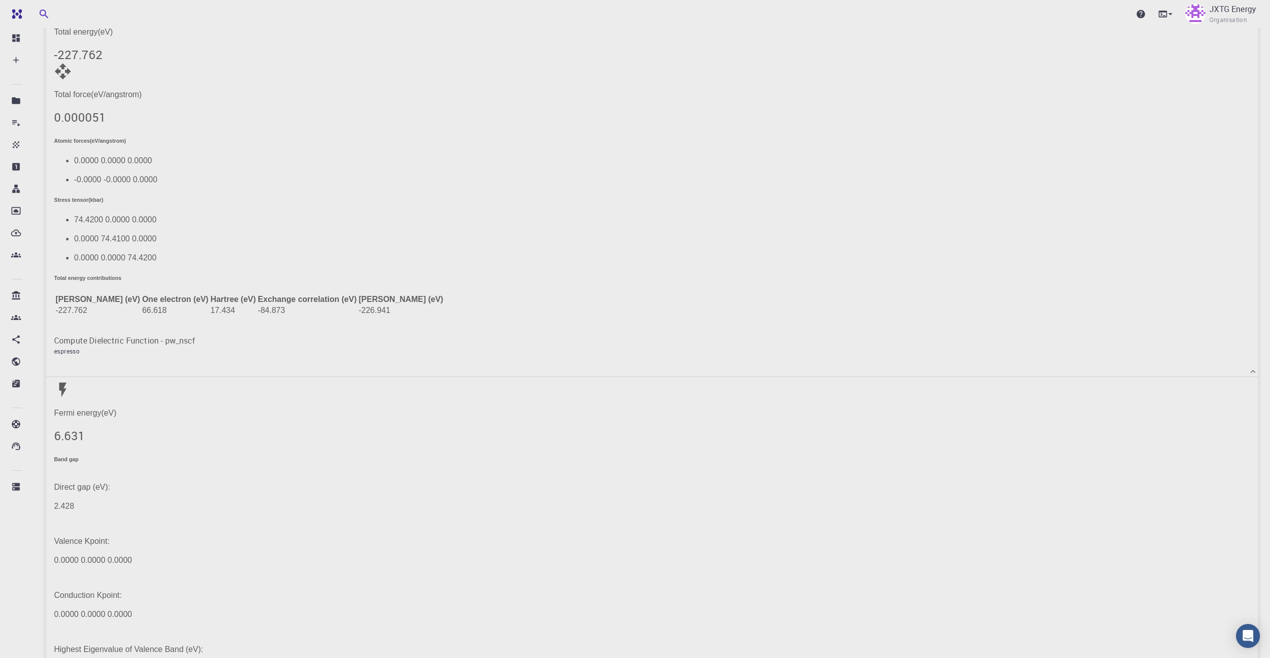
scroll to position [535, 0]
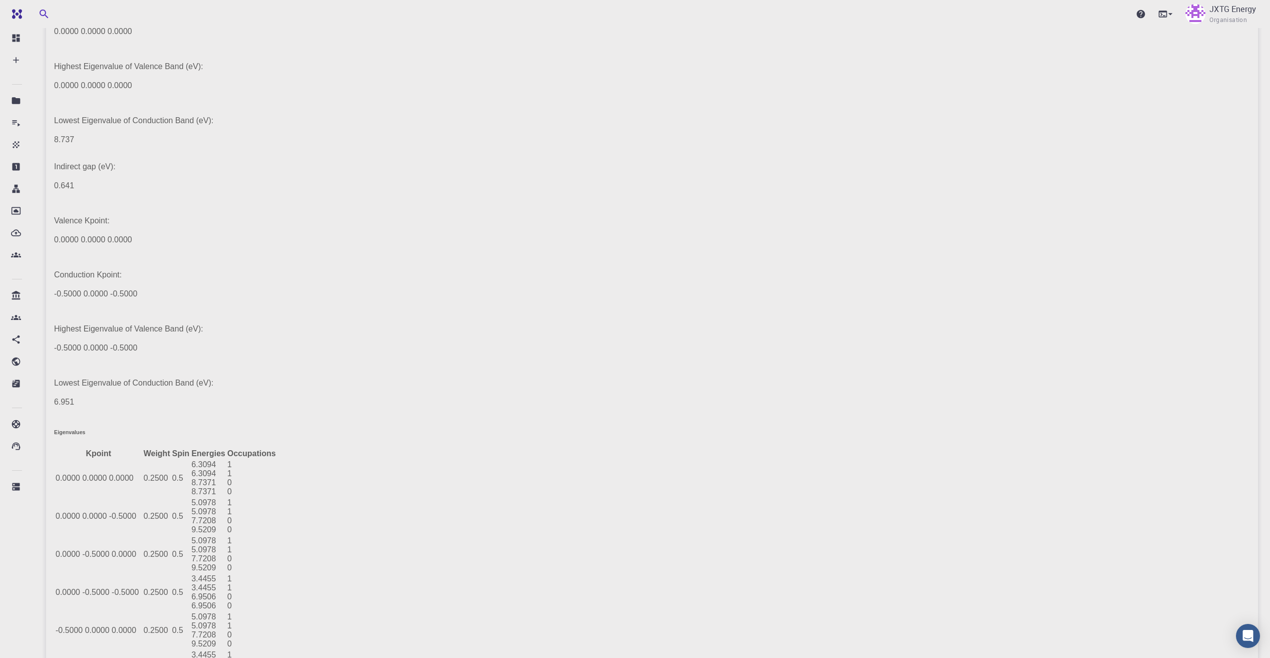
scroll to position [988, 0]
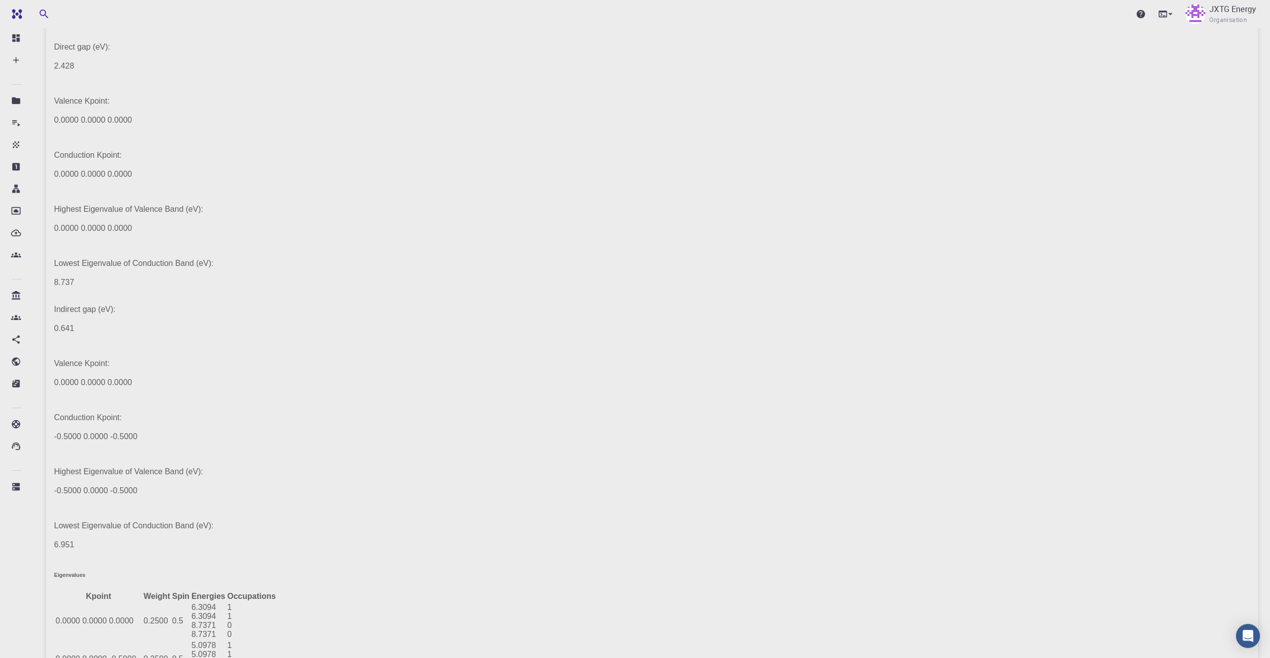
scroll to position [734, 0]
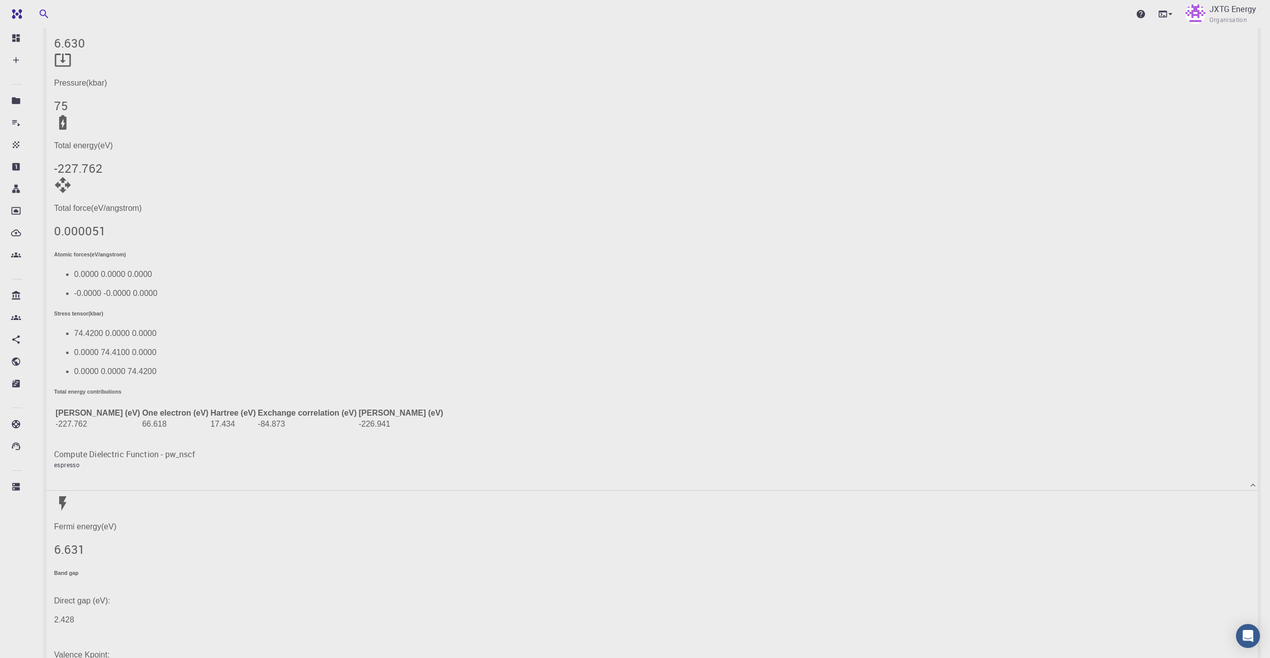
scroll to position [0, 0]
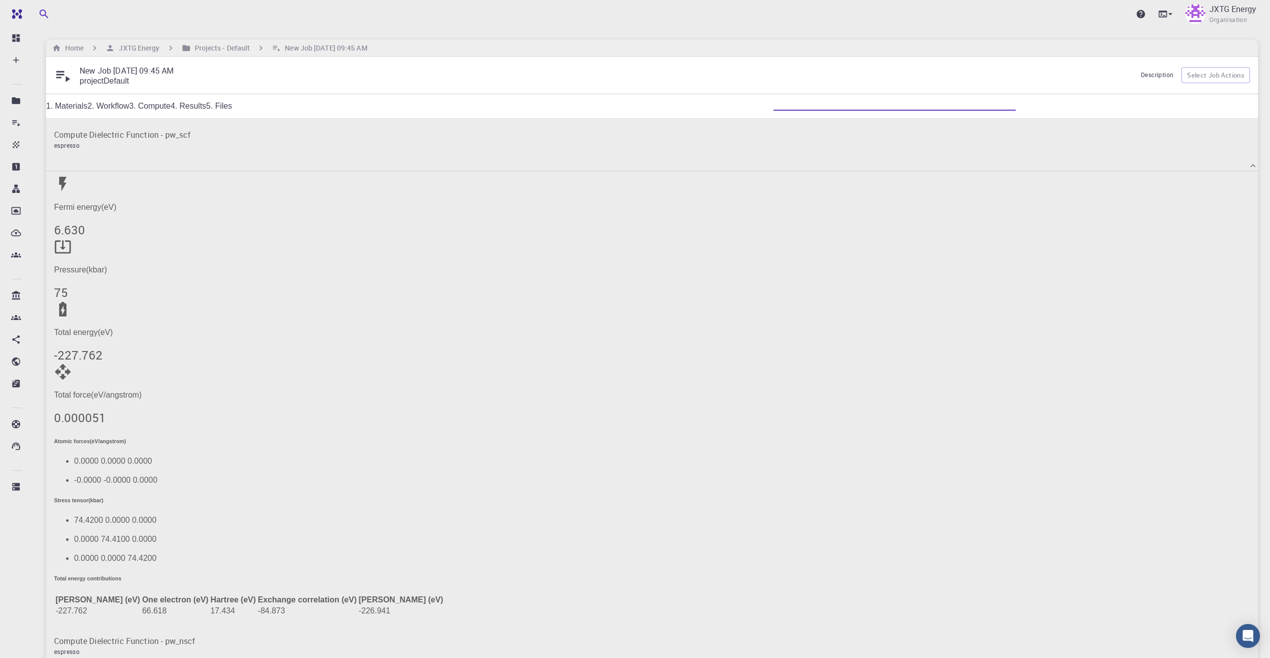
click at [171, 110] on link "3. Compute" at bounding box center [150, 106] width 42 height 9
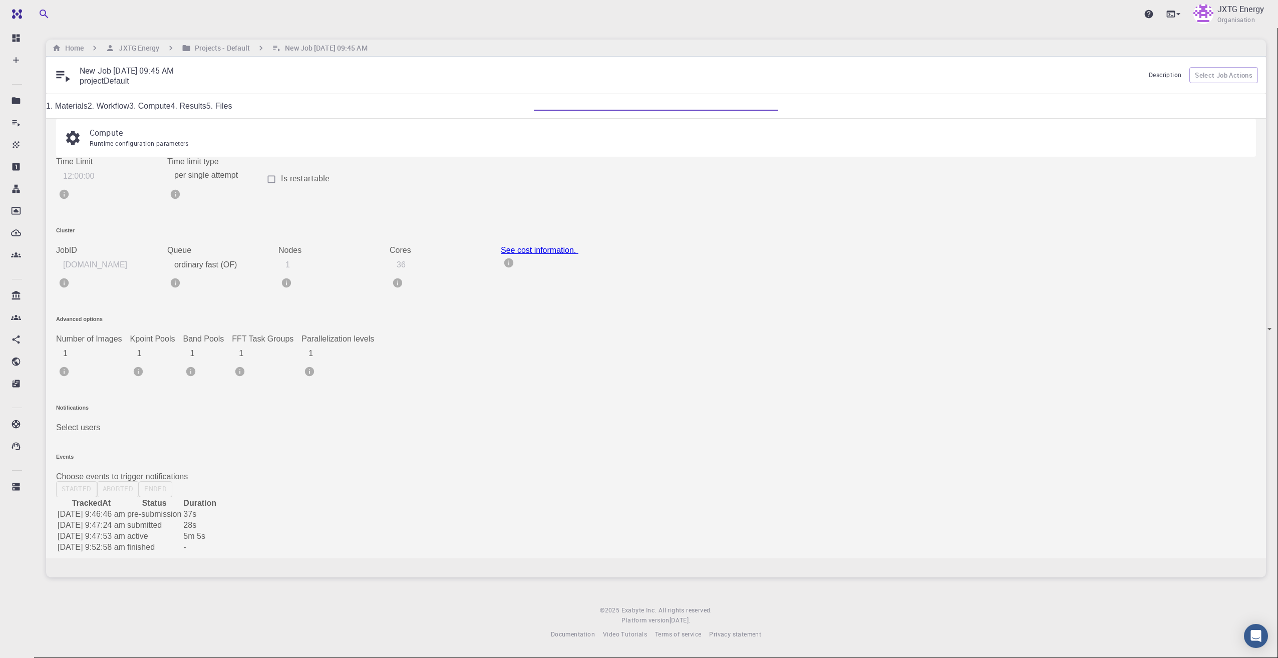
click at [129, 108] on link "2. Workflow" at bounding box center [109, 106] width 42 height 9
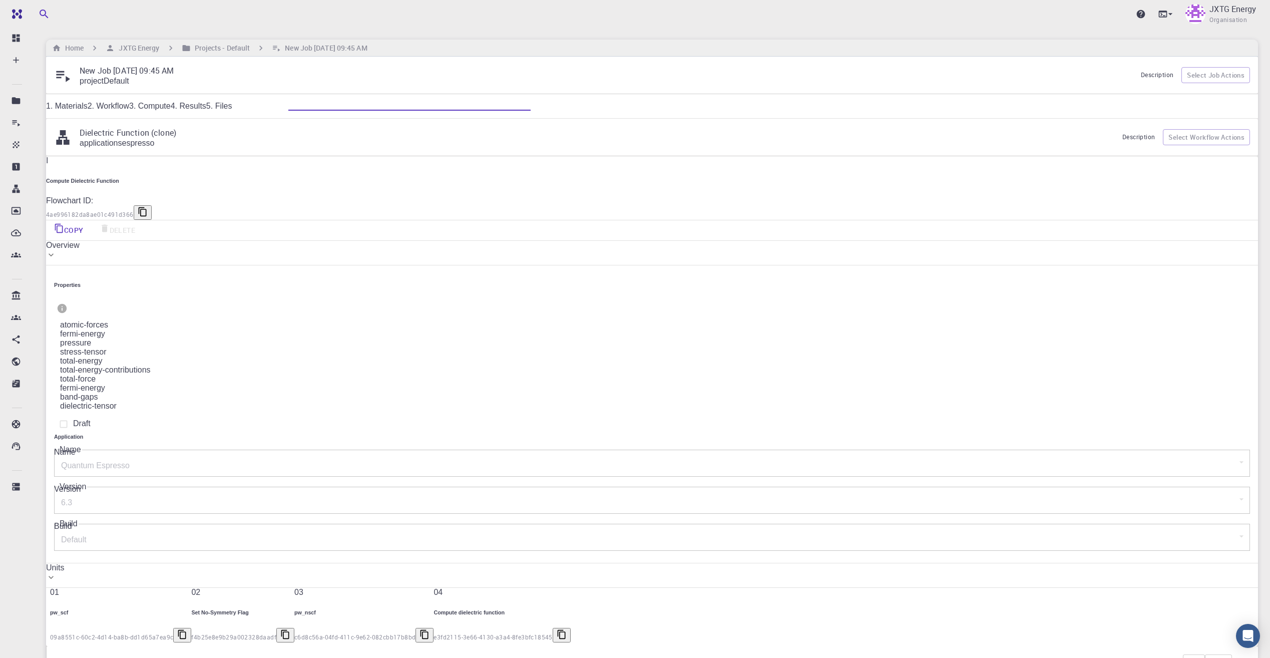
drag, startPoint x: 354, startPoint y: 52, endPoint x: 379, endPoint y: 51, distance: 25.6
drag, startPoint x: 344, startPoint y: 508, endPoint x: 375, endPoint y: 511, distance: 31.1
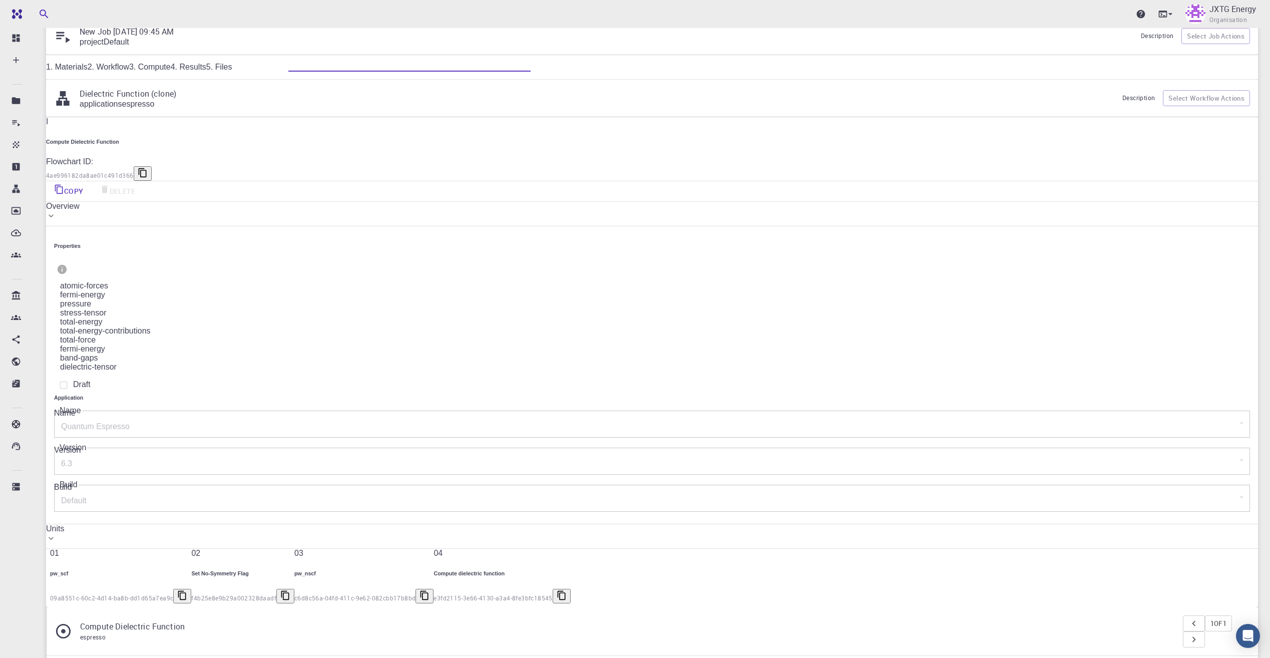
scroll to position [71, 0]
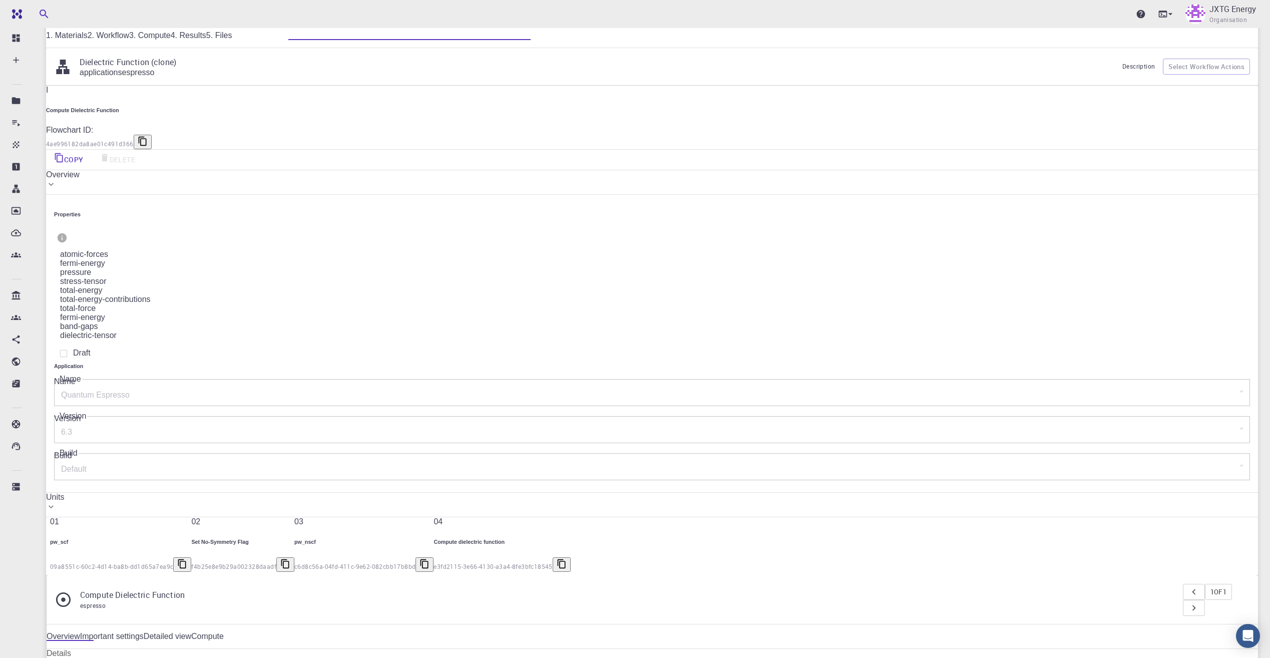
drag, startPoint x: 859, startPoint y: 272, endPoint x: 845, endPoint y: 320, distance: 49.6
drag, startPoint x: 842, startPoint y: 310, endPoint x: 841, endPoint y: 295, distance: 15.0
drag, startPoint x: 838, startPoint y: 303, endPoint x: 841, endPoint y: 262, distance: 40.7
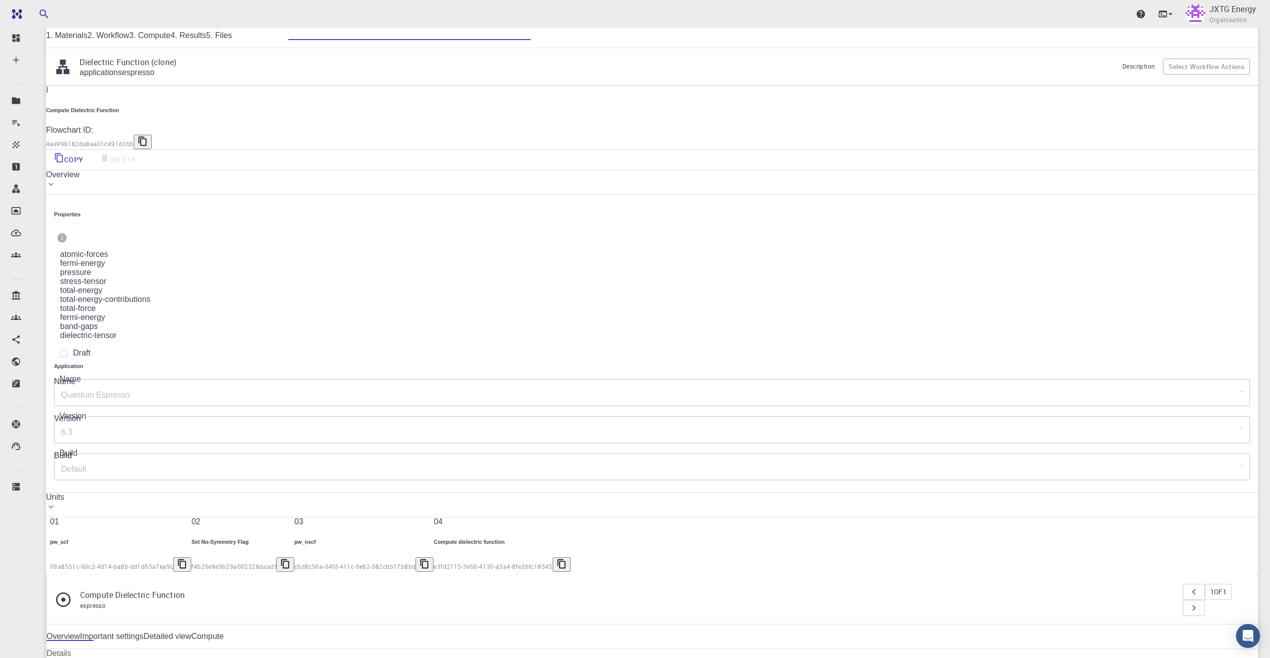
click at [80, 179] on span "Overview" at bounding box center [63, 174] width 34 height 9
click at [64, 493] on span "Units" at bounding box center [55, 497] width 18 height 9
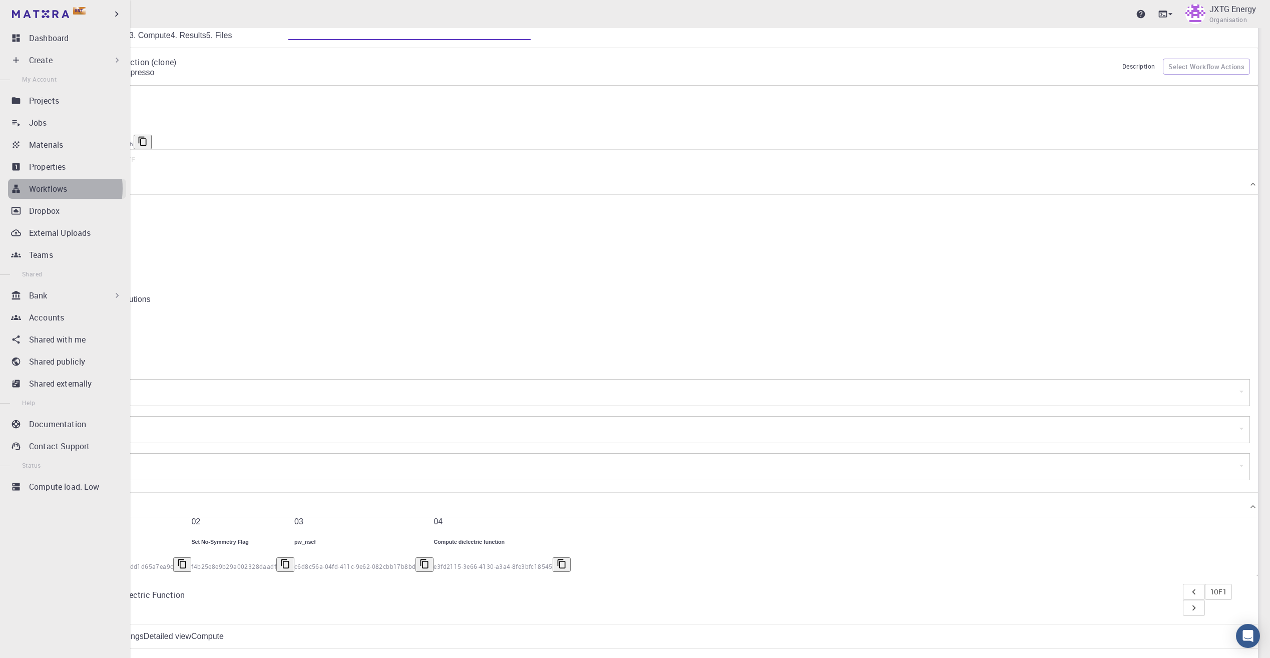
click at [42, 188] on p "Workflows" at bounding box center [48, 189] width 38 height 12
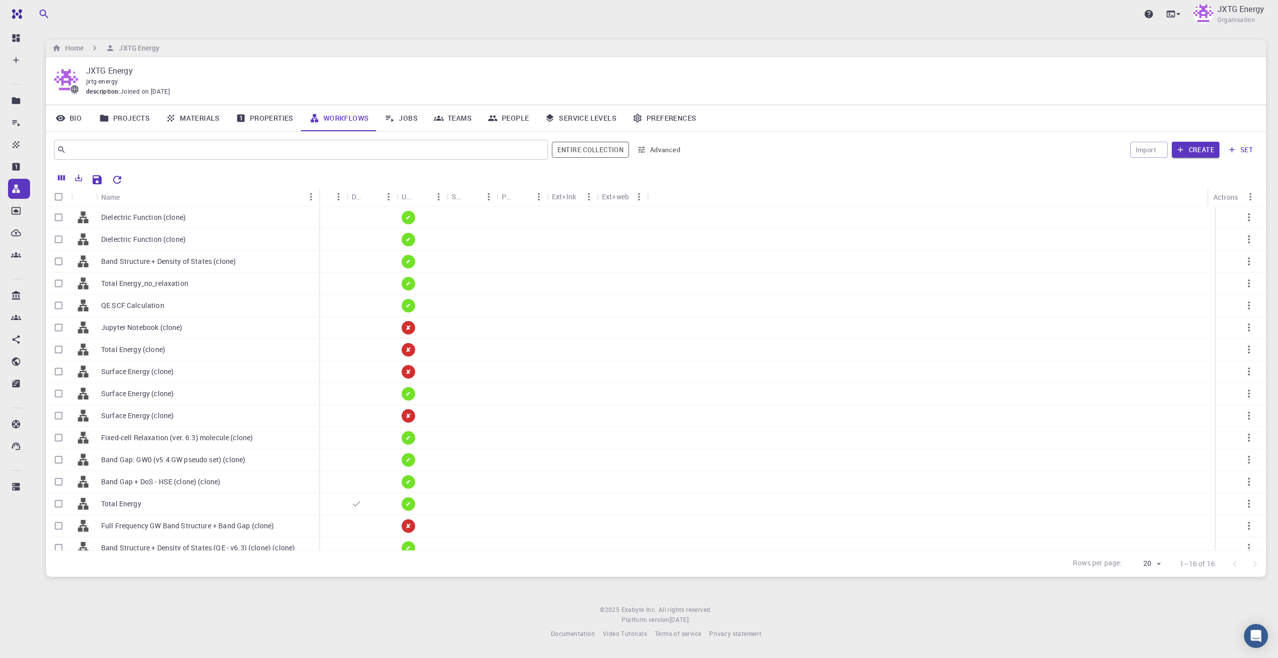
drag, startPoint x: 144, startPoint y: 197, endPoint x: 322, endPoint y: 204, distance: 177.9
click at [322, 205] on div "Name" at bounding box center [320, 197] width 10 height 20
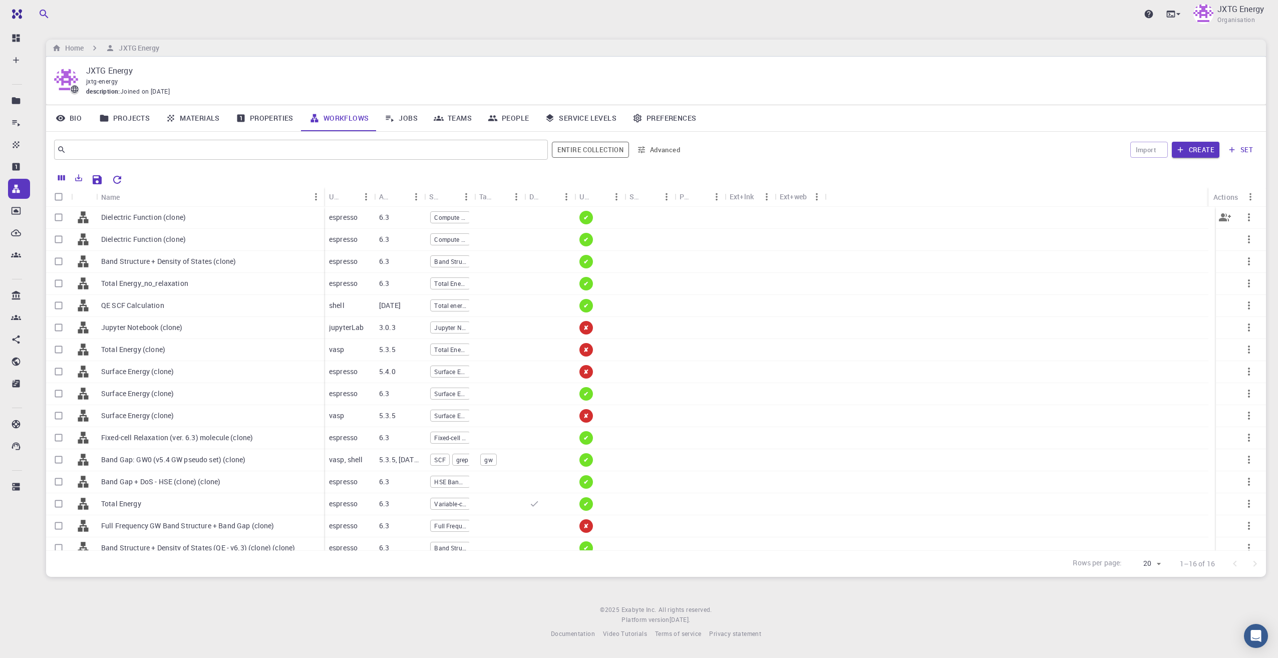
click at [128, 220] on p "Dielectric Function (clone)" at bounding box center [143, 217] width 85 height 10
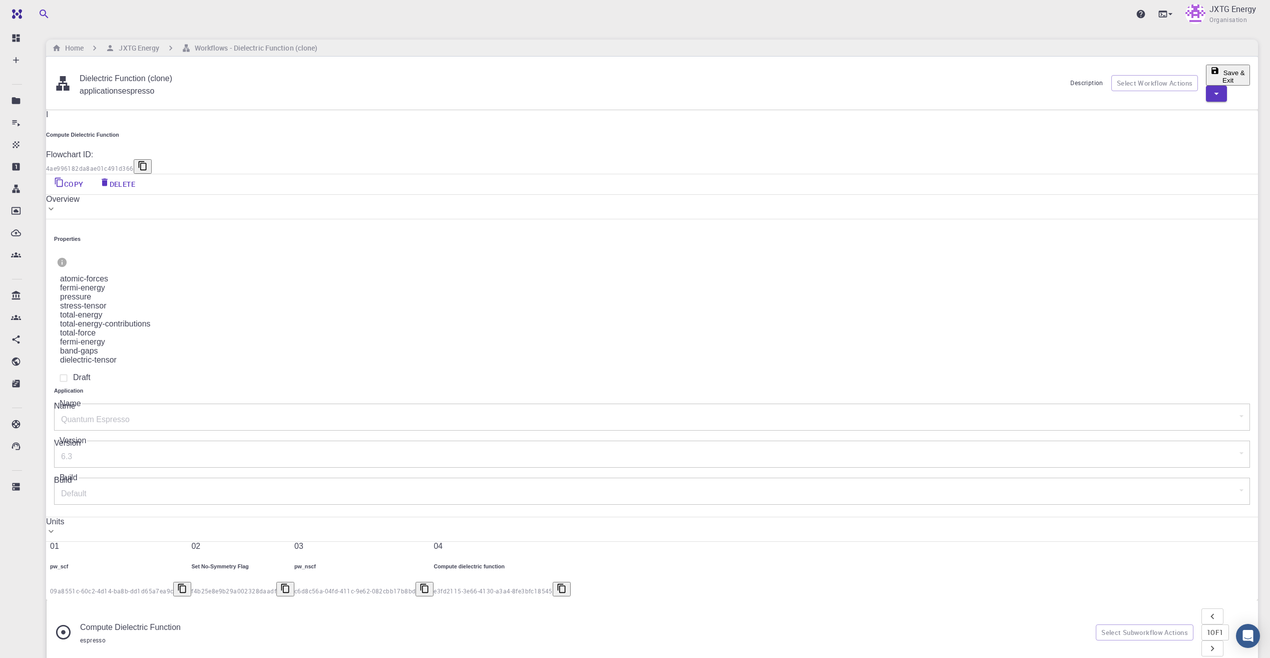
click at [218, 298] on div "I Compute Dielectric Function Flowchart ID: 4ae996182da8ae01c491d366 Copy Delet…" at bounding box center [652, 355] width 1212 height 490
click at [176, 316] on div "I Compute Dielectric Function Flowchart ID: 4ae996182da8ae01c491d366 Copy Delet…" at bounding box center [652, 355] width 1212 height 490
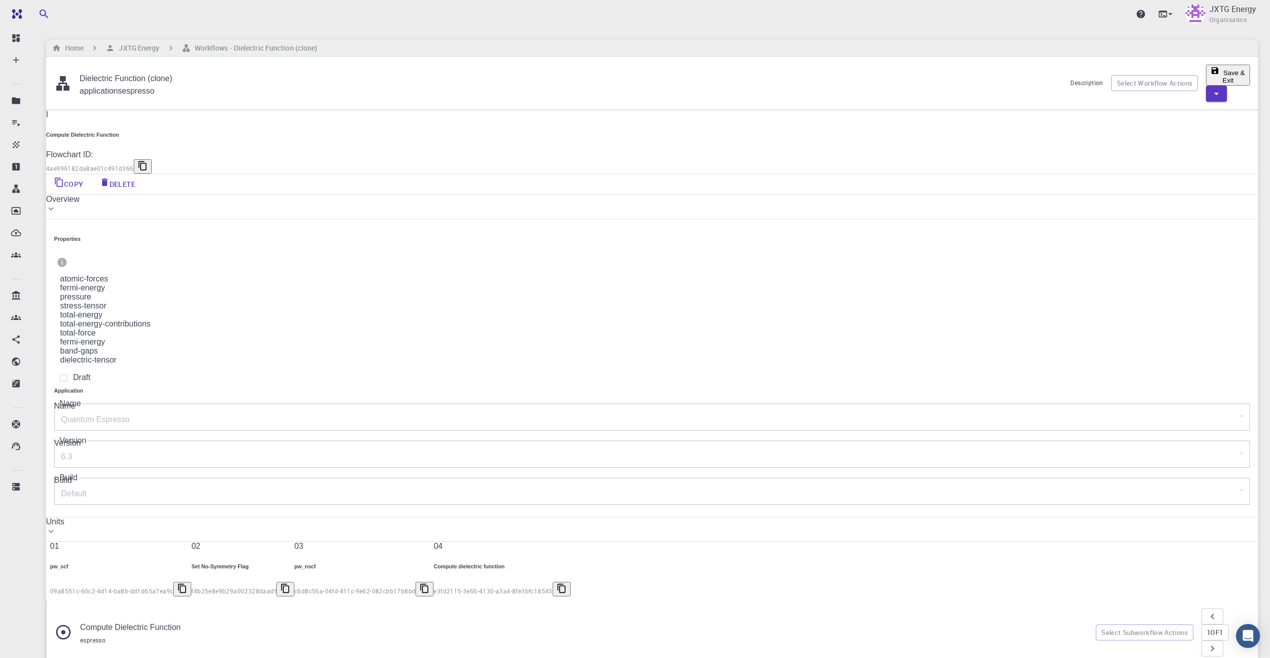
click at [205, 276] on div "I Compute Dielectric Function Flowchart ID: 4ae996182da8ae01c491d366 Copy Delet…" at bounding box center [652, 355] width 1212 height 490
click at [256, 329] on div "I Compute Dielectric Function Flowchart ID: 4ae996182da8ae01c491d366 Copy Delet…" at bounding box center [652, 355] width 1212 height 490
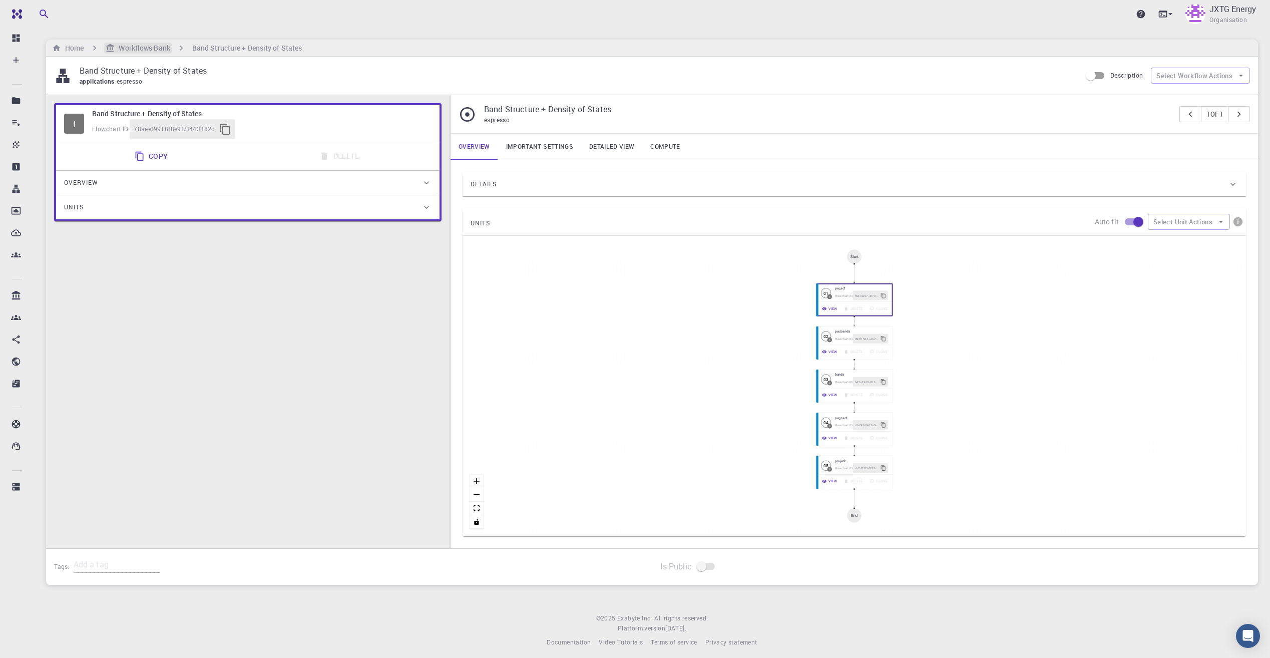
click at [156, 47] on h6 "Workflows Bank" at bounding box center [142, 48] width 55 height 11
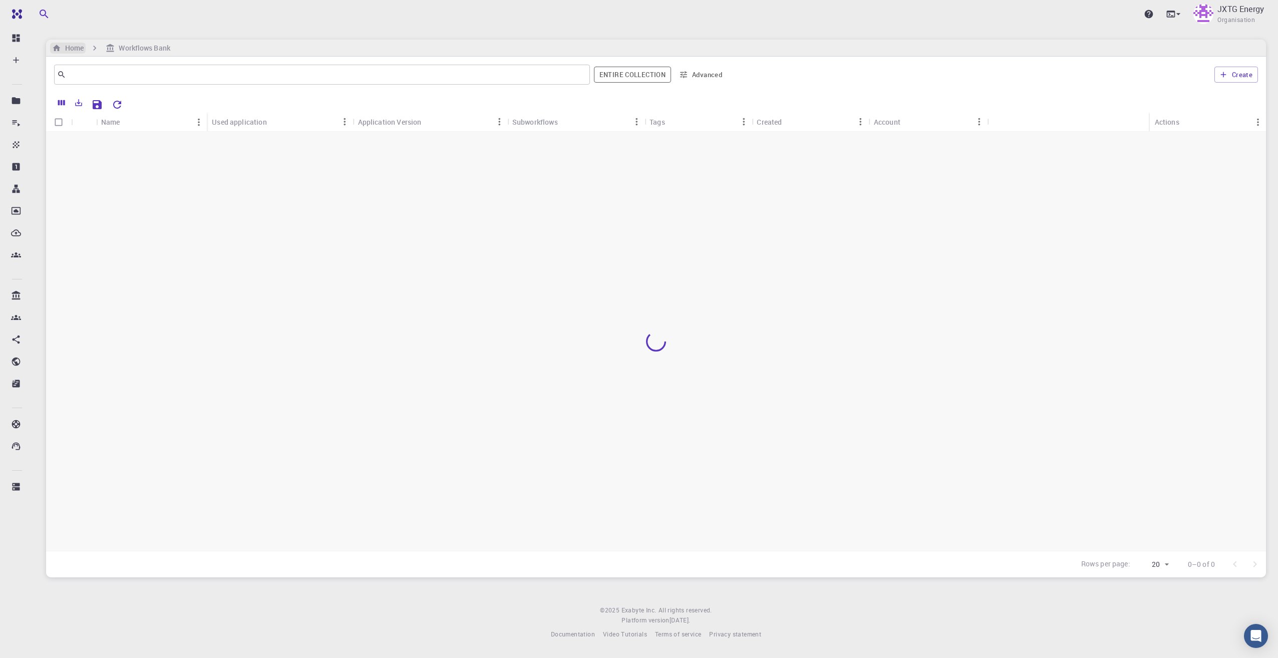
click at [80, 45] on h6 "Home" at bounding box center [72, 48] width 23 height 11
